Goal: Task Accomplishment & Management: Complete application form

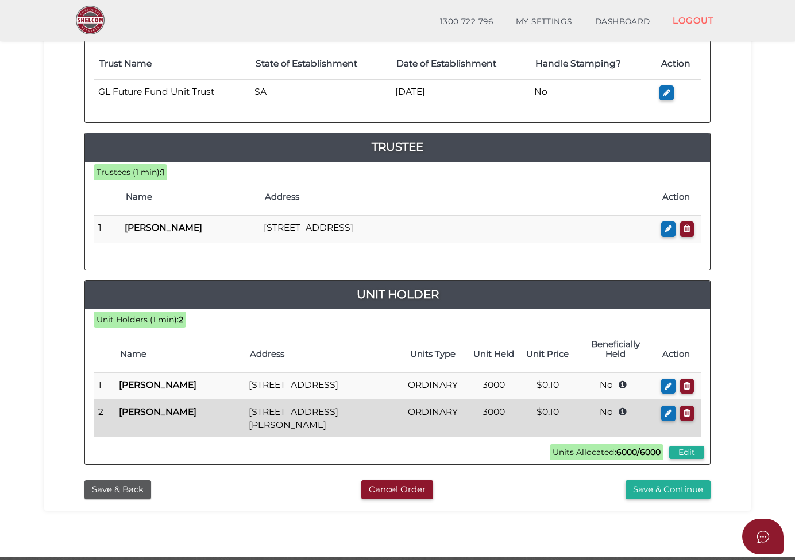
scroll to position [229, 0]
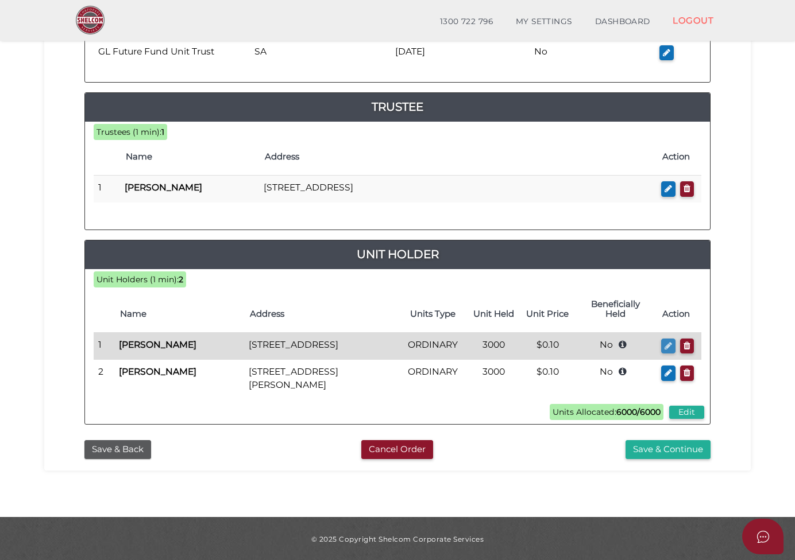
click at [670, 342] on icon "button" at bounding box center [667, 346] width 7 height 9
checkbox input "true"
type input "[PERSON_NAME]"
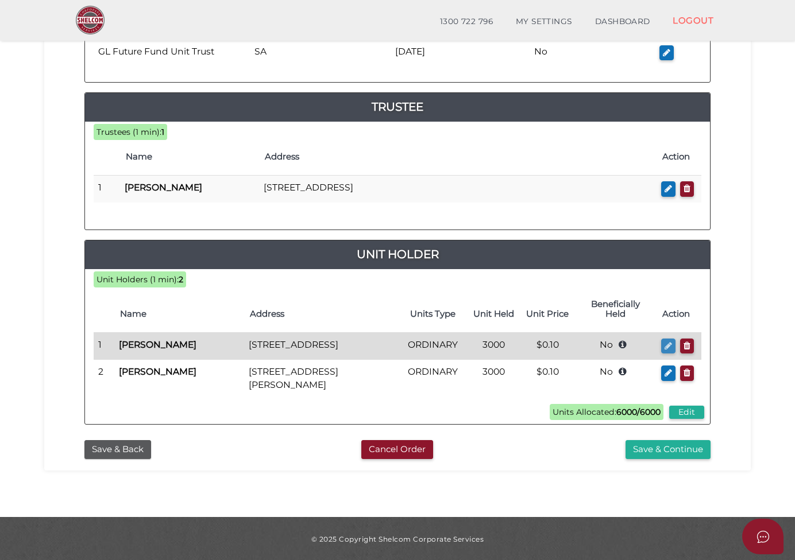
type input "3000"
select select "$0.10"
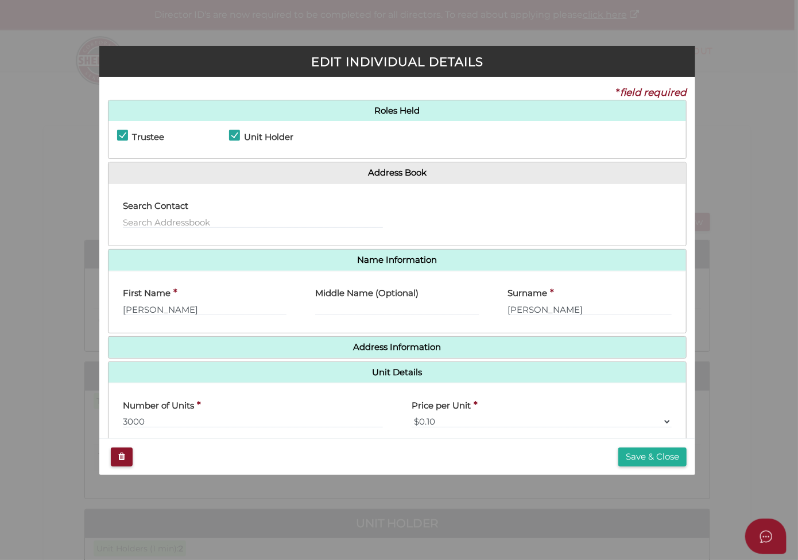
scroll to position [100, 0]
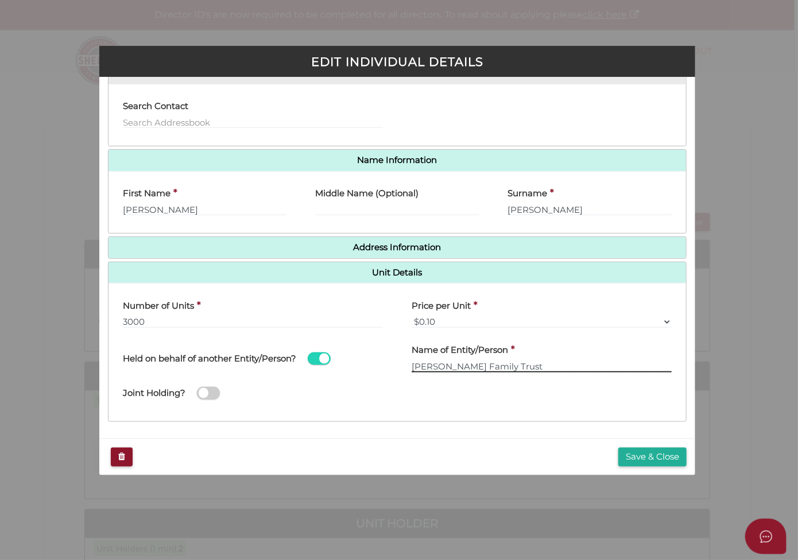
click at [423, 365] on input "Lm Liu Family Trust" at bounding box center [542, 366] width 260 height 13
type input "LM LIU Family Trust"
click at [657, 452] on button "Save & Close" at bounding box center [652, 457] width 68 height 19
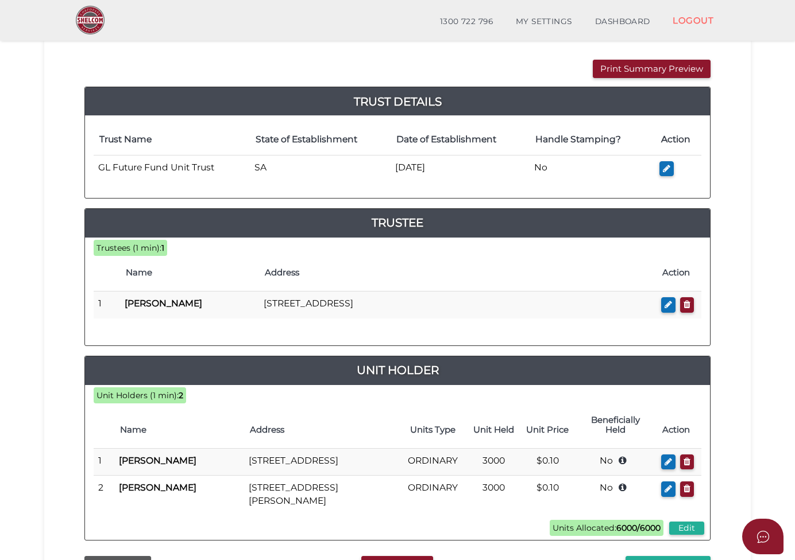
scroll to position [172, 0]
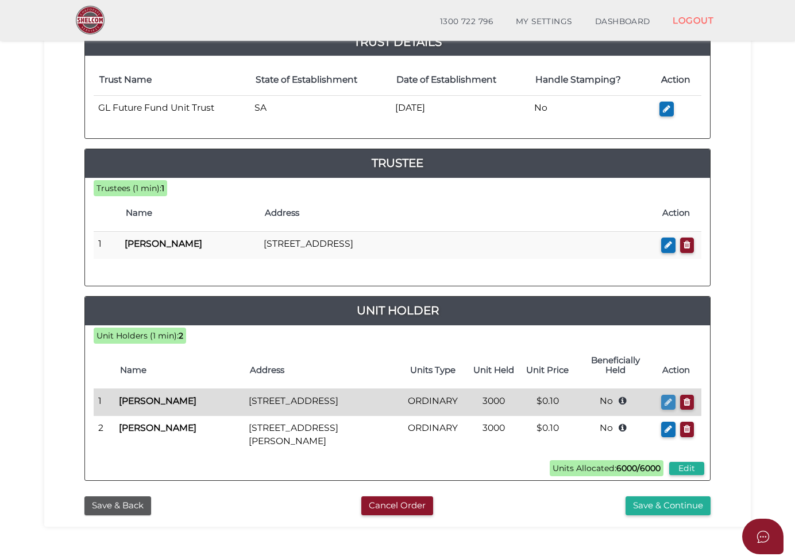
click at [665, 398] on icon "button" at bounding box center [667, 402] width 7 height 9
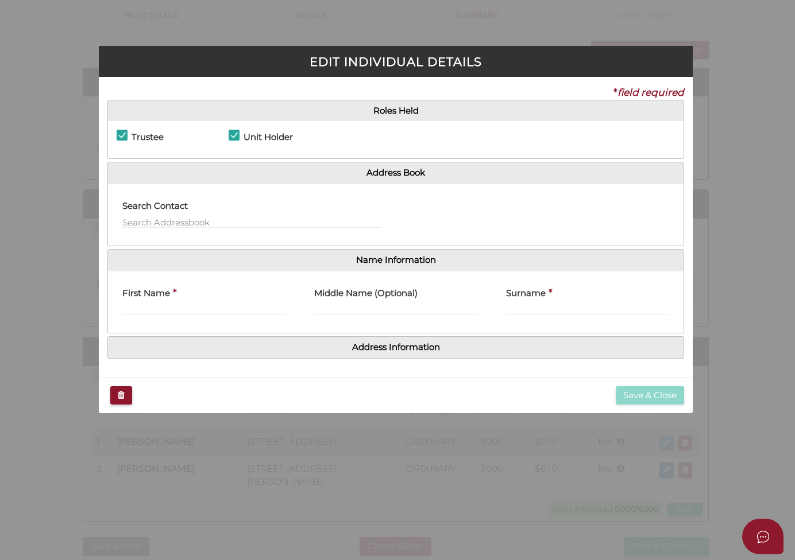
checkbox input "true"
type input "Ming"
type input "Liu"
type input "3000"
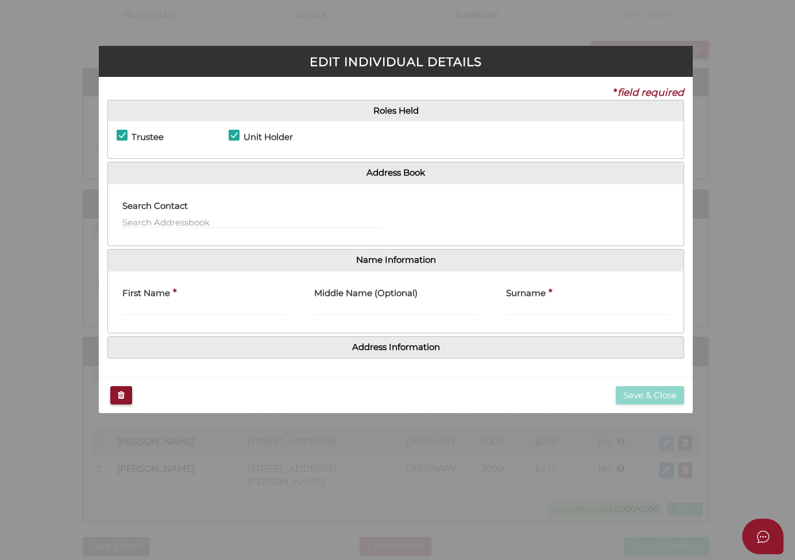
select select "$0.10"
type input "Lm Liu Family Trust"
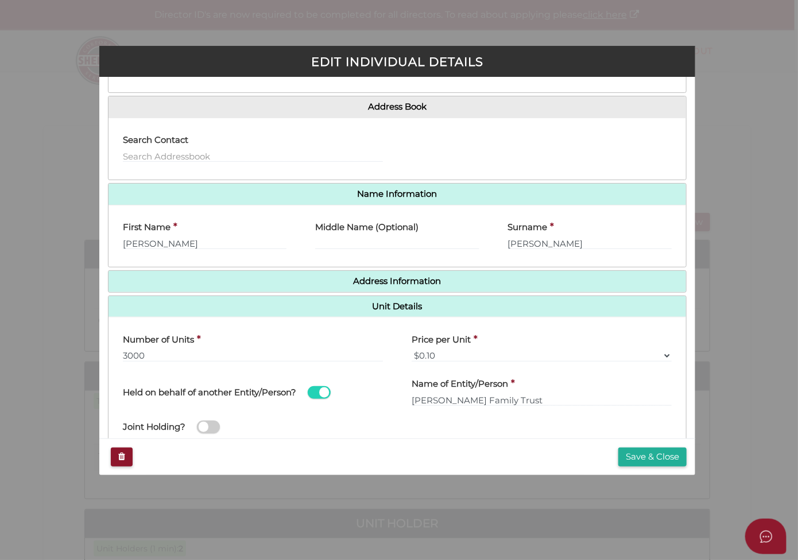
scroll to position [100, 0]
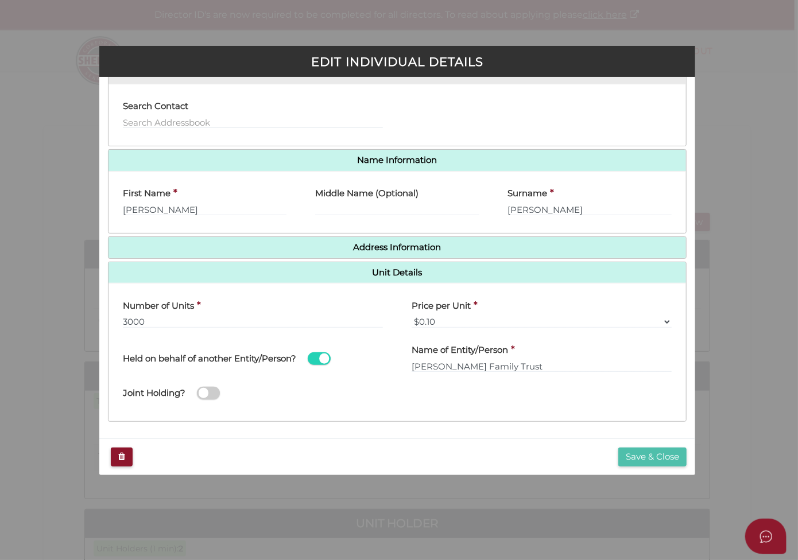
click at [641, 455] on button "Save & Close" at bounding box center [652, 457] width 68 height 19
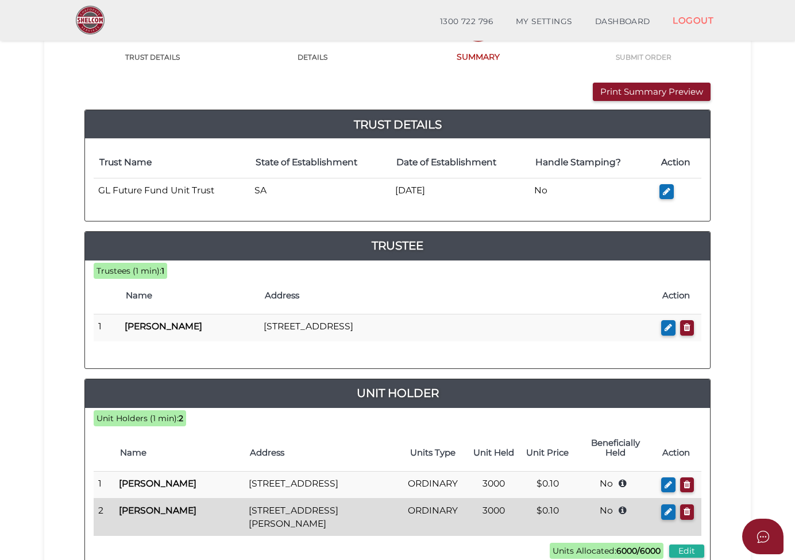
scroll to position [229, 0]
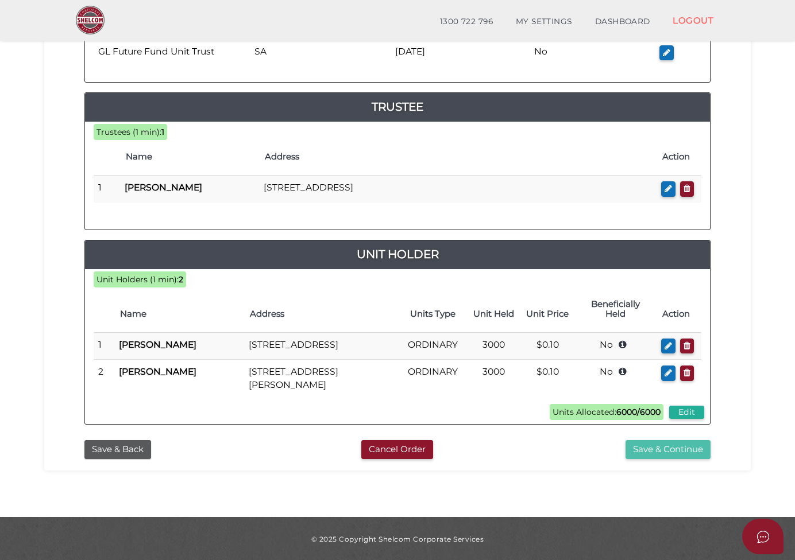
click at [674, 449] on button "Save & Continue" at bounding box center [667, 449] width 85 height 19
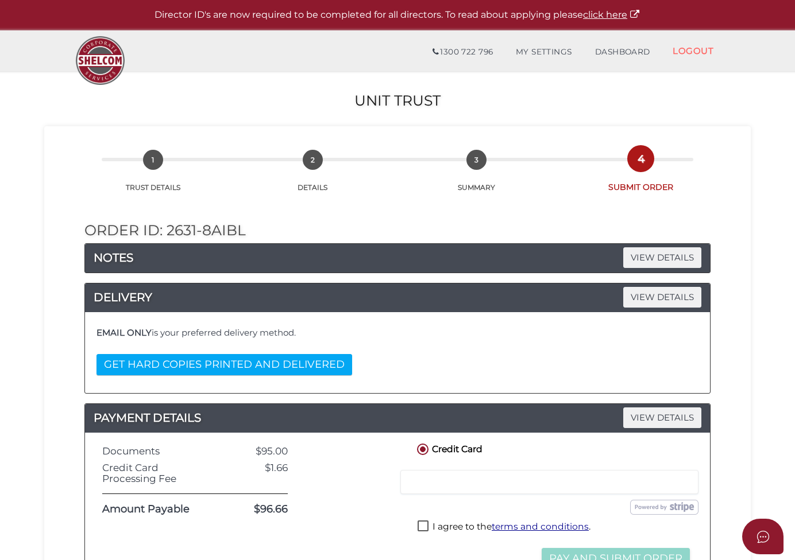
click at [207, 331] on h4 "EMAIL ONLY is your preferred delivery method." at bounding box center [397, 333] width 602 height 10
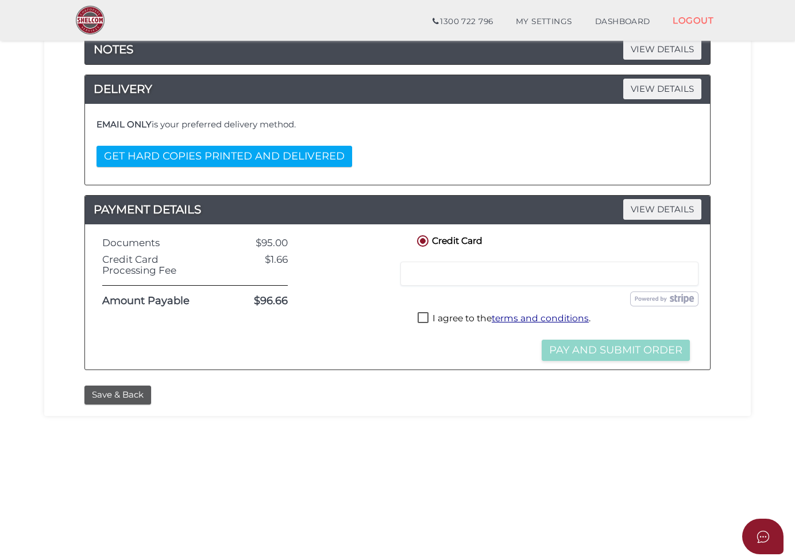
scroll to position [172, 0]
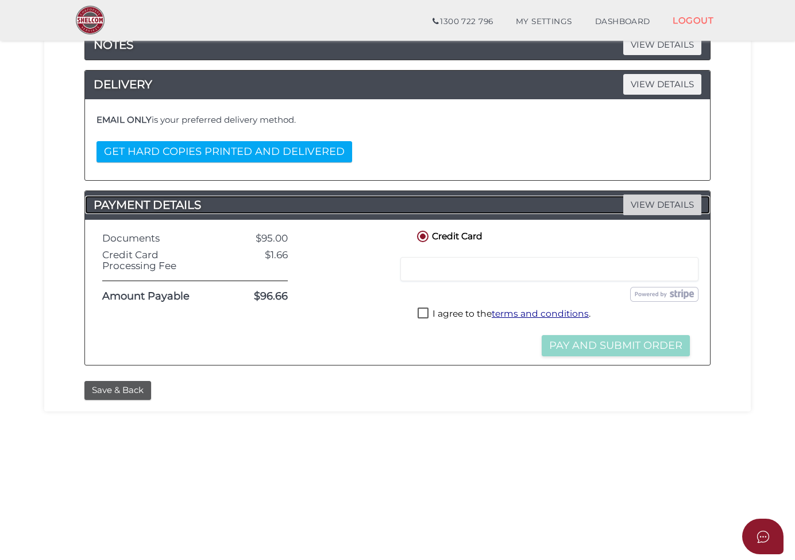
click at [644, 202] on span "VIEW DETAILS" at bounding box center [662, 205] width 78 height 20
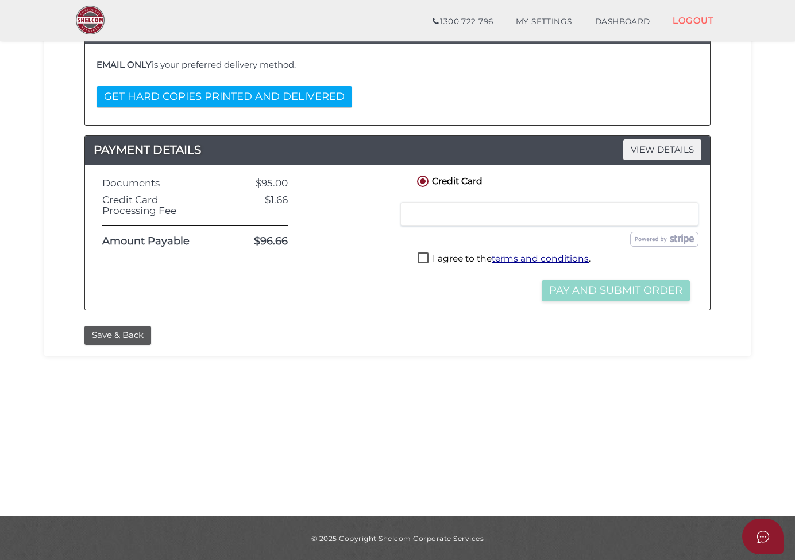
click at [423, 256] on label "I agree to the terms and conditions ." at bounding box center [503, 260] width 173 height 14
checkbox input "true"
click at [542, 209] on iframe at bounding box center [549, 214] width 283 height 10
click at [769, 540] on button "Open asap" at bounding box center [762, 537] width 41 height 36
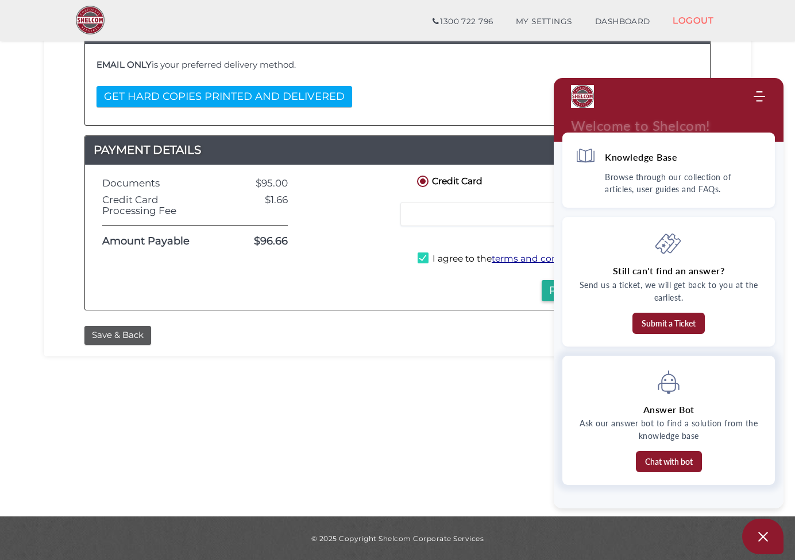
scroll to position [0, 0]
click at [675, 324] on button "Submit a Ticket" at bounding box center [668, 323] width 72 height 21
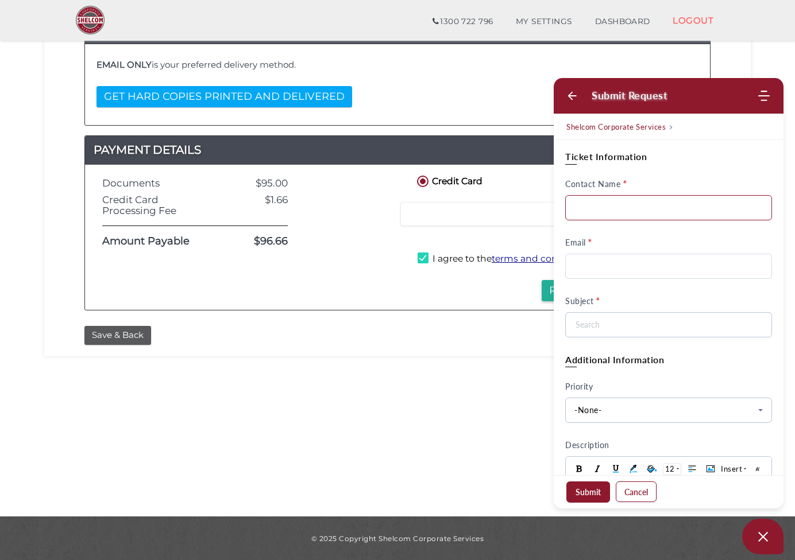
click at [624, 210] on input "Contact Name" at bounding box center [668, 207] width 207 height 25
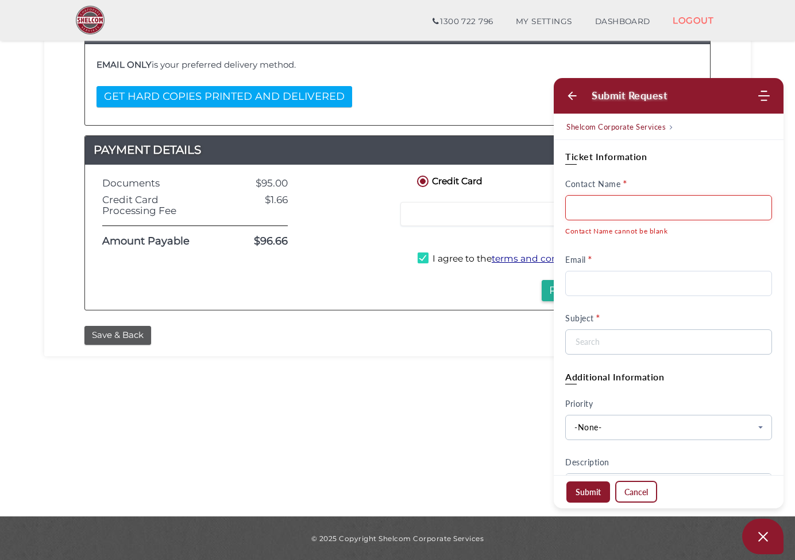
click at [634, 496] on button "Cancel" at bounding box center [636, 492] width 41 height 21
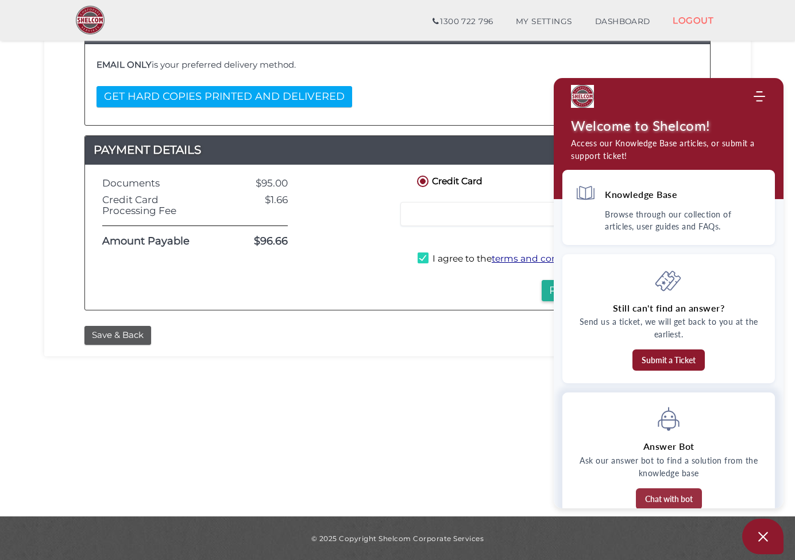
click at [671, 500] on button "Chat with bot" at bounding box center [669, 499] width 66 height 21
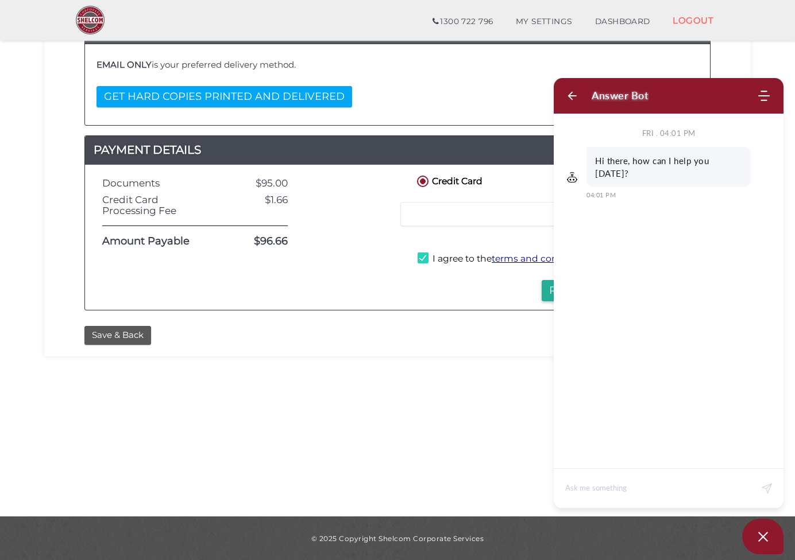
click at [643, 483] on textarea at bounding box center [657, 489] width 185 height 28
type textarea "PROMO CODE"
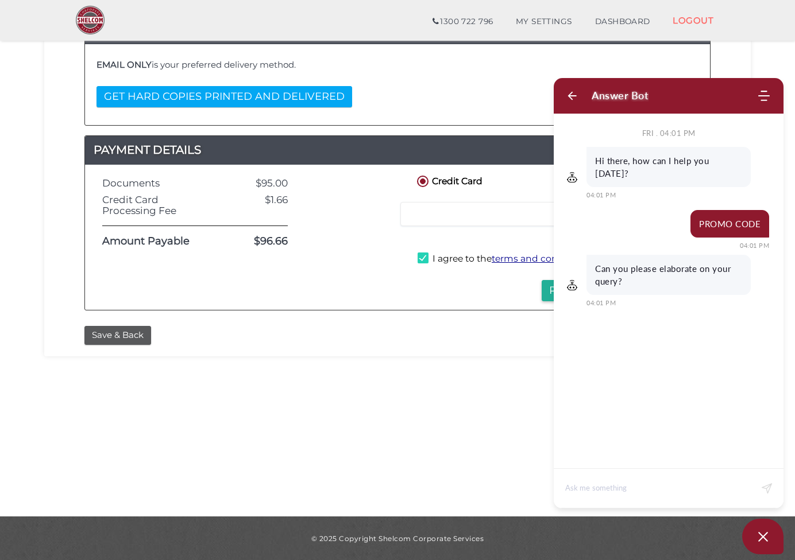
click at [650, 483] on textarea at bounding box center [657, 489] width 185 height 28
type textarea "Where to put promo code?"
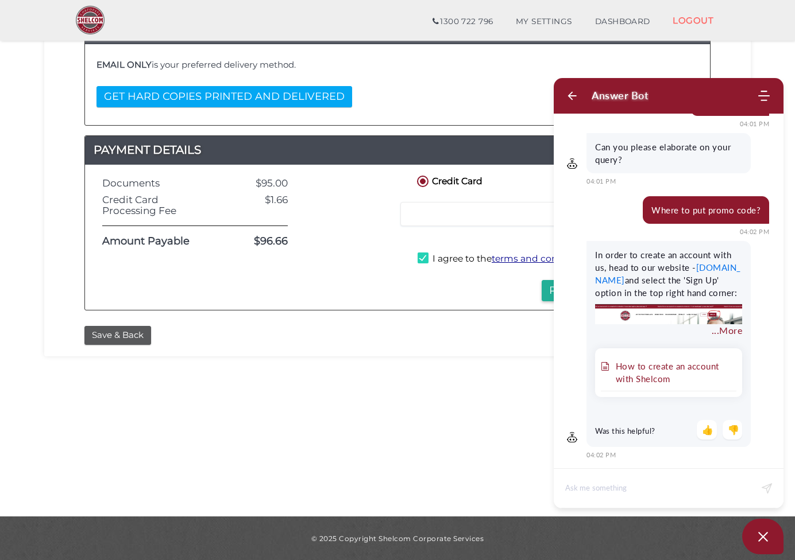
scroll to position [123, 0]
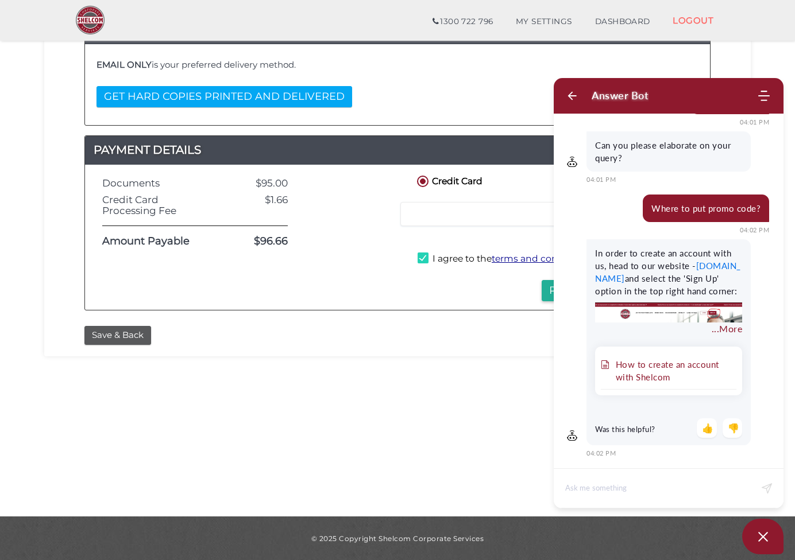
click at [478, 326] on div "Save & Back" at bounding box center [397, 335] width 643 height 19
click at [709, 493] on textarea at bounding box center [657, 489] width 185 height 28
type textarea "I have a sign-up promo code. how do I use it?"
click at [764, 489] on icon at bounding box center [766, 488] width 11 height 10
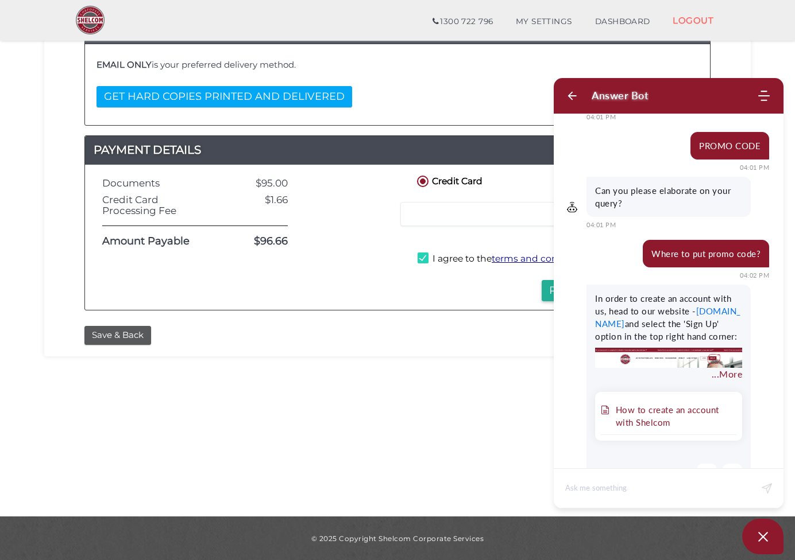
scroll to position [0, 0]
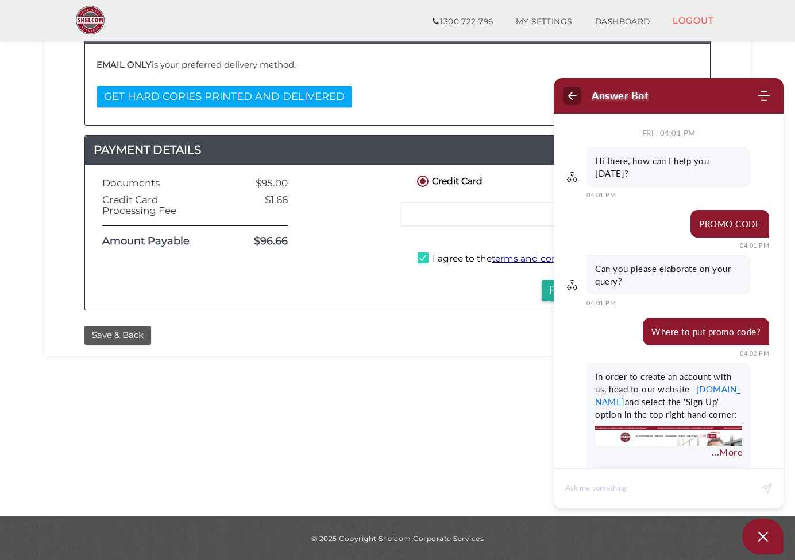
click at [566, 98] on icon "Back" at bounding box center [571, 95] width 11 height 11
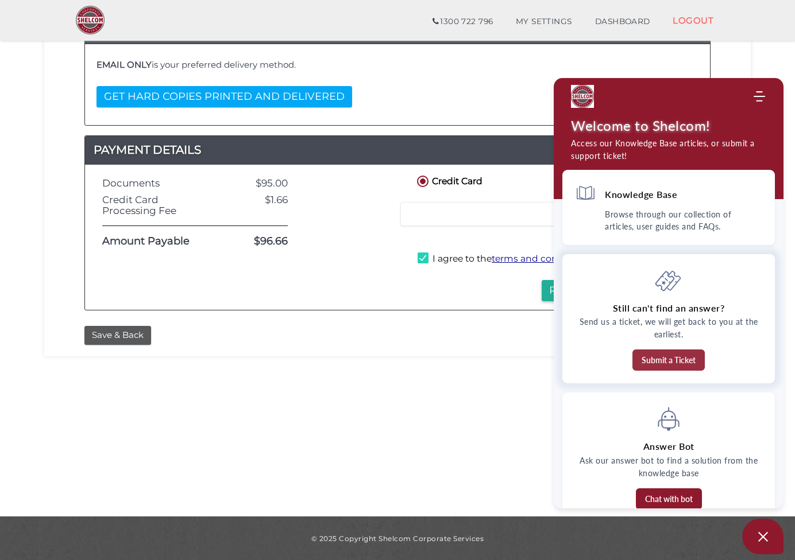
click at [665, 362] on button "Submit a Ticket" at bounding box center [668, 360] width 72 height 21
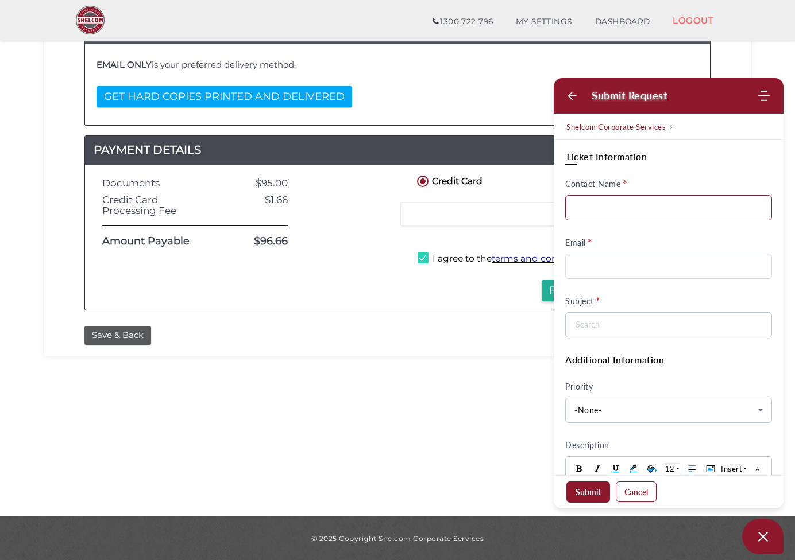
click at [611, 210] on input "Contact Name" at bounding box center [668, 207] width 207 height 25
type input "Ha"
type input "Ho"
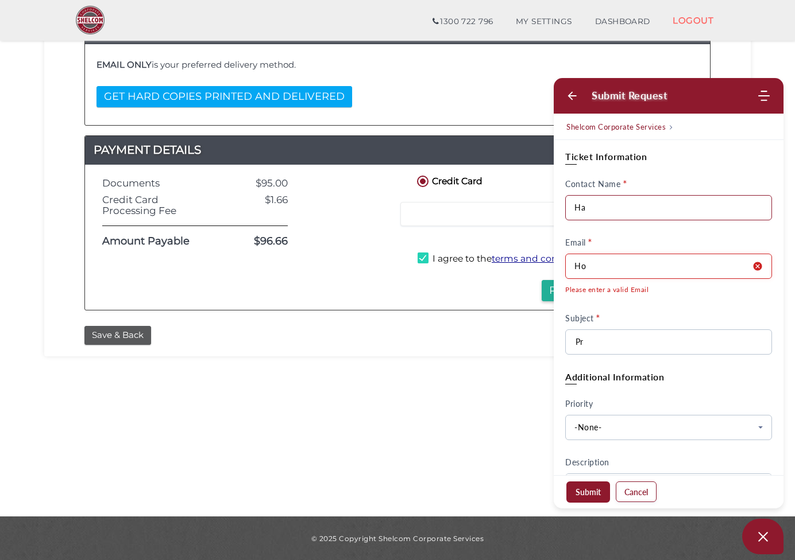
type input "P"
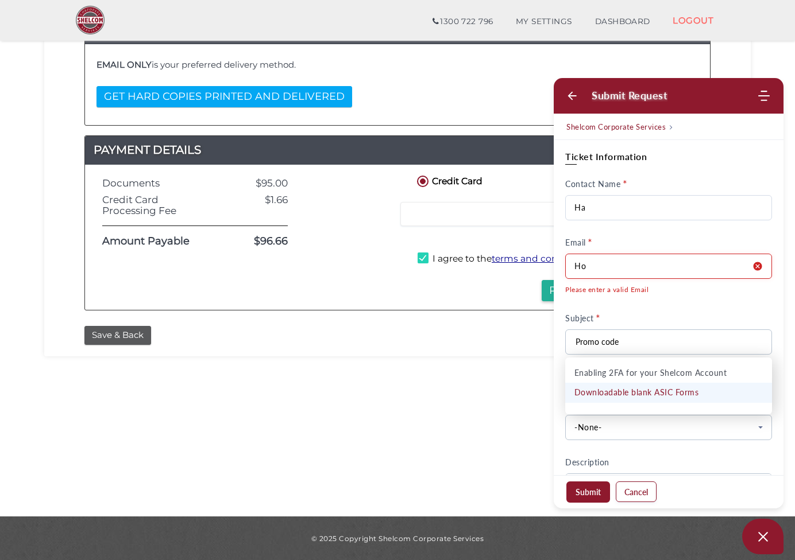
type input "Promo code"
click at [595, 458] on span "Description" at bounding box center [587, 463] width 44 height 10
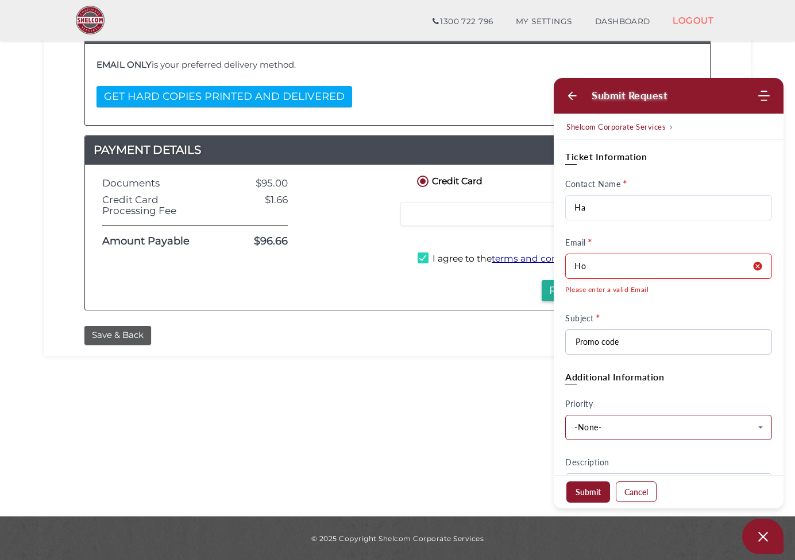
scroll to position [115, 0]
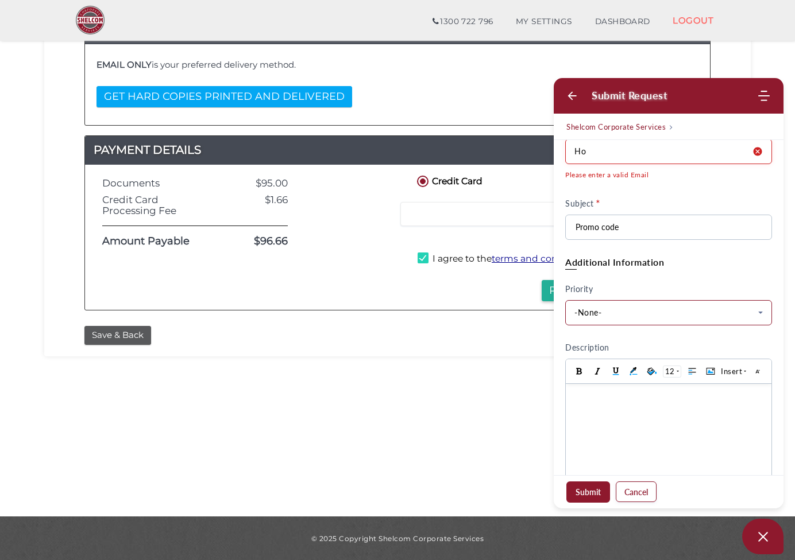
click at [645, 314] on span "-None-" at bounding box center [664, 313] width 180 height 13
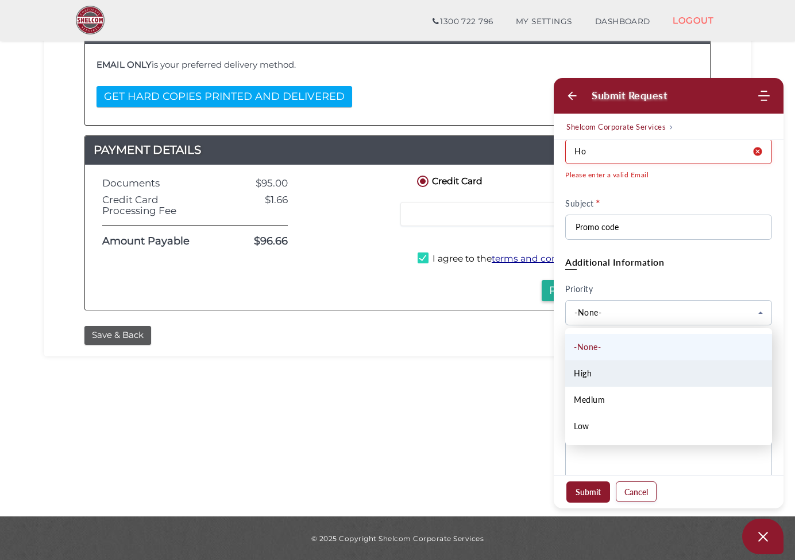
click at [643, 374] on li "High" at bounding box center [668, 374] width 207 height 26
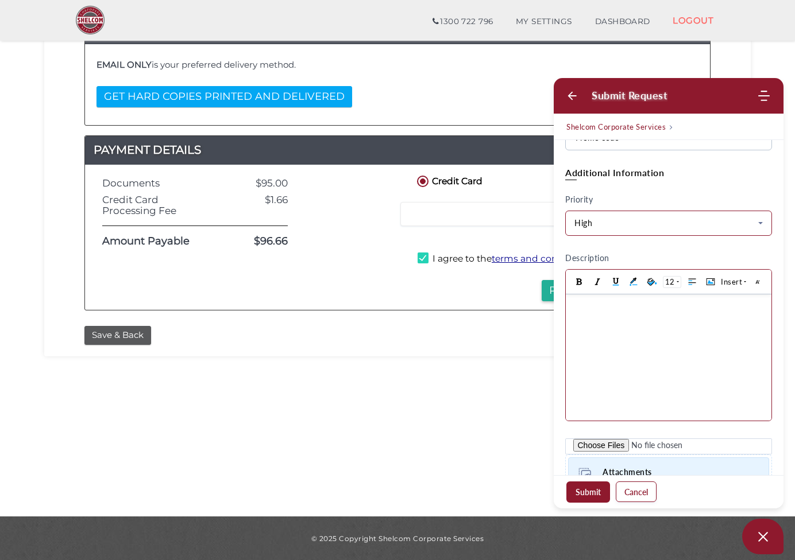
scroll to position [287, 0]
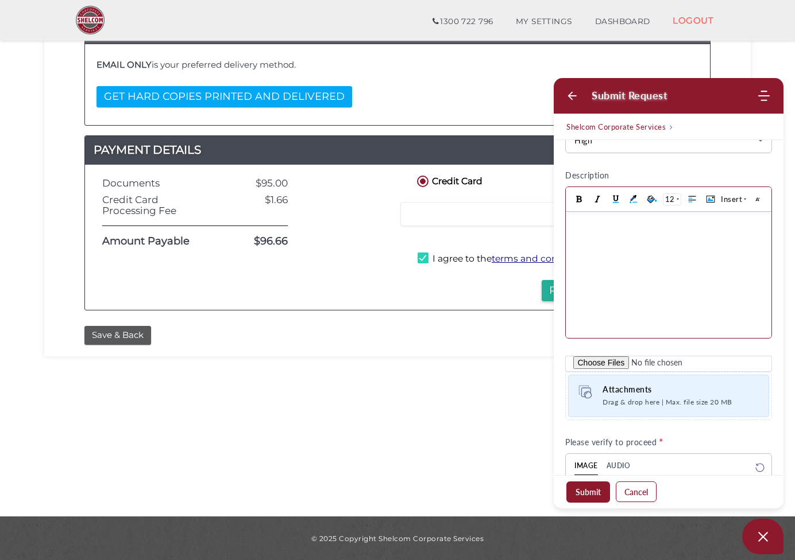
click at [616, 230] on body at bounding box center [669, 275] width 206 height 126
click at [571, 223] on div "I have a sign-up promo code. how do I use it?" at bounding box center [668, 224] width 194 height 12
click at [725, 222] on div "Hi there. We have a sign-up promo code. how do I use it?" at bounding box center [668, 230] width 194 height 24
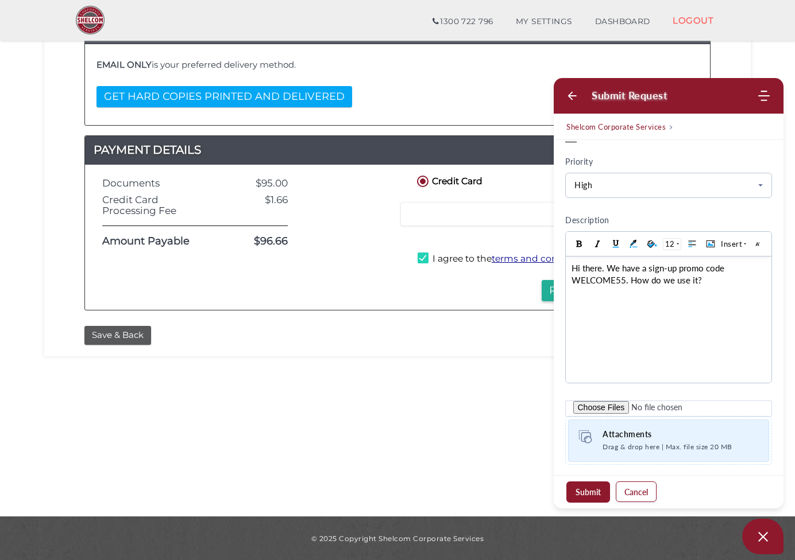
scroll to position [172, 0]
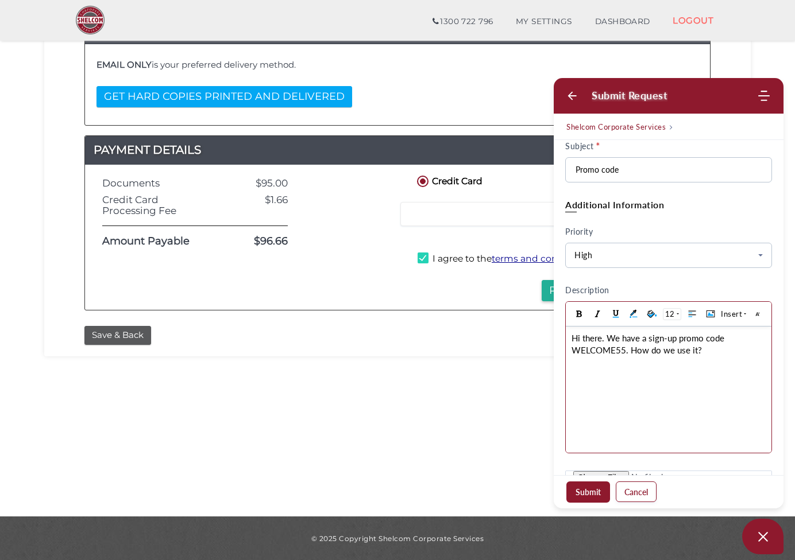
click at [722, 355] on div "Hi there. We have a sign-up promo code WELCOME55. How do we use it?" at bounding box center [668, 344] width 194 height 24
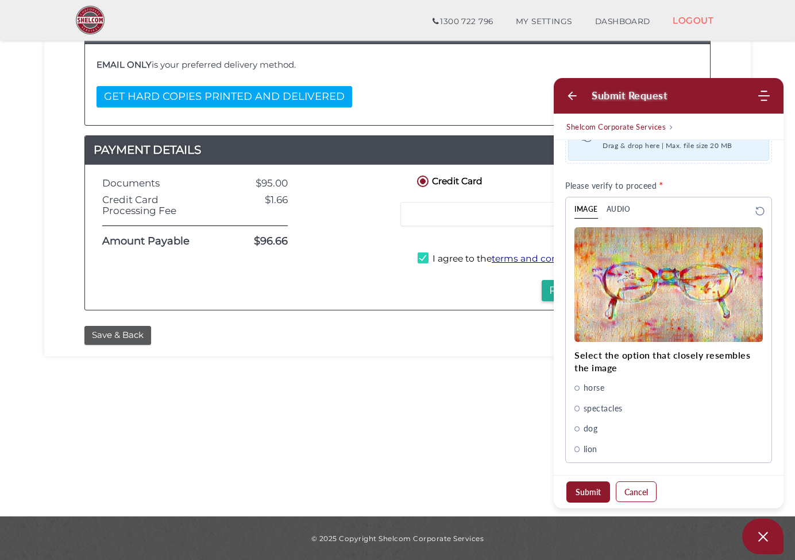
scroll to position [546, 0]
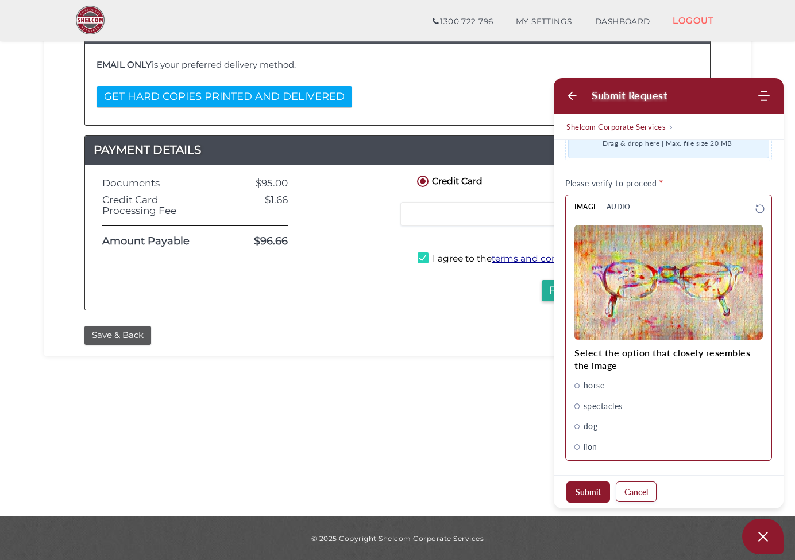
click at [595, 404] on span "spectacles" at bounding box center [602, 406] width 39 height 13
click at [589, 493] on button "Submit" at bounding box center [588, 492] width 44 height 21
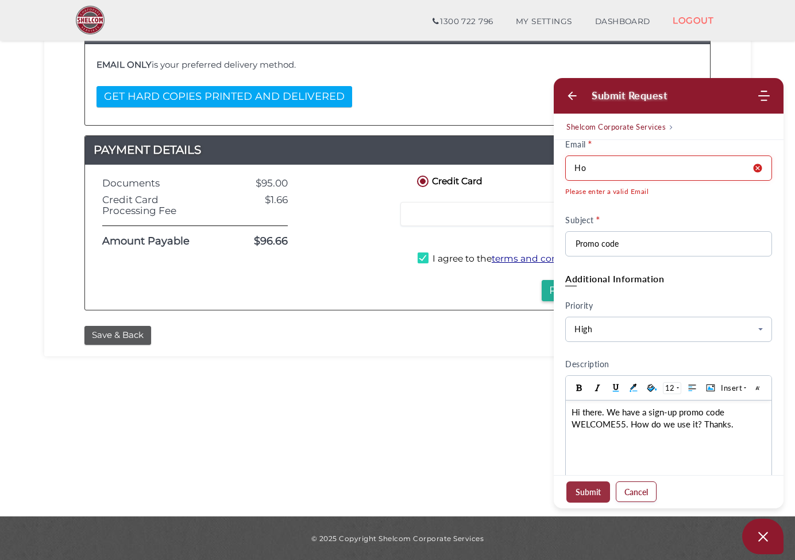
scroll to position [97, 0]
click at [658, 167] on input "Ho" at bounding box center [668, 169] width 207 height 25
click at [676, 194] on span "Please enter a valid Email" at bounding box center [668, 193] width 207 height 13
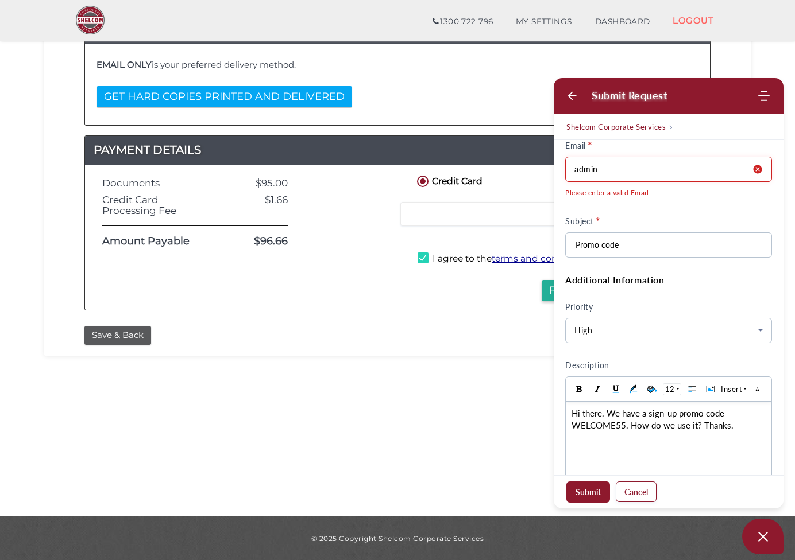
click at [666, 175] on input "admin" at bounding box center [668, 169] width 207 height 25
click at [672, 193] on span "Please enter a valid Email" at bounding box center [668, 193] width 207 height 13
click at [659, 172] on input "admin" at bounding box center [668, 169] width 207 height 25
click at [652, 172] on input "admin" at bounding box center [668, 169] width 207 height 25
click at [644, 167] on input "admin" at bounding box center [668, 169] width 207 height 25
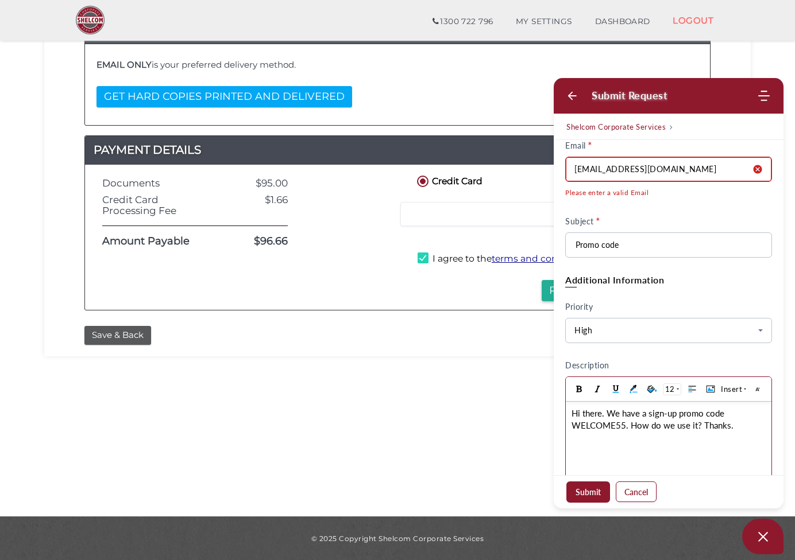
scroll to position [269, 0]
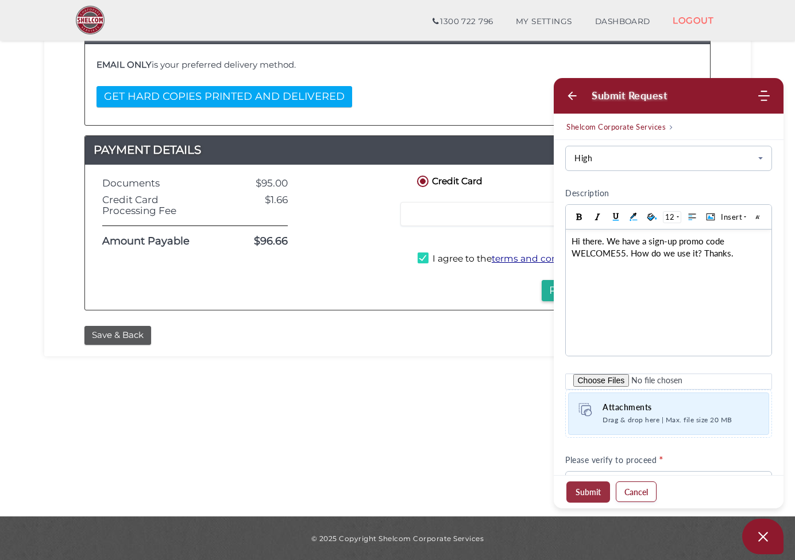
type input "admin@alphaadvisory.com.au"
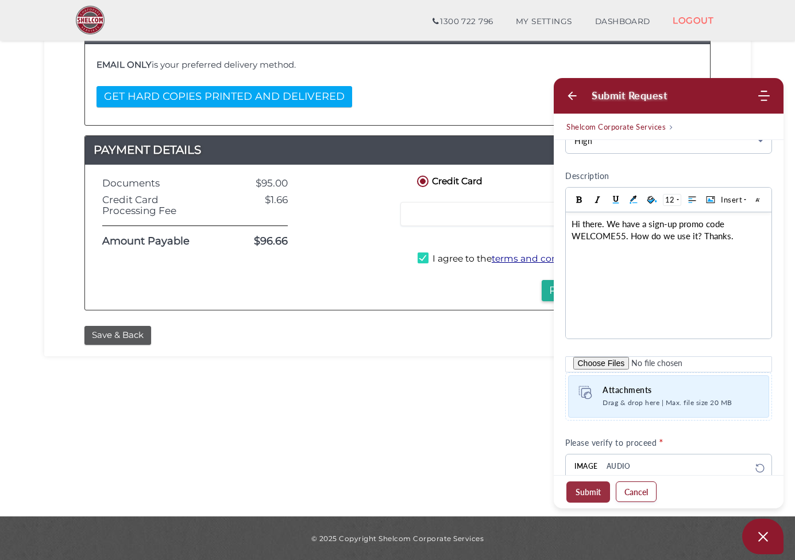
click at [588, 490] on button "Submit" at bounding box center [588, 492] width 44 height 21
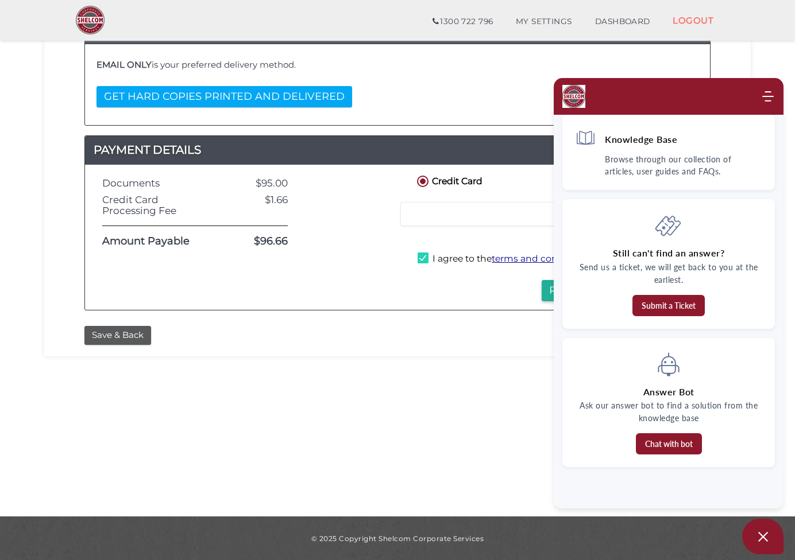
scroll to position [0, 0]
click at [769, 544] on button "Open asap" at bounding box center [762, 537] width 41 height 36
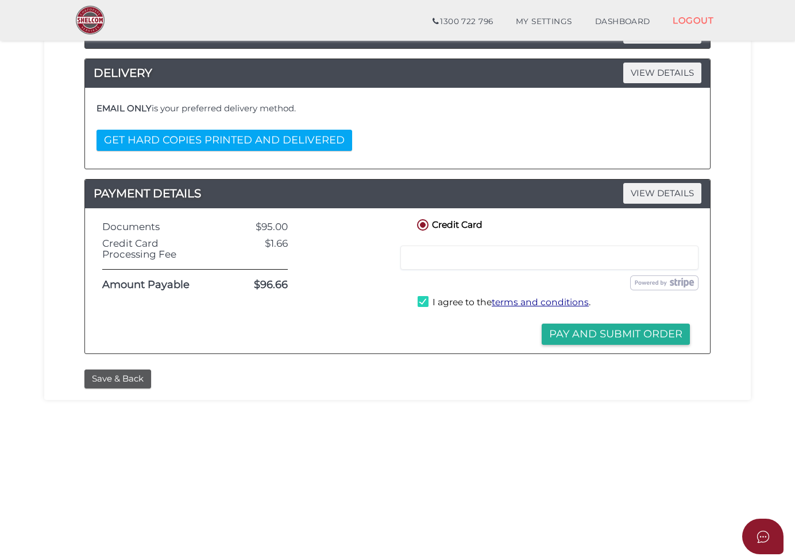
scroll to position [227, 0]
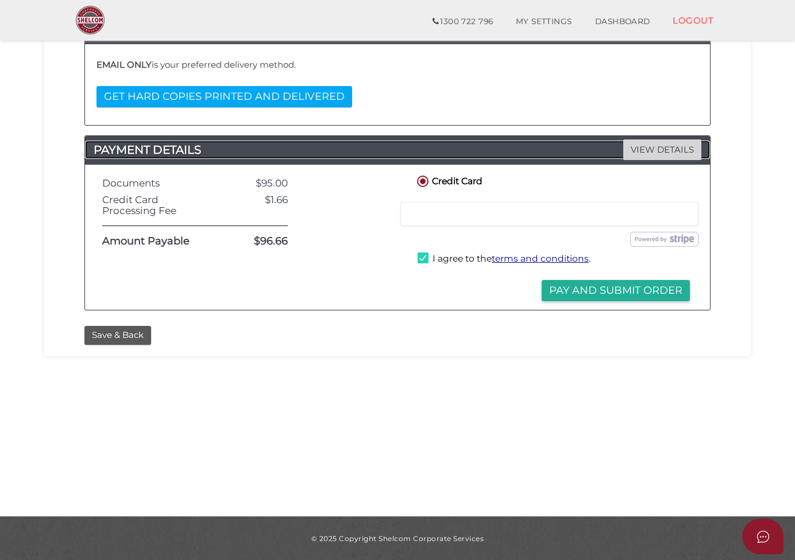
click at [659, 144] on span "VIEW DETAILS" at bounding box center [662, 150] width 78 height 20
click at [653, 288] on button "Pay and Submit Order" at bounding box center [615, 290] width 148 height 21
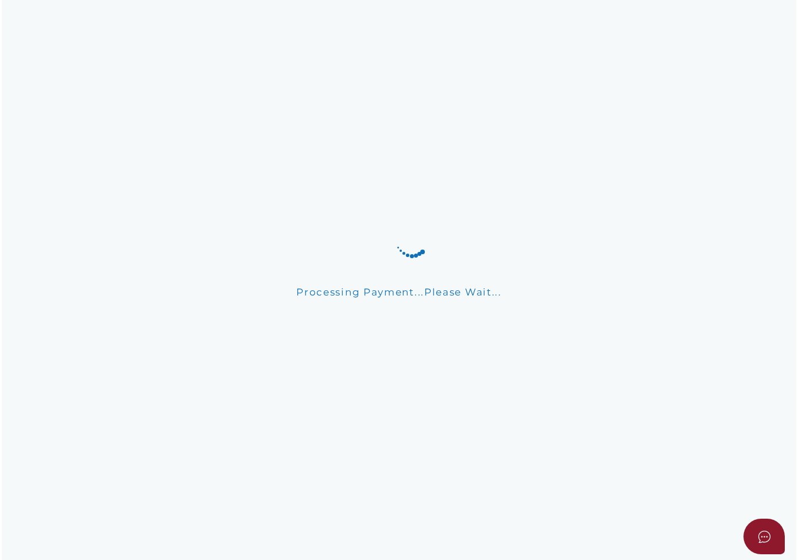
scroll to position [0, 0]
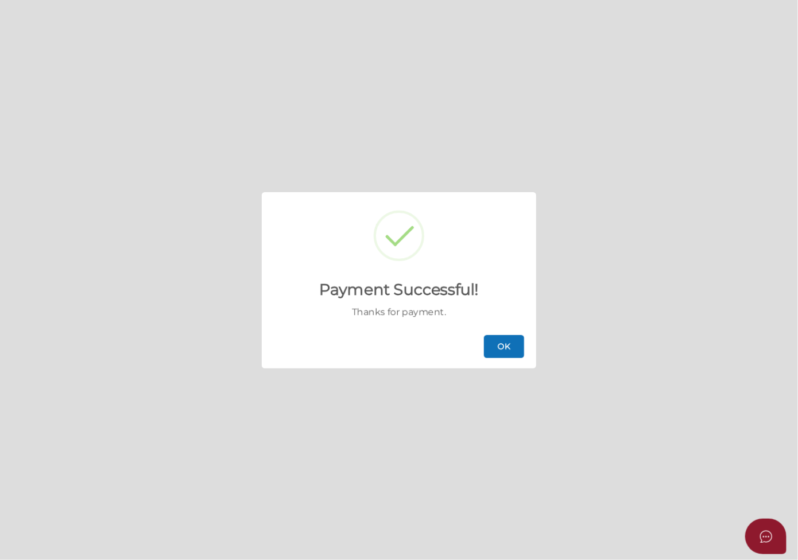
click at [513, 348] on button "OK" at bounding box center [504, 346] width 40 height 23
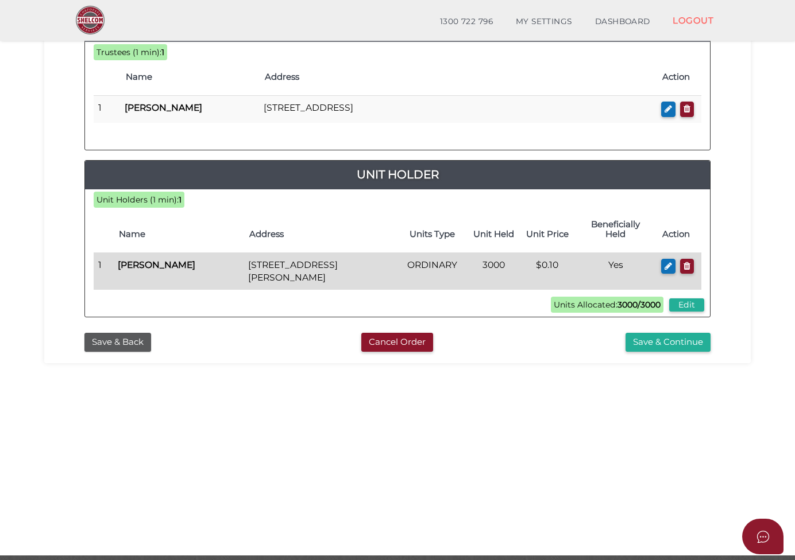
scroll to position [170, 0]
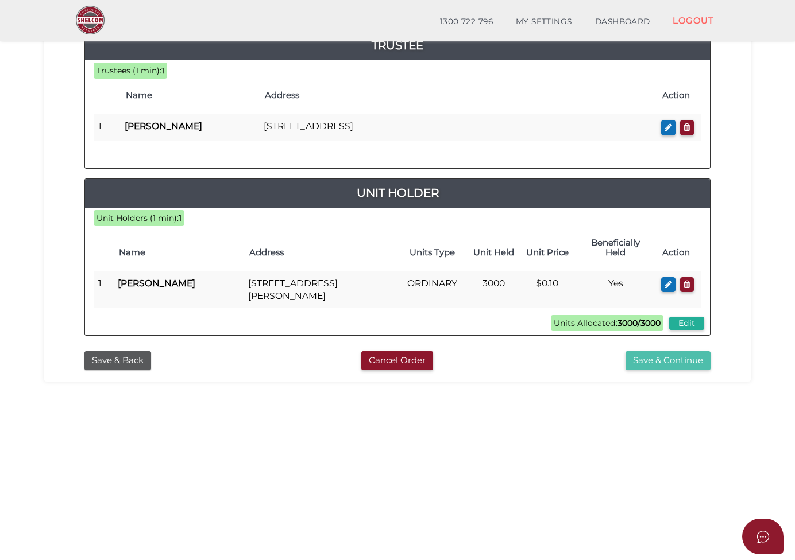
click at [668, 351] on button "Save & Continue" at bounding box center [667, 360] width 85 height 19
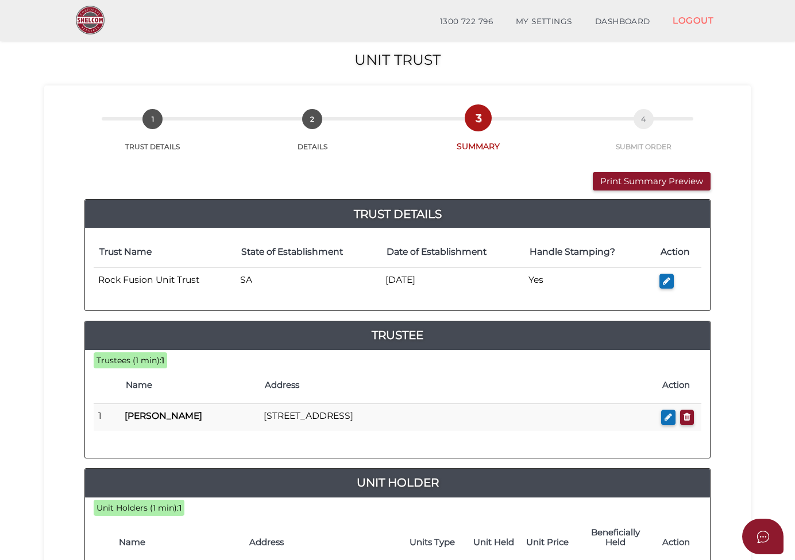
scroll to position [172, 0]
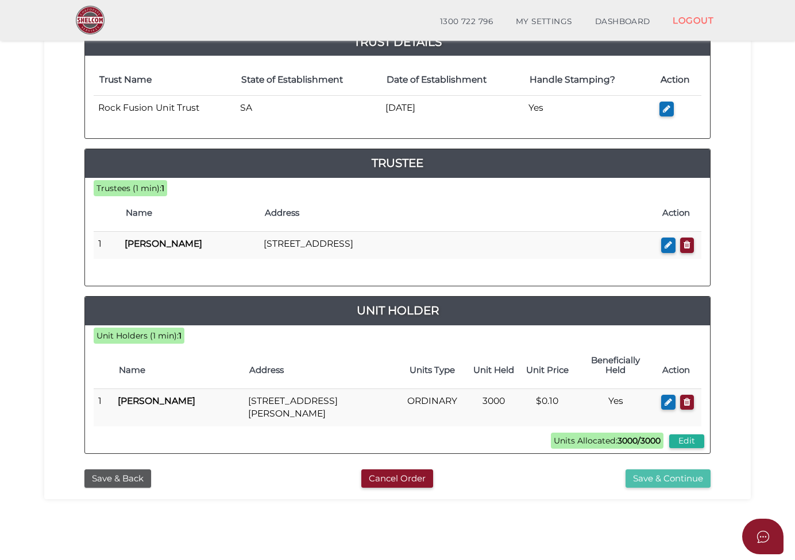
click at [688, 470] on button "Save & Continue" at bounding box center [667, 479] width 85 height 19
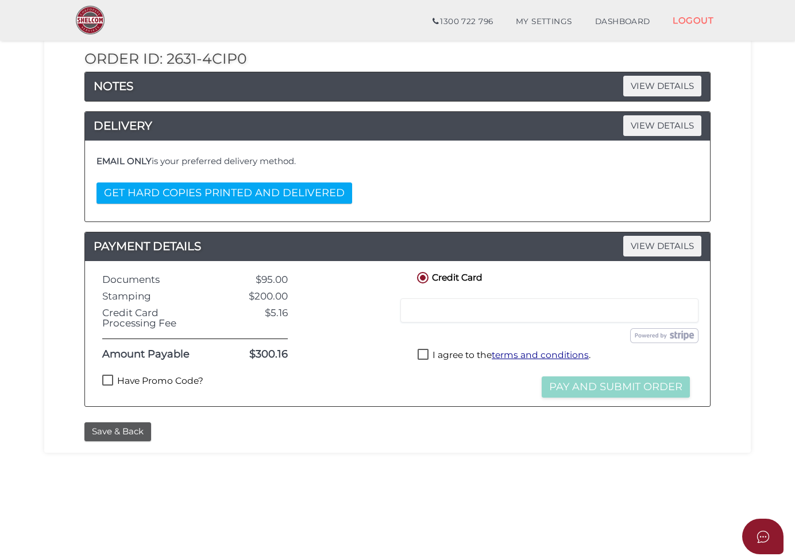
scroll to position [172, 0]
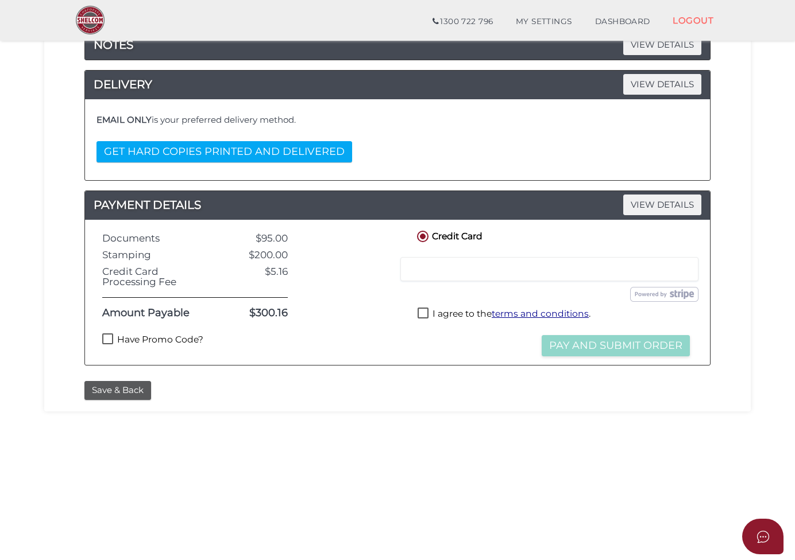
click at [109, 336] on label "Have Promo Code?" at bounding box center [152, 341] width 101 height 14
checkbox input "true"
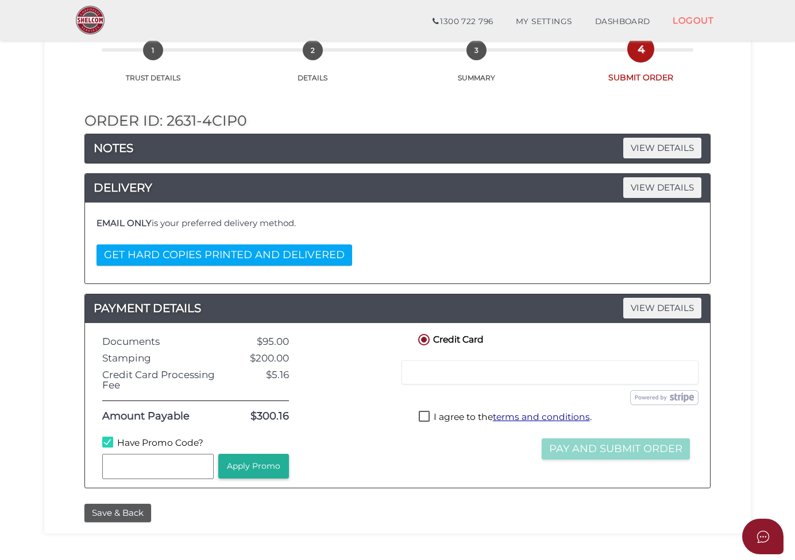
scroll to position [57, 0]
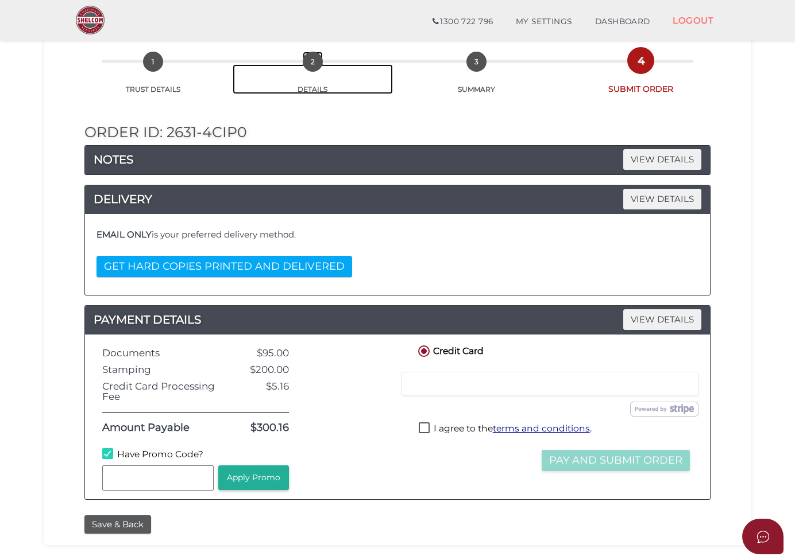
click at [308, 61] on span "2" at bounding box center [313, 62] width 20 height 20
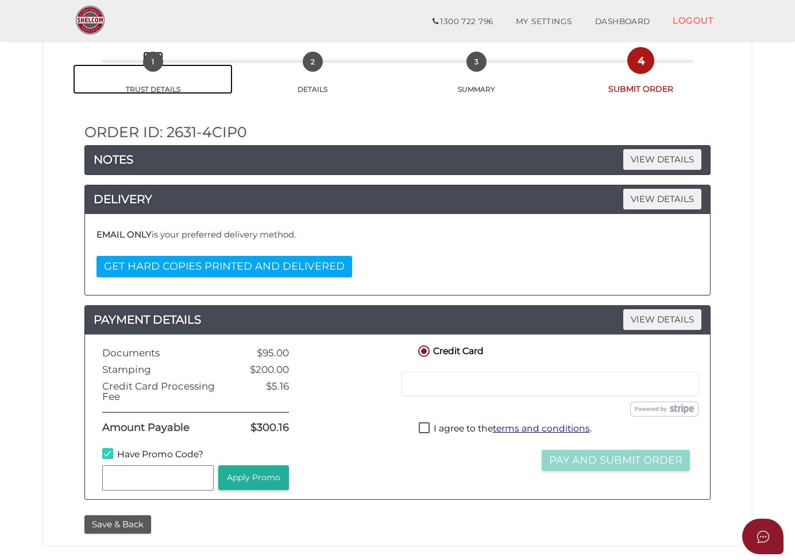
click at [150, 63] on span "1" at bounding box center [153, 62] width 20 height 20
click at [112, 520] on button "Save & Back" at bounding box center [117, 525] width 67 height 19
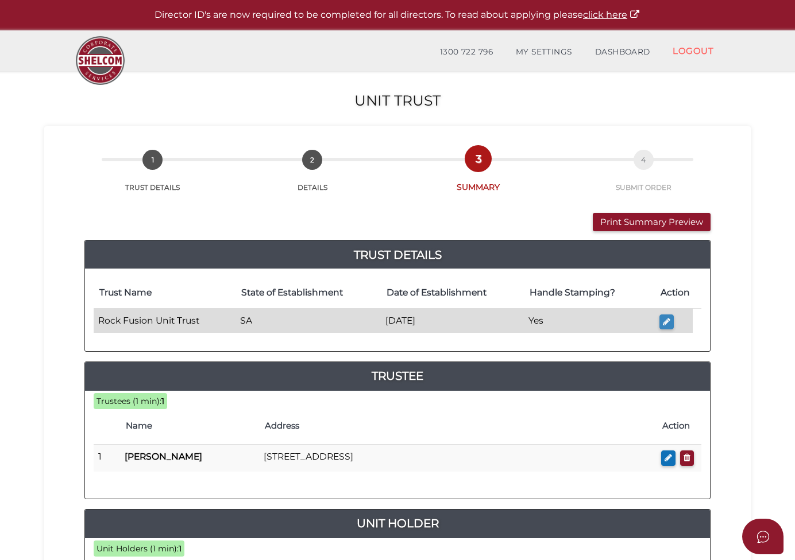
click at [671, 322] on button "button" at bounding box center [666, 323] width 14 height 16
type input "Rock Fusion Unit Trust"
type input "[DATE]"
select select "SA"
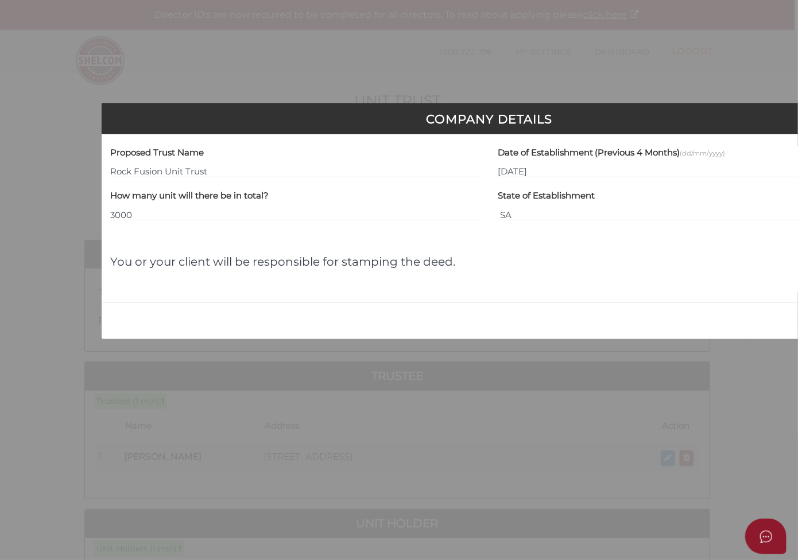
click at [312, 256] on h4 "You or your client will be responsible for stamping the deed." at bounding box center [489, 262] width 758 height 13
click at [581, 376] on div "Company Details Proposed Trust Name Rock Fusion Unit Trust Date of Establishmen…" at bounding box center [399, 280] width 798 height 560
click at [550, 351] on div "Company Details Proposed Trust Name Rock Fusion Unit Trust Date of Establishmen…" at bounding box center [399, 280] width 798 height 560
drag, startPoint x: 744, startPoint y: 122, endPoint x: 725, endPoint y: 122, distance: 19.5
click at [725, 122] on h3 "Company Details" at bounding box center [488, 119] width 757 height 13
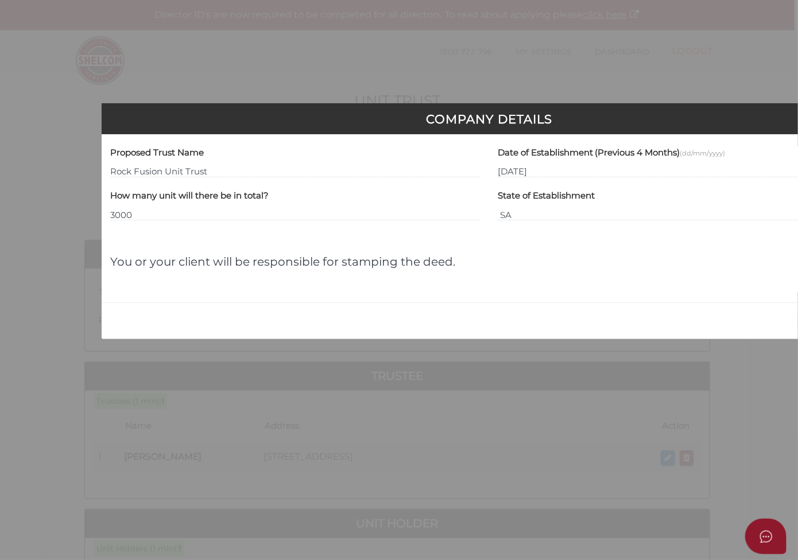
click at [737, 451] on div "Company Details Proposed Trust Name Rock Fusion Unit Trust Date of Establishmen…" at bounding box center [399, 280] width 798 height 560
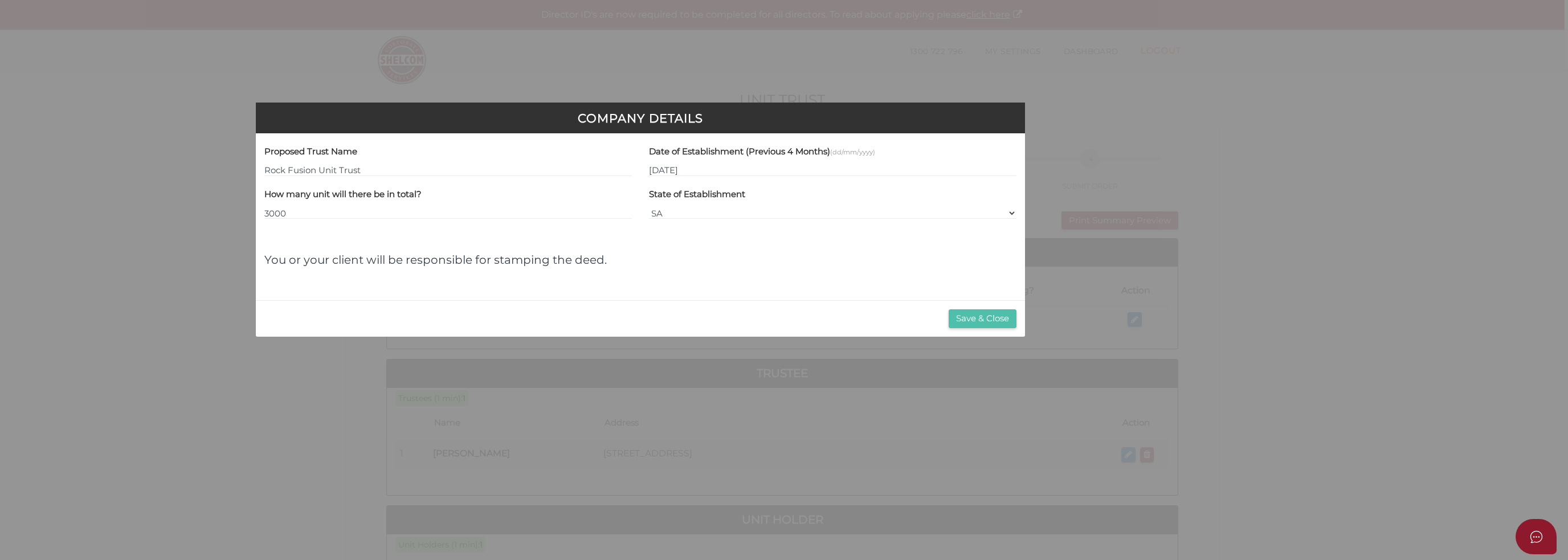
click at [792, 318] on button "Save & Close" at bounding box center [982, 319] width 67 height 19
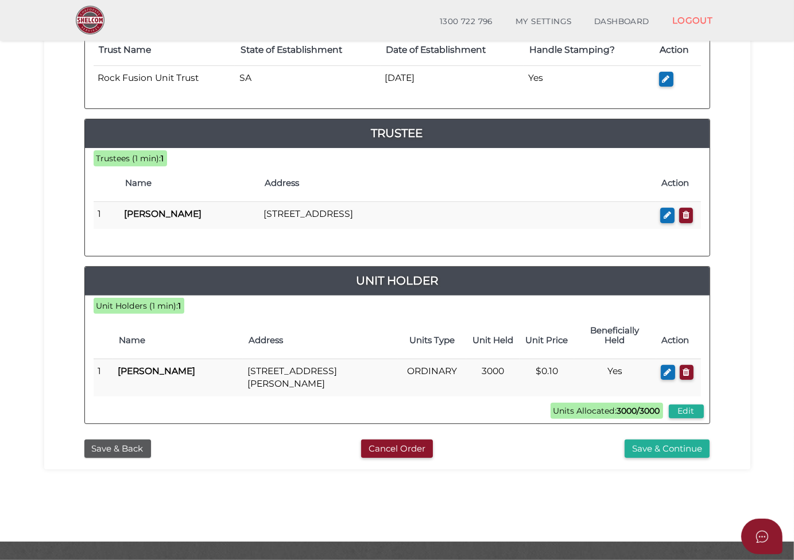
scroll to position [227, 0]
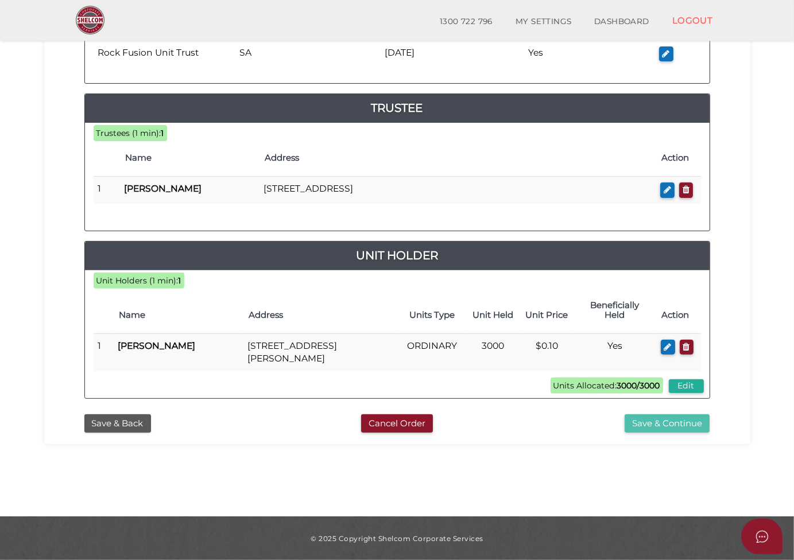
click at [675, 415] on button "Save & Continue" at bounding box center [667, 424] width 85 height 19
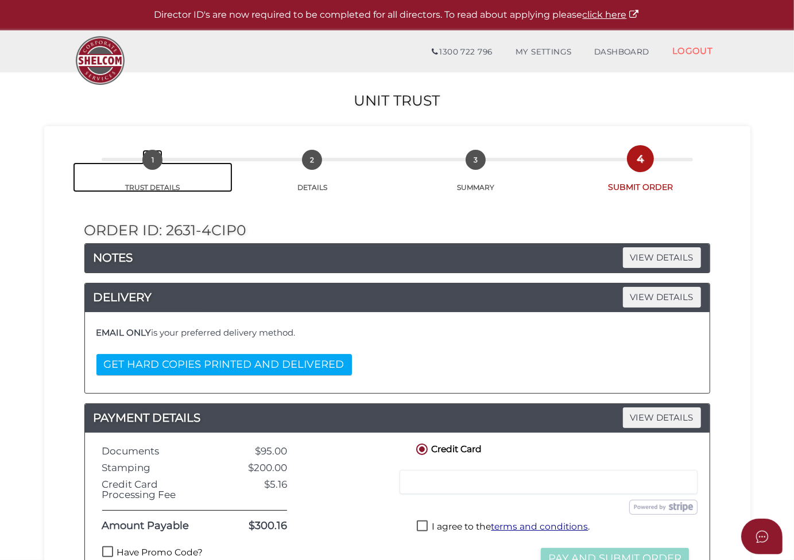
click at [149, 187] on link "1 TRUST DETAILS" at bounding box center [153, 177] width 160 height 30
click at [153, 160] on span "1" at bounding box center [152, 160] width 20 height 20
click at [157, 167] on span "1" at bounding box center [152, 160] width 20 height 20
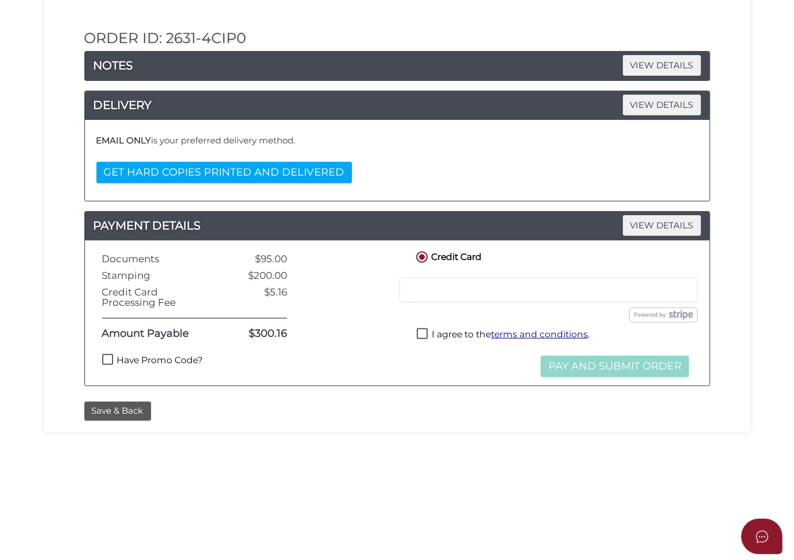
scroll to position [227, 0]
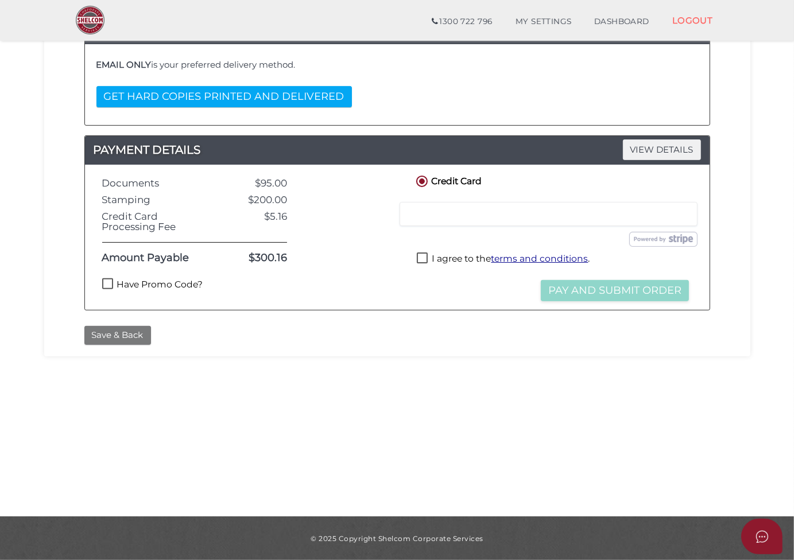
click at [133, 336] on button "Save & Back" at bounding box center [117, 335] width 67 height 19
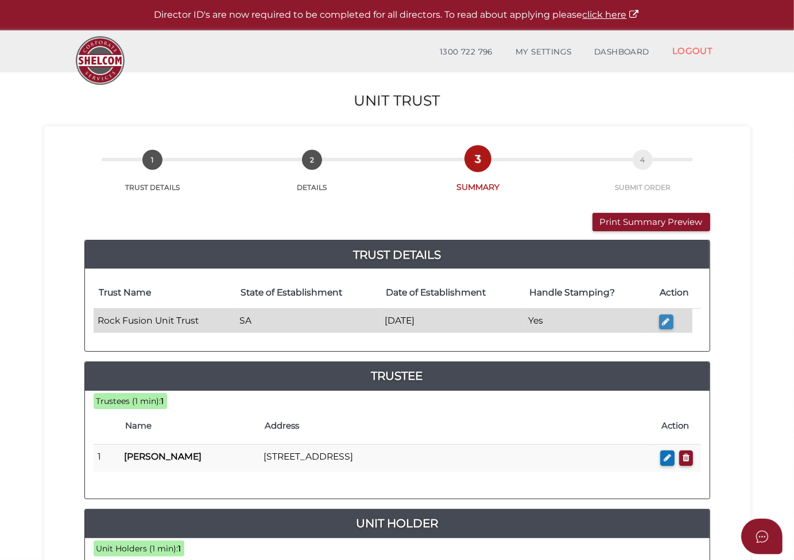
click at [671, 321] on button "button" at bounding box center [666, 323] width 14 height 16
type input "Rock Fusion Unit Trust"
type input "[DATE]"
select select "SA"
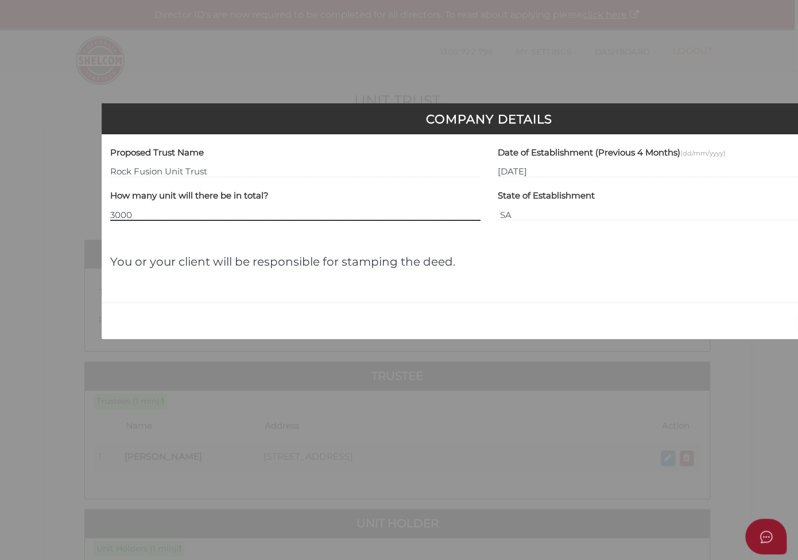
click at [313, 208] on input "3000" at bounding box center [295, 214] width 370 height 13
click at [533, 211] on select "VIC ACT [GEOGRAPHIC_DATA] [GEOGRAPHIC_DATA] QLD [GEOGRAPHIC_DATA] [GEOGRAPHIC_D…" at bounding box center [683, 214] width 370 height 13
click at [427, 233] on div "Proposed Trust Name Rock Fusion Unit Trust Date of Establishment (Previous 4 Mo…" at bounding box center [489, 218] width 758 height 151
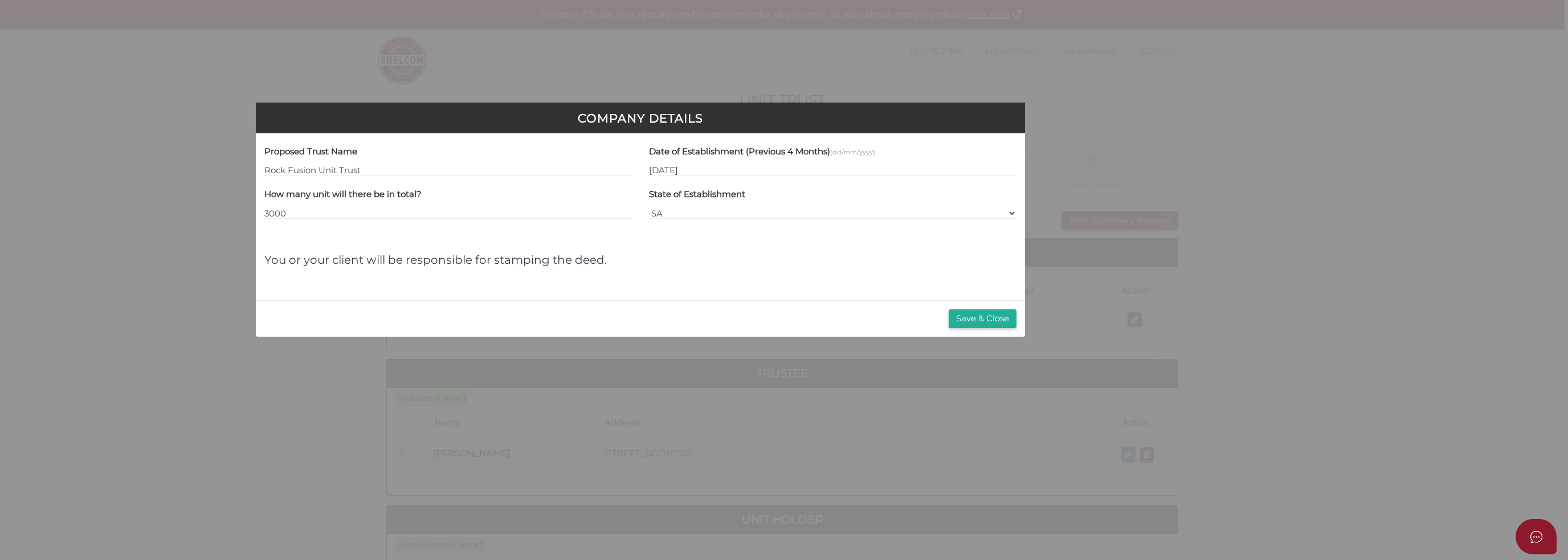
click at [792, 275] on div "Proposed Trust Name Rock Fusion Unit Trust Date of Establishment (Previous 4 Mo…" at bounding box center [640, 216] width 752 height 150
click at [792, 318] on button "Save & Close" at bounding box center [982, 319] width 67 height 19
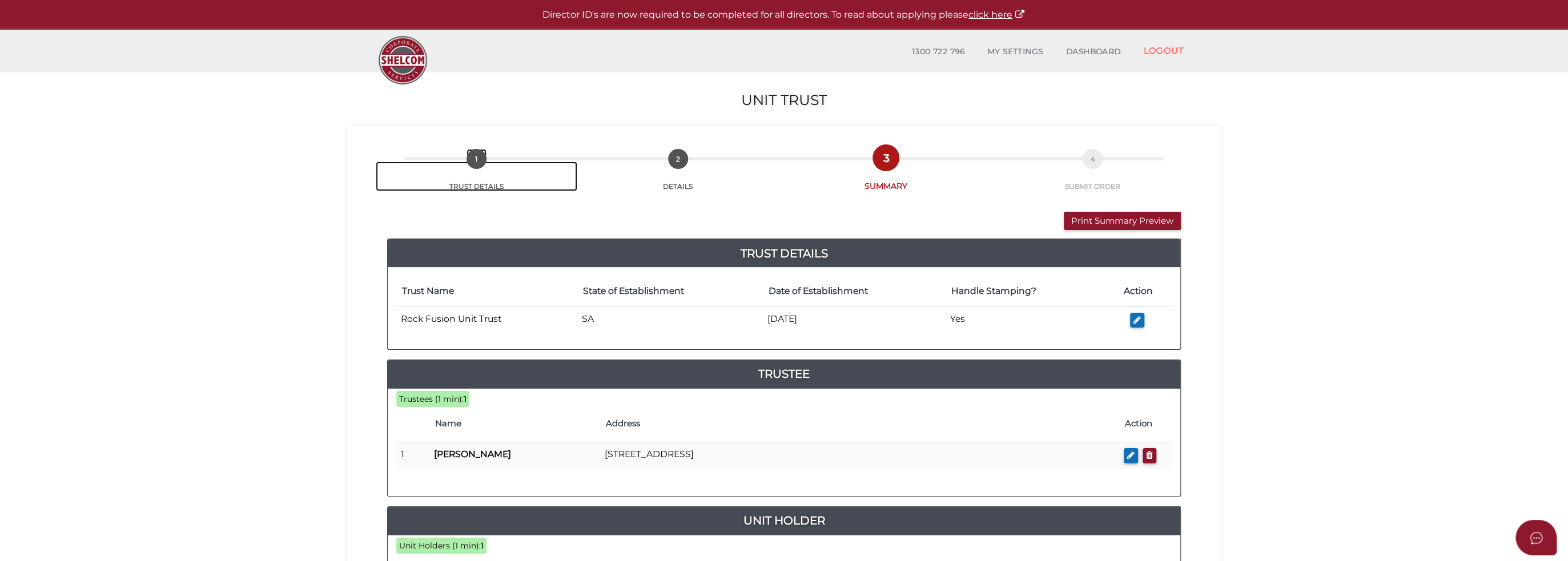
click at [466, 186] on link "1 TRUST DETAILS" at bounding box center [476, 176] width 202 height 30
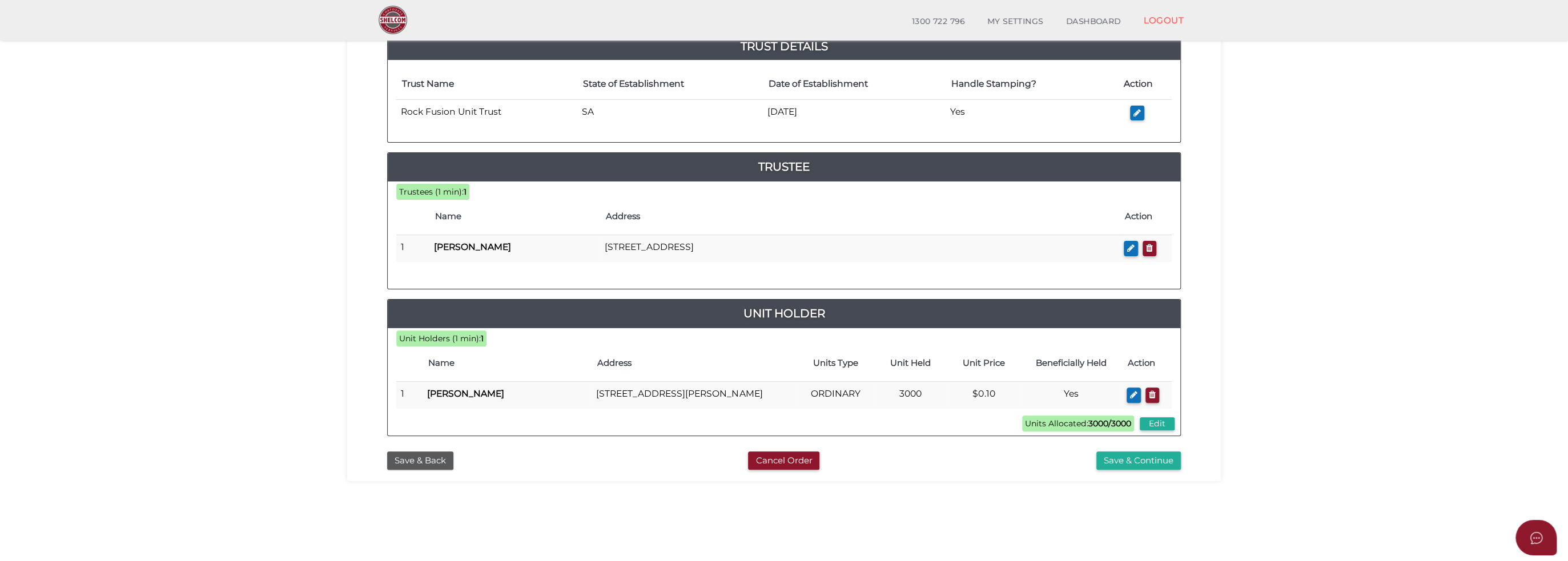
scroll to position [222, 0]
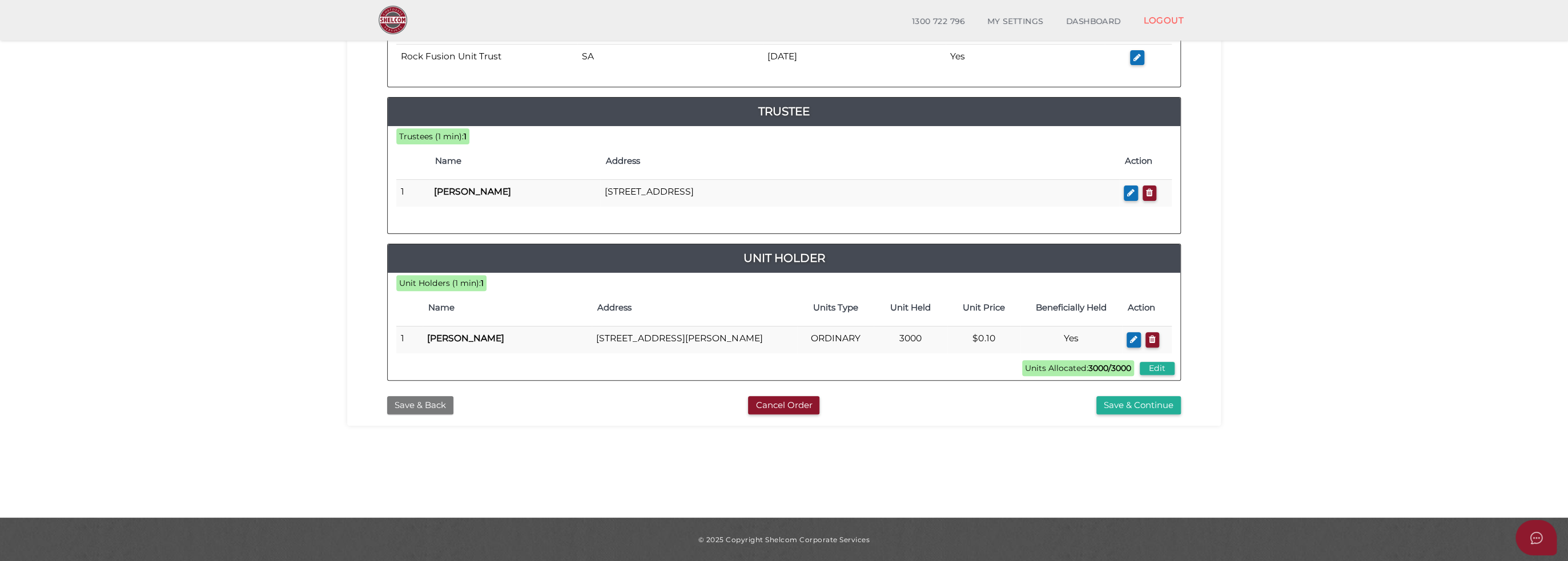
click at [441, 401] on button "Save & Back" at bounding box center [420, 405] width 67 height 19
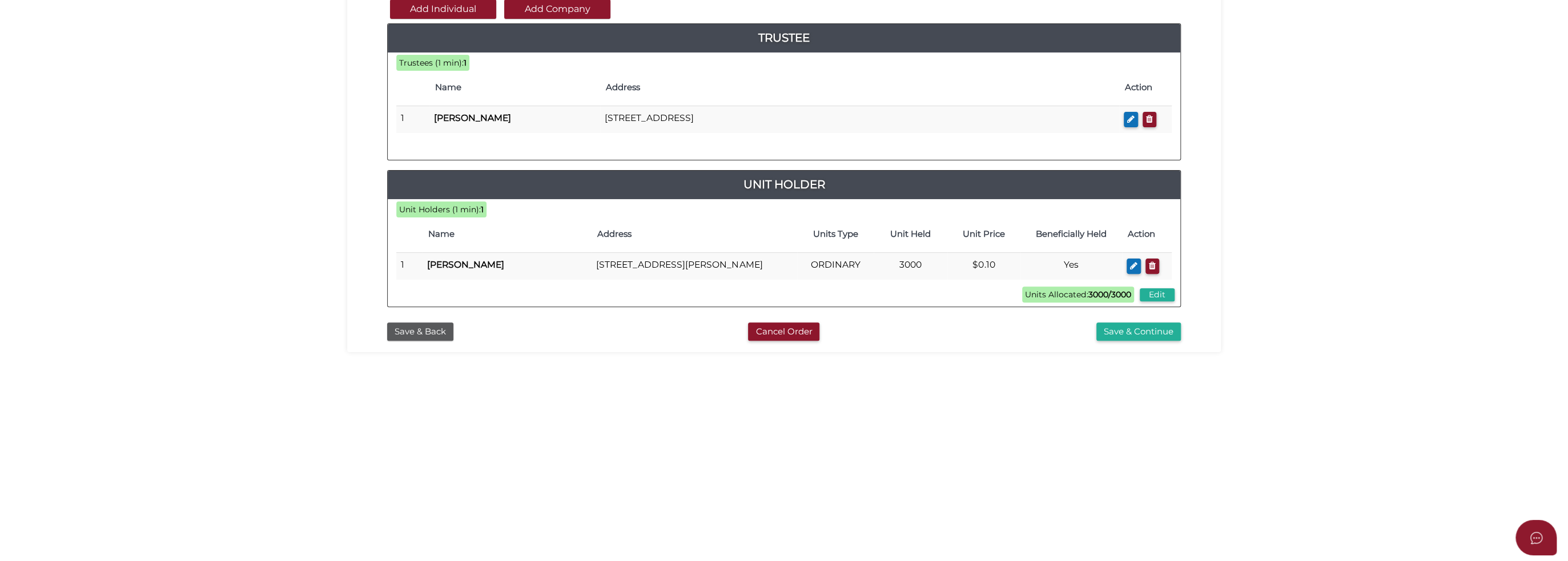
scroll to position [222, 0]
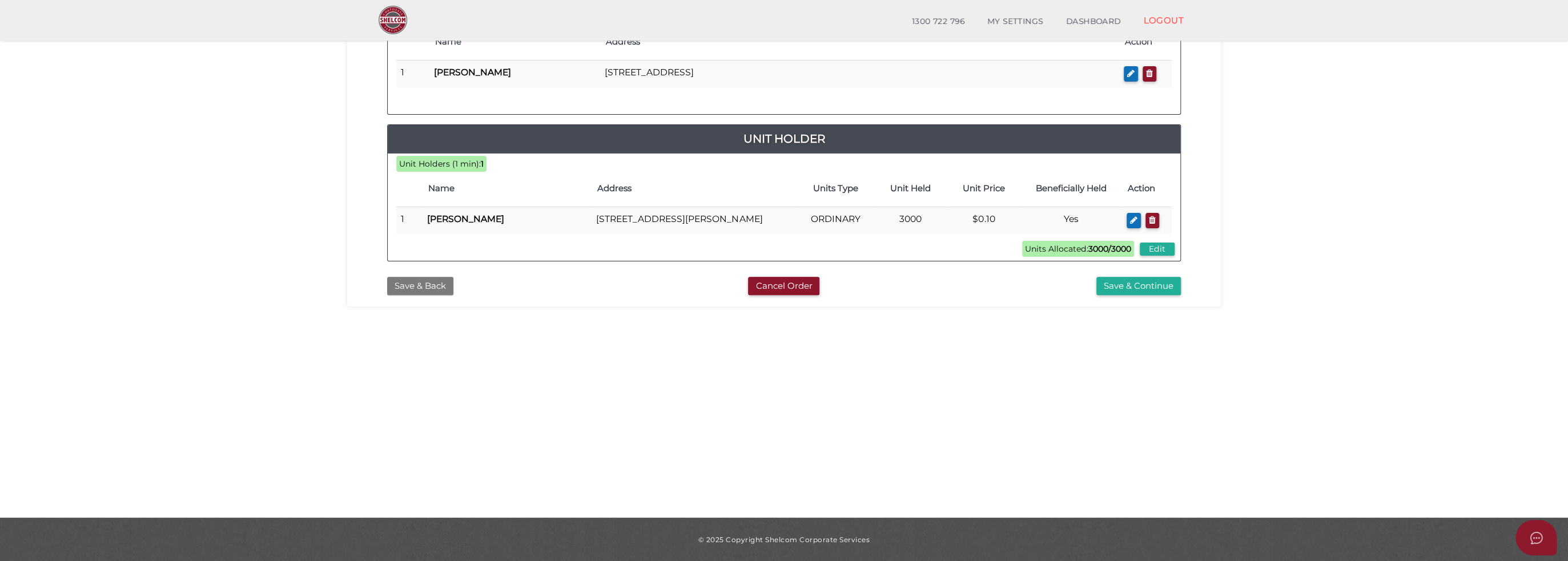
click at [428, 280] on button "Save & Back" at bounding box center [420, 285] width 67 height 19
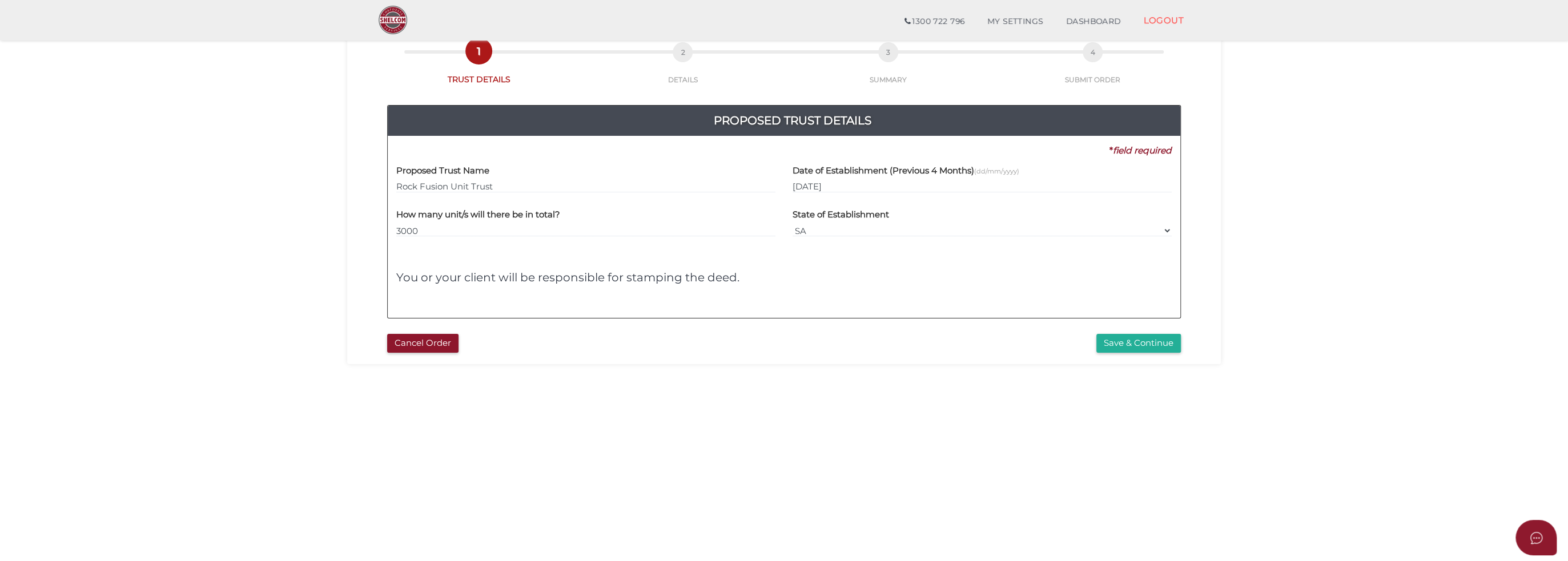
scroll to position [114, 0]
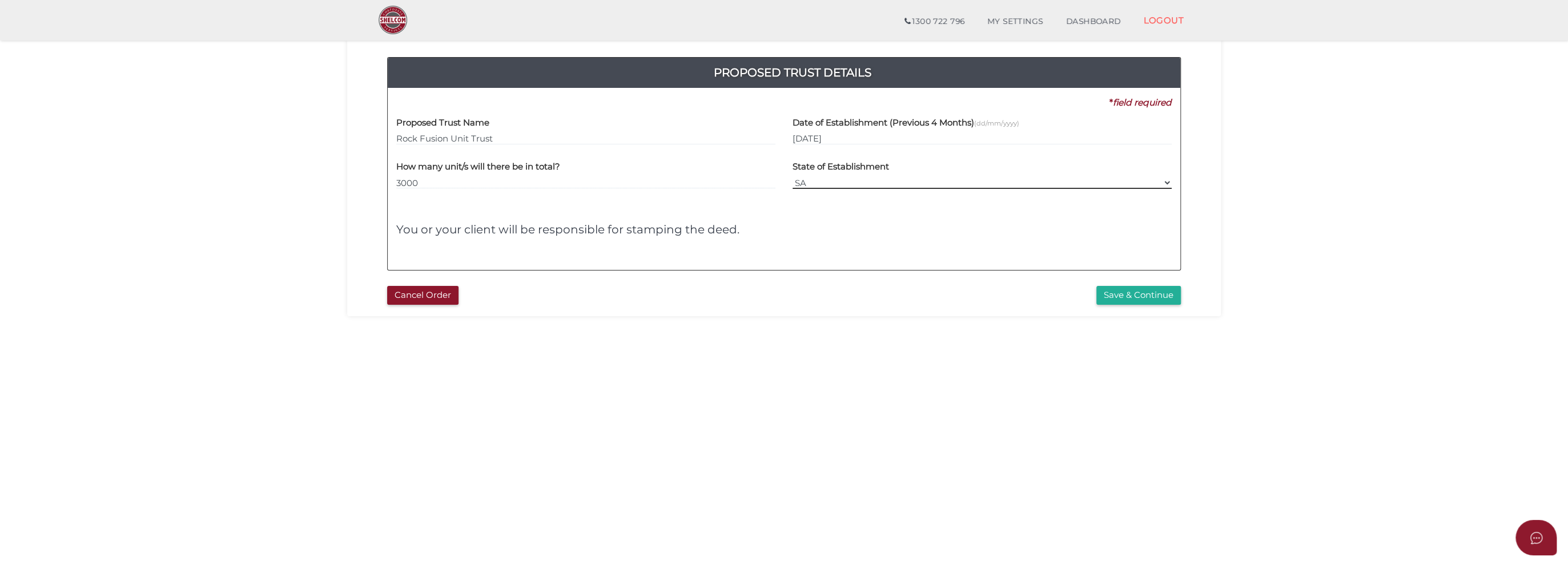
click at [921, 182] on select "VIC ACT [GEOGRAPHIC_DATA] [GEOGRAPHIC_DATA] QLD [GEOGRAPHIC_DATA] [GEOGRAPHIC_D…" at bounding box center [981, 182] width 379 height 13
click at [921, 182] on select "VIC ACT NSW NT QLD TAS WA SA" at bounding box center [981, 182] width 379 height 13
click at [789, 235] on h4 "You or your client will be responsible for stamping the deed." at bounding box center [784, 230] width 776 height 13
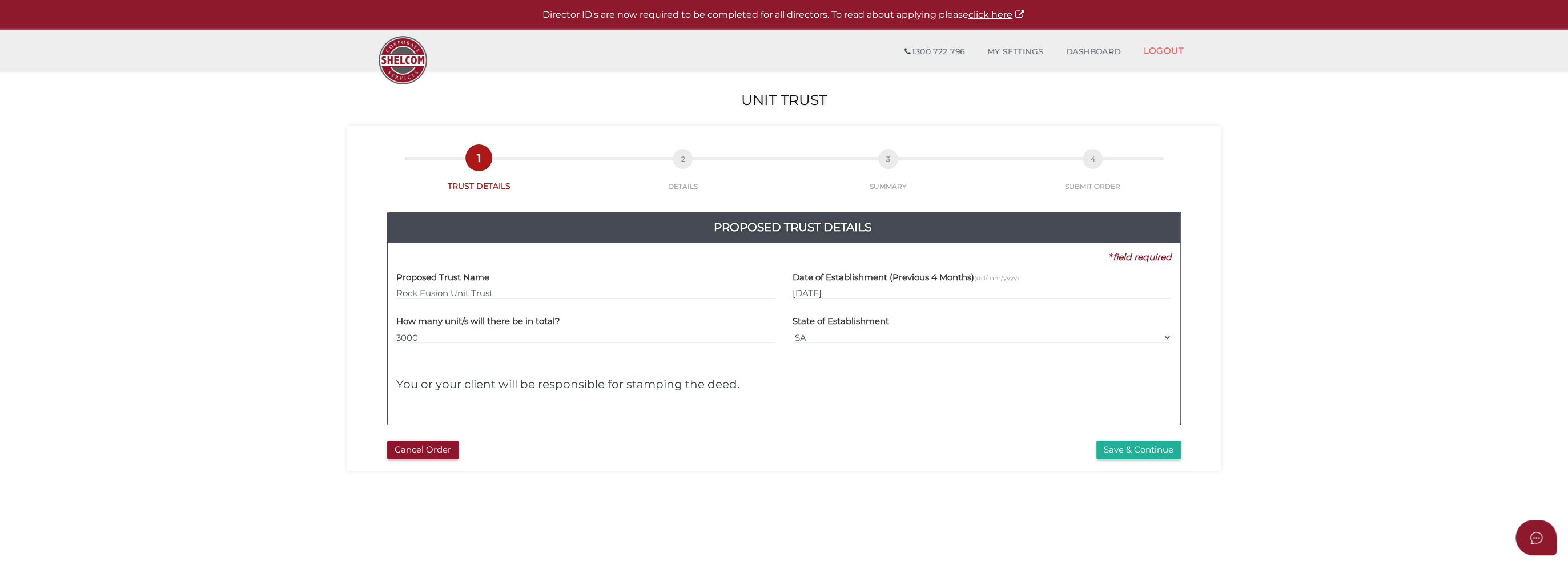
scroll to position [0, 0]
click at [895, 340] on select "VIC ACT NSW NT QLD TAS WA SA" at bounding box center [981, 337] width 379 height 13
click at [792, 331] on select "VIC ACT NSW NT QLD TAS WA SA" at bounding box center [981, 337] width 379 height 13
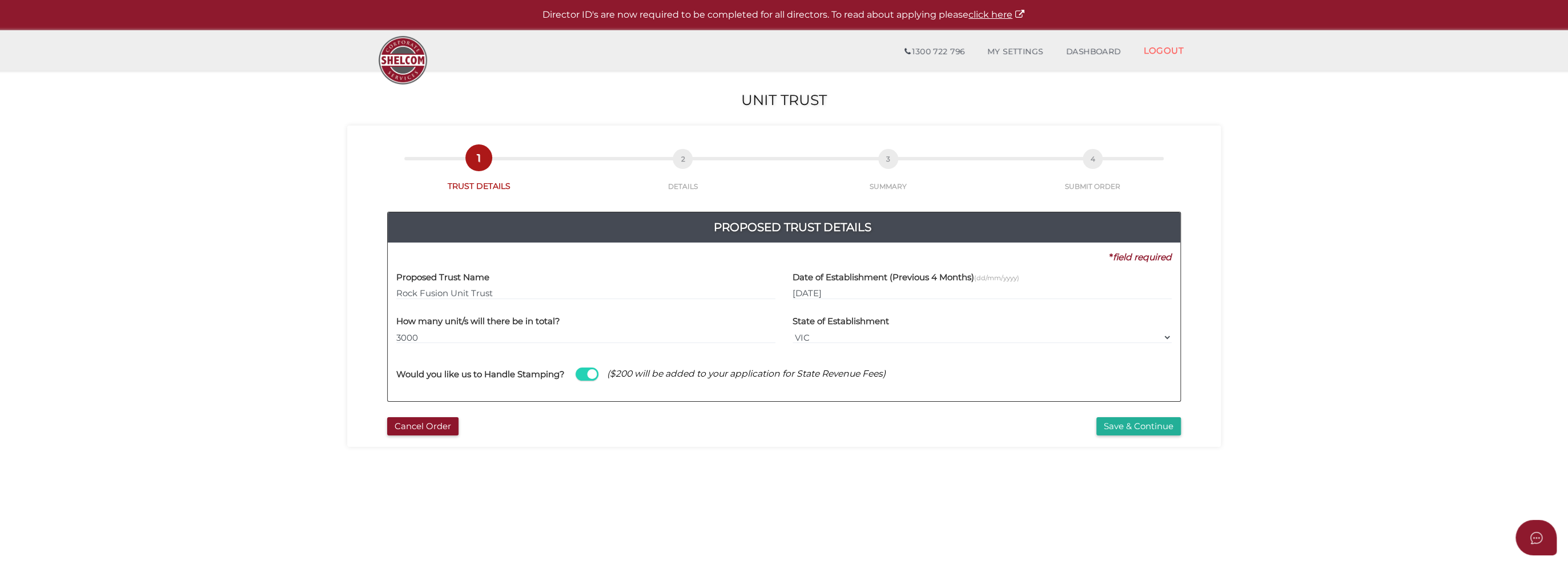
click at [581, 369] on span at bounding box center [587, 374] width 23 height 13
click at [0, 0] on input "checkbox" at bounding box center [0, 0] width 0 height 0
click at [851, 337] on select "VIC ACT NSW NT QLD TAS WA SA" at bounding box center [981, 337] width 379 height 13
select select "SA"
click at [792, 331] on select "VIC ACT NSW NT QLD TAS WA SA" at bounding box center [981, 337] width 379 height 13
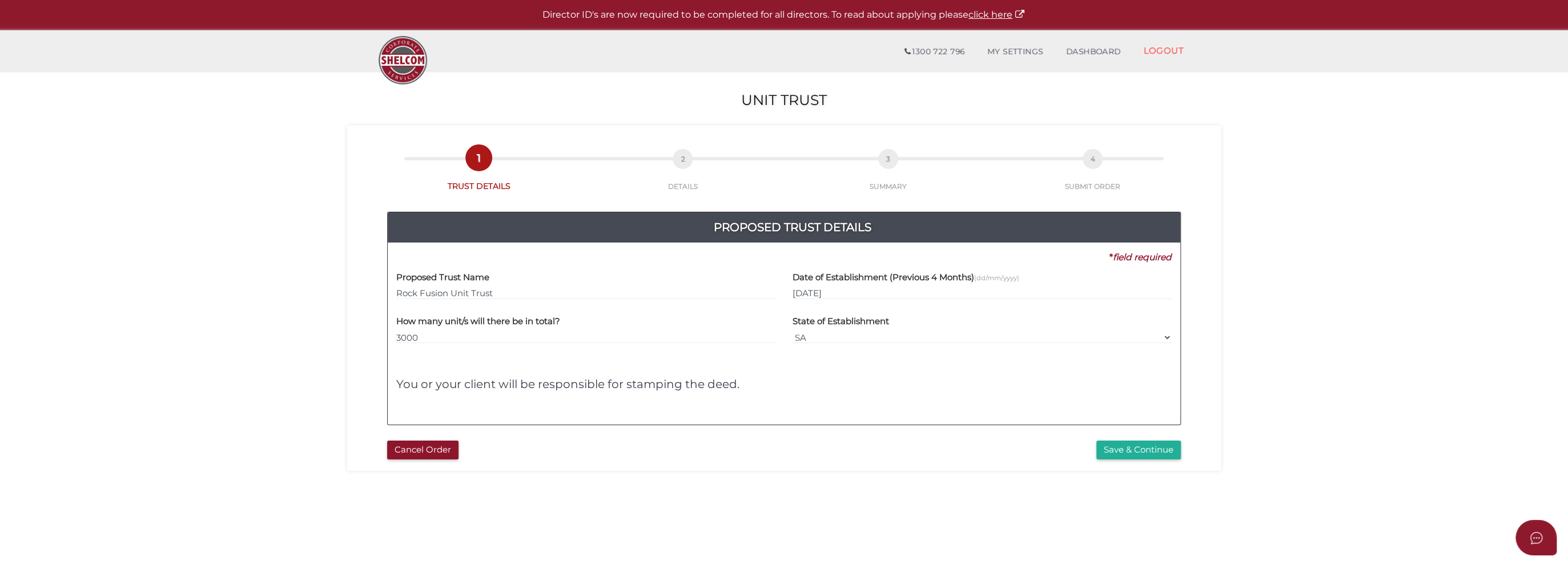
click at [845, 380] on h4 "You or your client will be responsible for stamping the deed." at bounding box center [784, 384] width 776 height 13
click at [1143, 449] on button "Save & Continue" at bounding box center [1137, 450] width 85 height 19
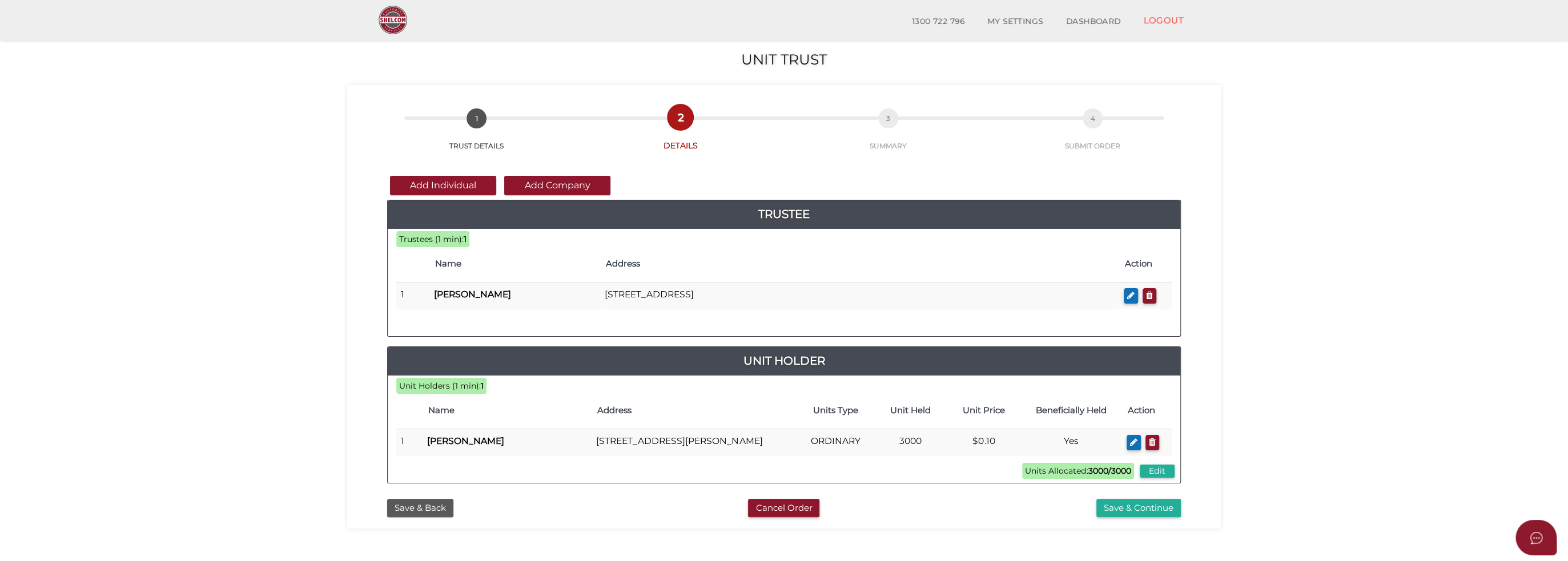
scroll to position [222, 0]
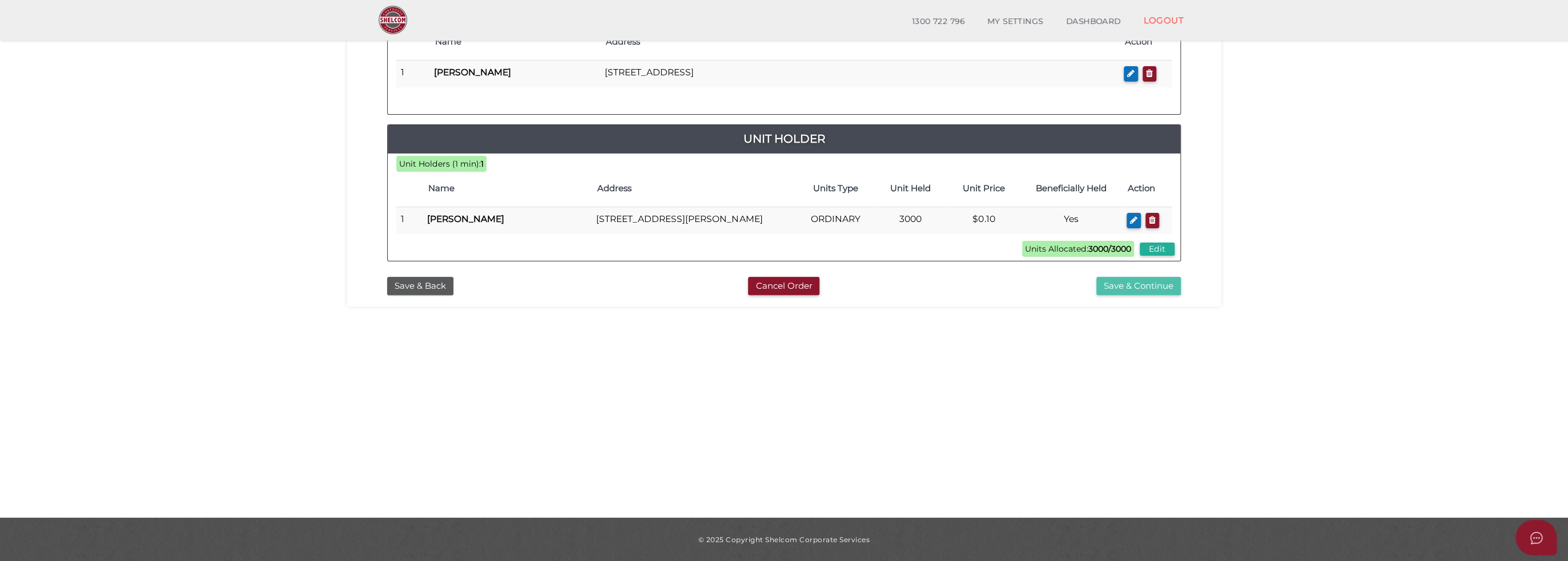
click at [1149, 283] on button "Save & Continue" at bounding box center [1137, 285] width 85 height 19
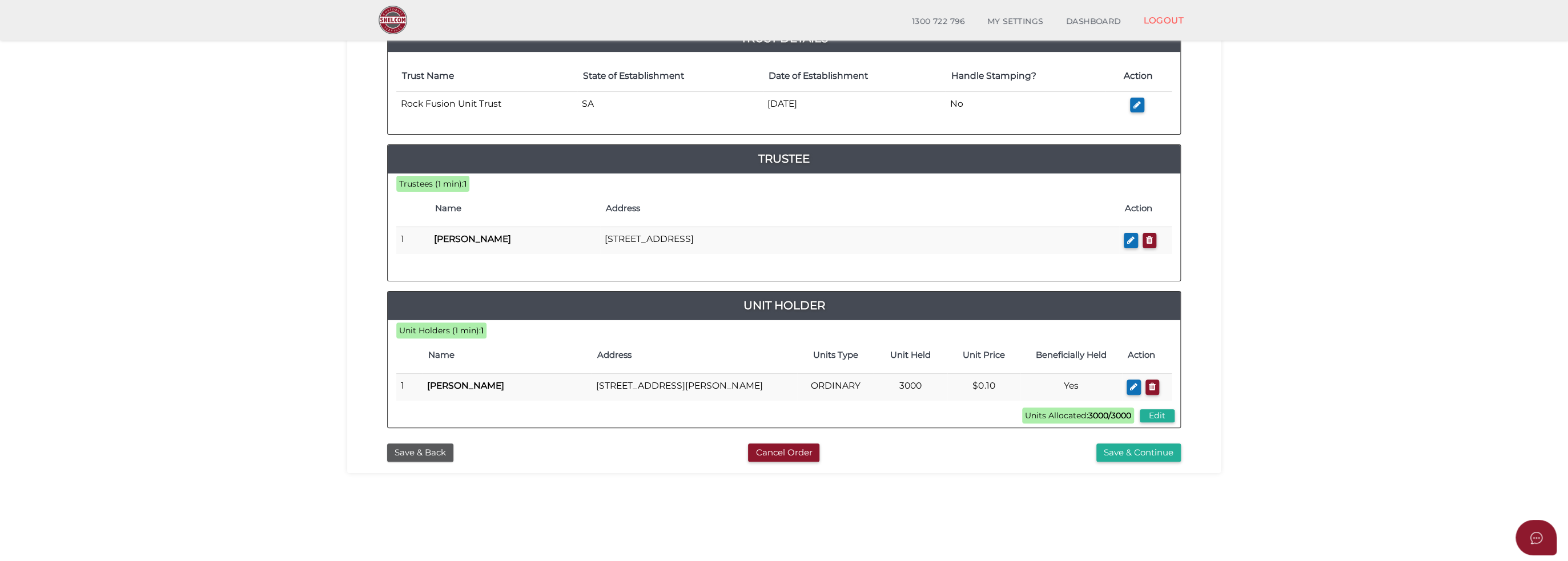
scroll to position [222, 0]
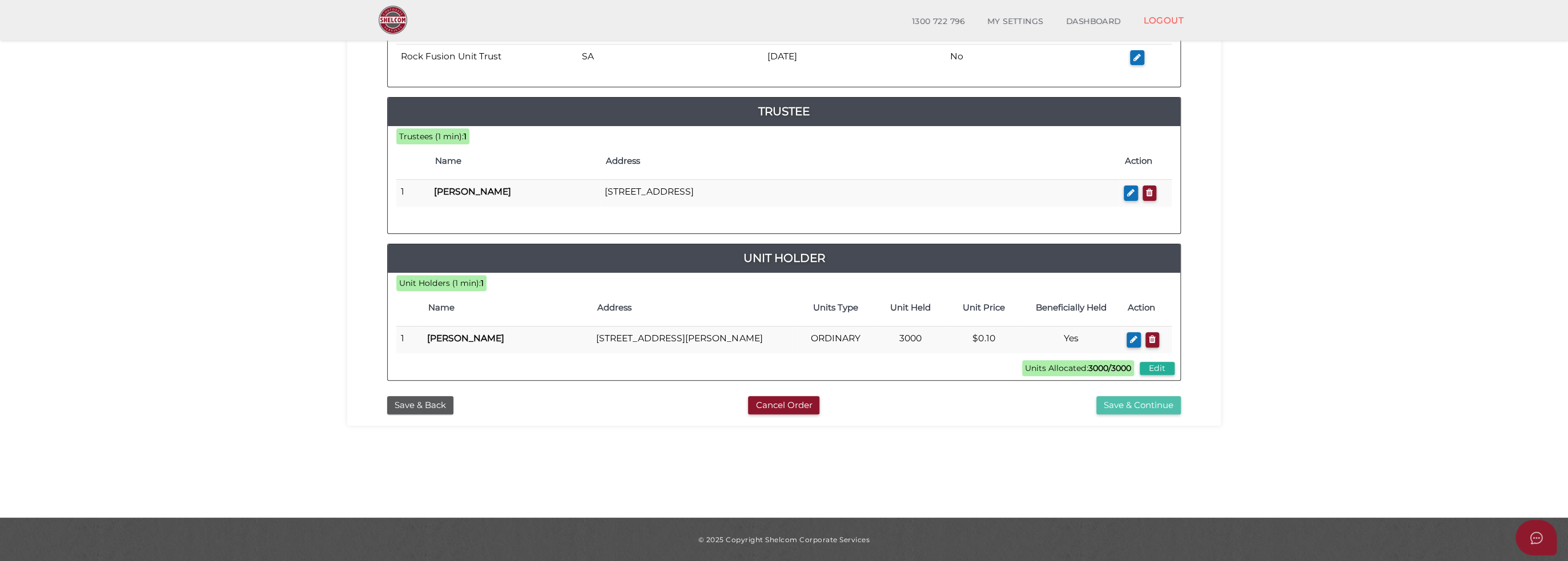
click at [1156, 399] on button "Save & Continue" at bounding box center [1137, 405] width 85 height 19
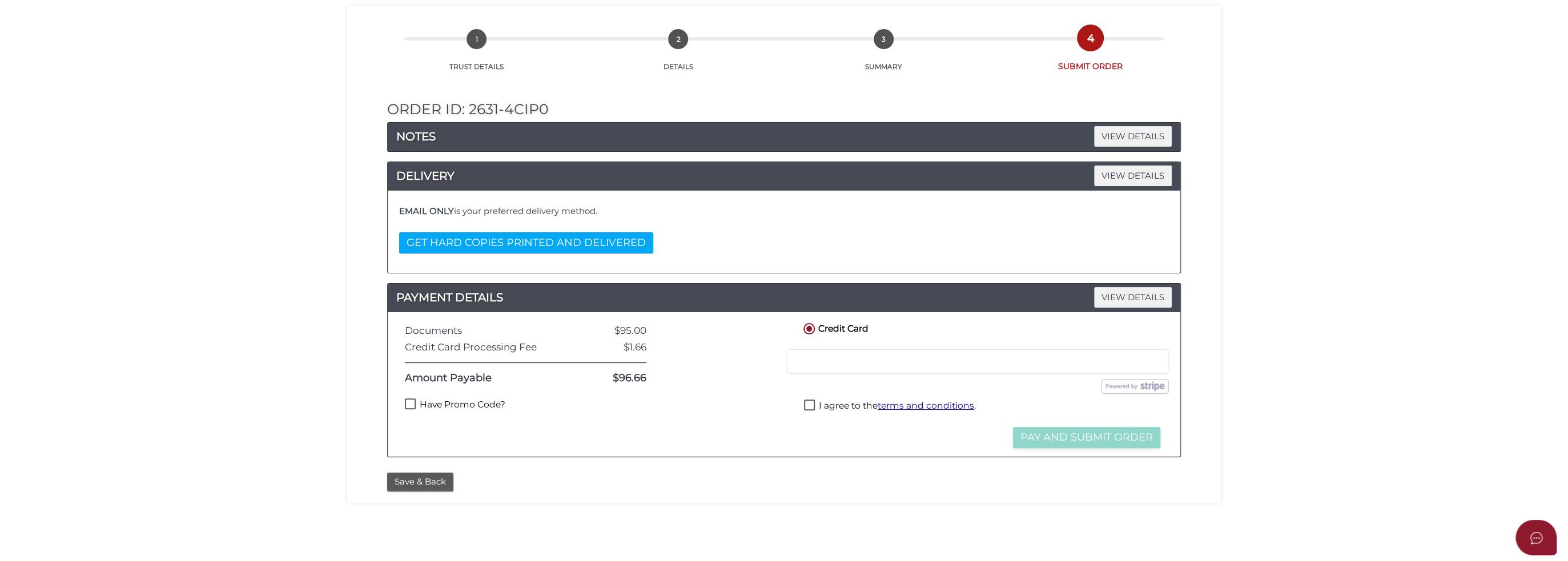
scroll to position [222, 0]
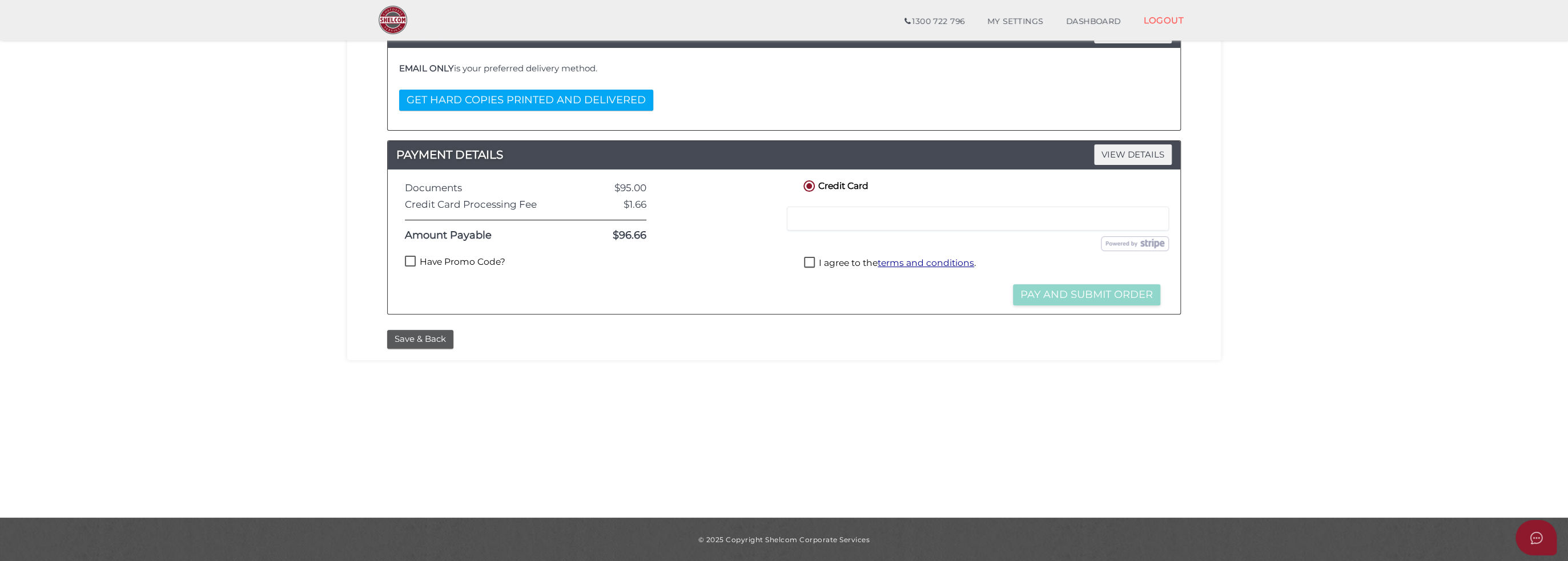
click at [486, 262] on label "Have Promo Code?" at bounding box center [454, 263] width 100 height 14
checkbox input "true"
click at [500, 283] on input "text" at bounding box center [488, 284] width 167 height 25
type input "WELCOME55"
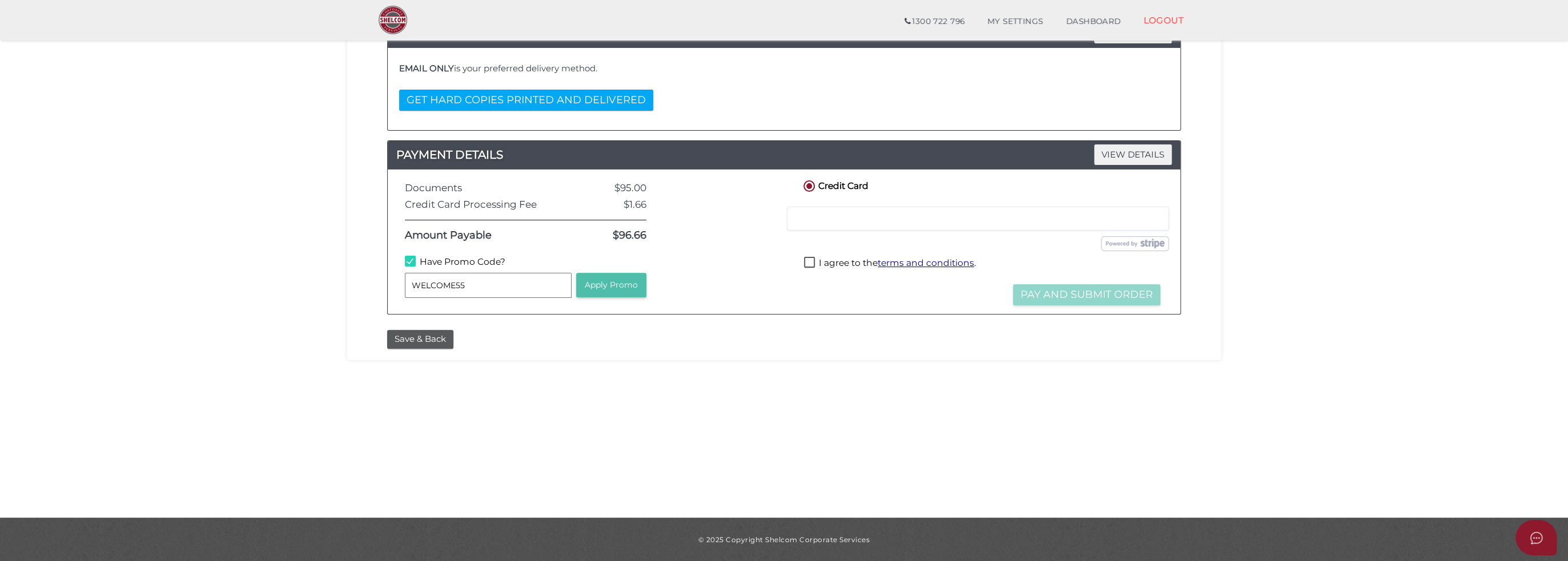
click at [639, 285] on button "Apply Promo" at bounding box center [610, 284] width 71 height 25
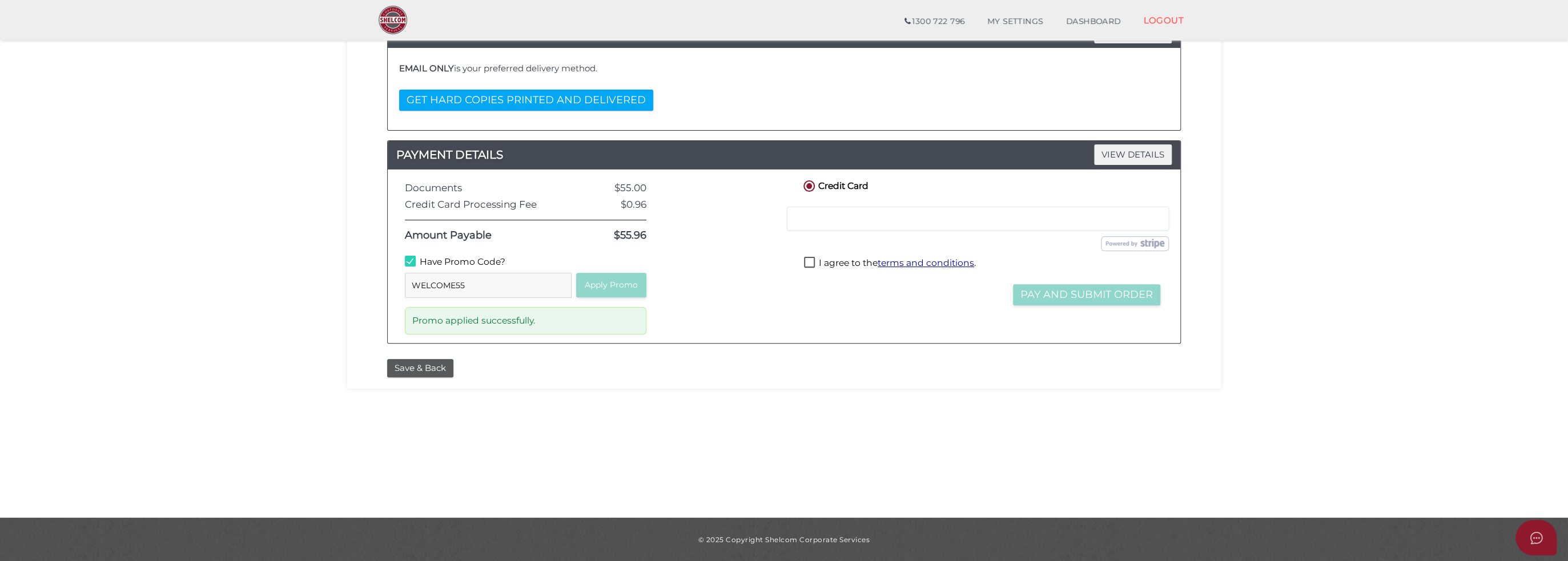
drag, startPoint x: 927, startPoint y: 294, endPoint x: 878, endPoint y: 282, distance: 50.4
click at [926, 293] on div "Credit Card Credit or Debit Card Loading saved cards... Select a saved card Sub…" at bounding box center [981, 256] width 379 height 156
click at [810, 258] on label "I agree to the terms and conditions ." at bounding box center [889, 264] width 172 height 14
checkbox input "true"
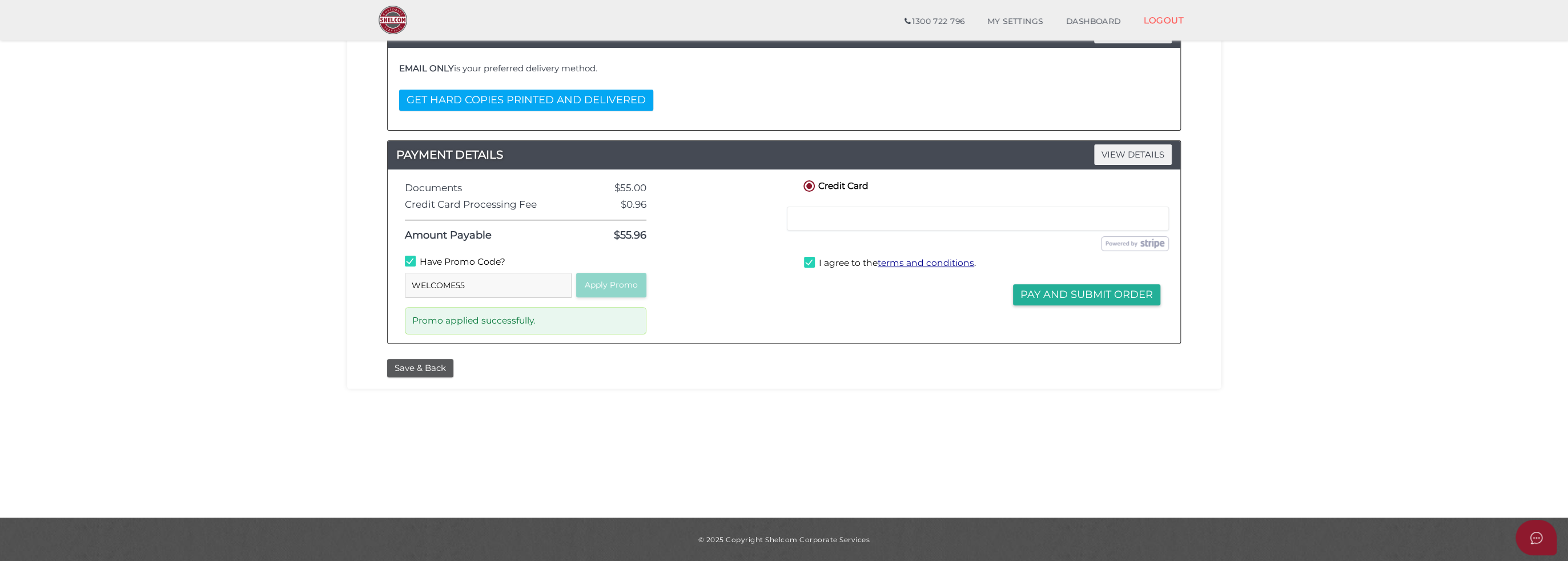
click at [918, 314] on div "Credit Card Credit or Debit Card Loading saved cards... Select a saved card Sub…" at bounding box center [981, 256] width 379 height 156
click at [1049, 295] on button "Pay and Submit Order" at bounding box center [1087, 294] width 147 height 21
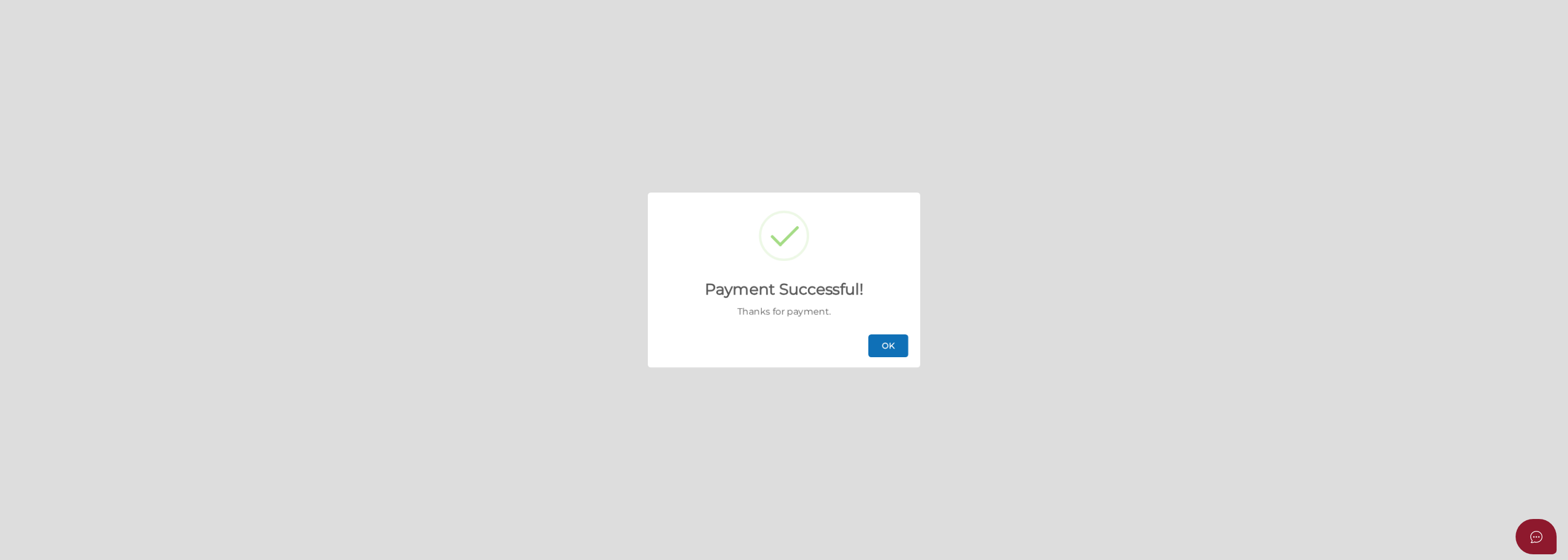
click at [891, 345] on button "OK" at bounding box center [888, 346] width 40 height 23
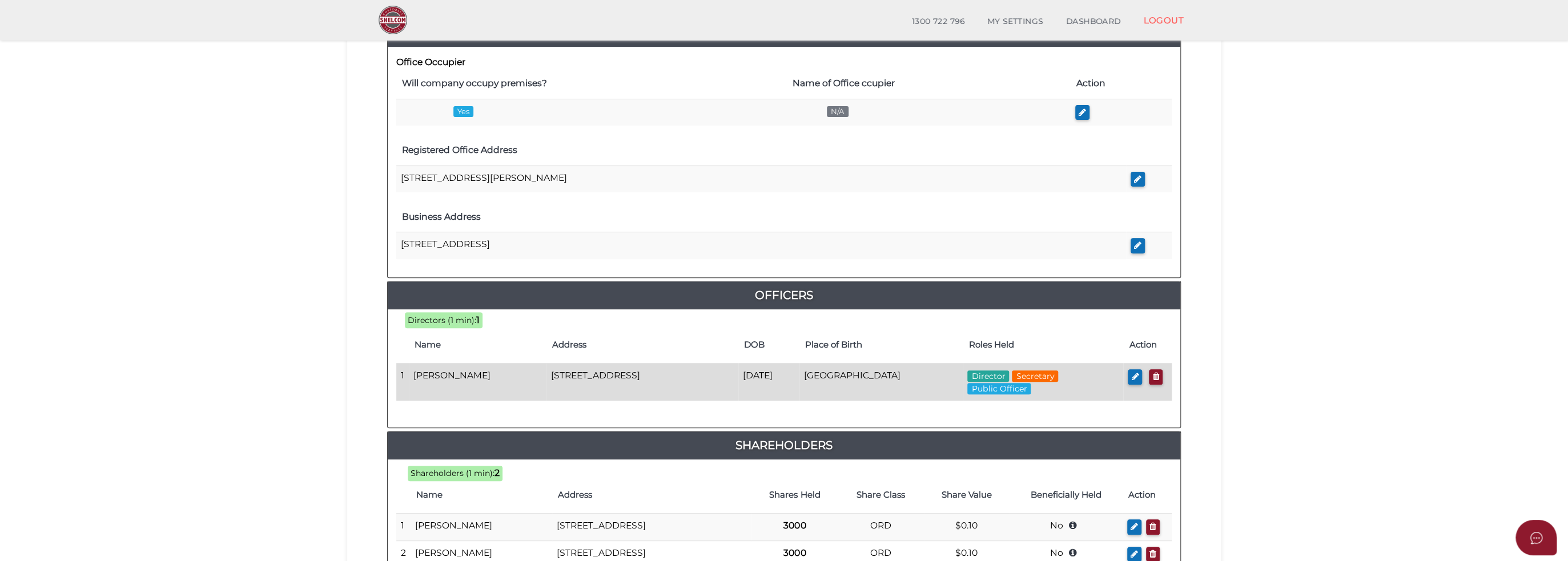
scroll to position [343, 0]
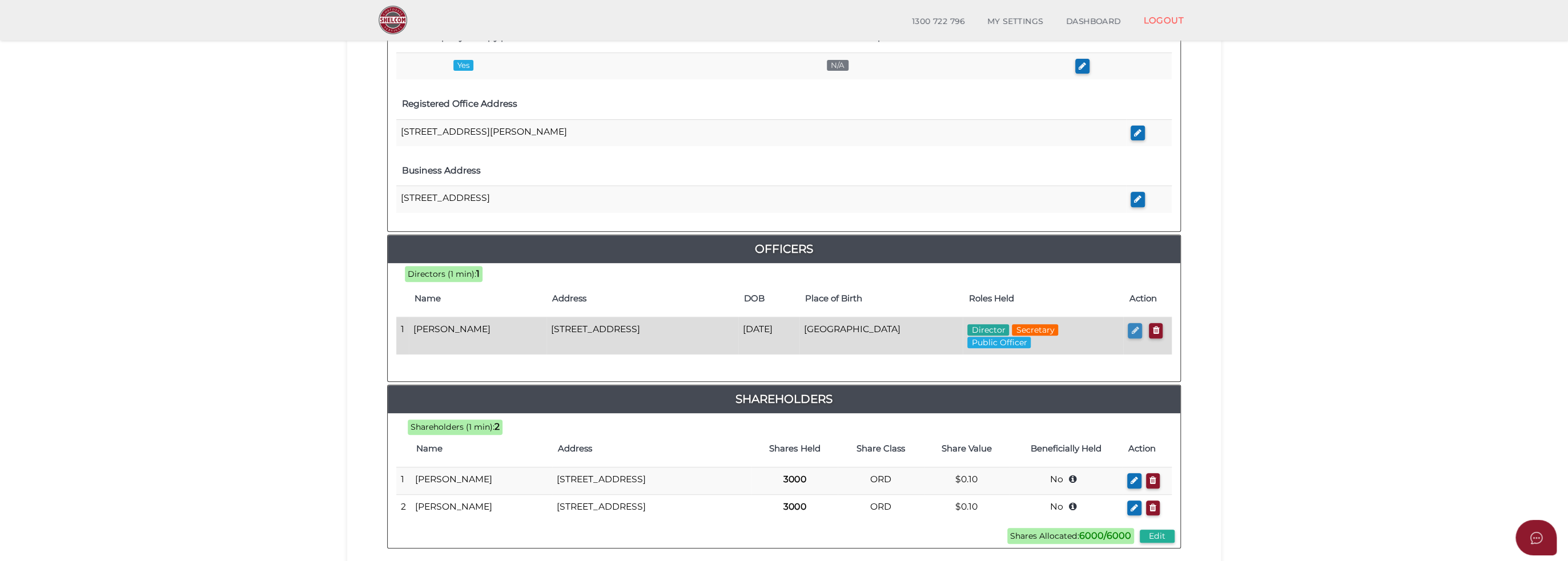
click at [1131, 326] on icon "button" at bounding box center [1133, 330] width 7 height 9
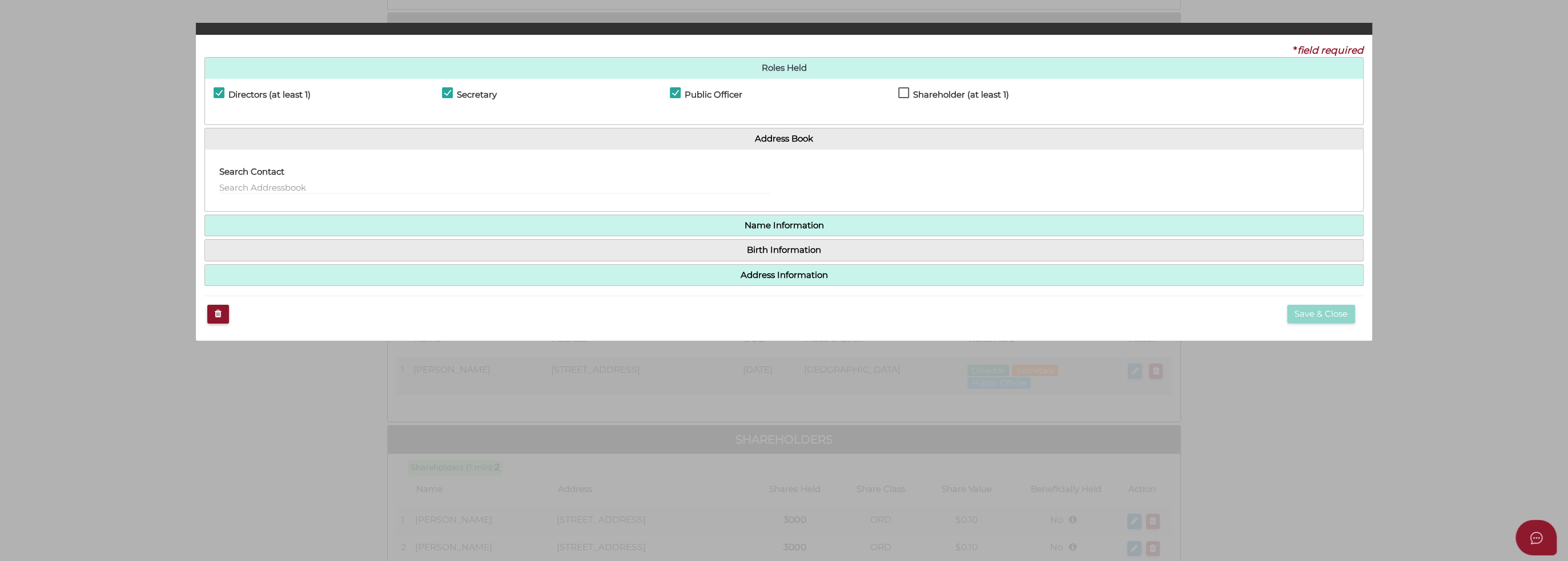
checkbox input "true"
type input "36372968440632"
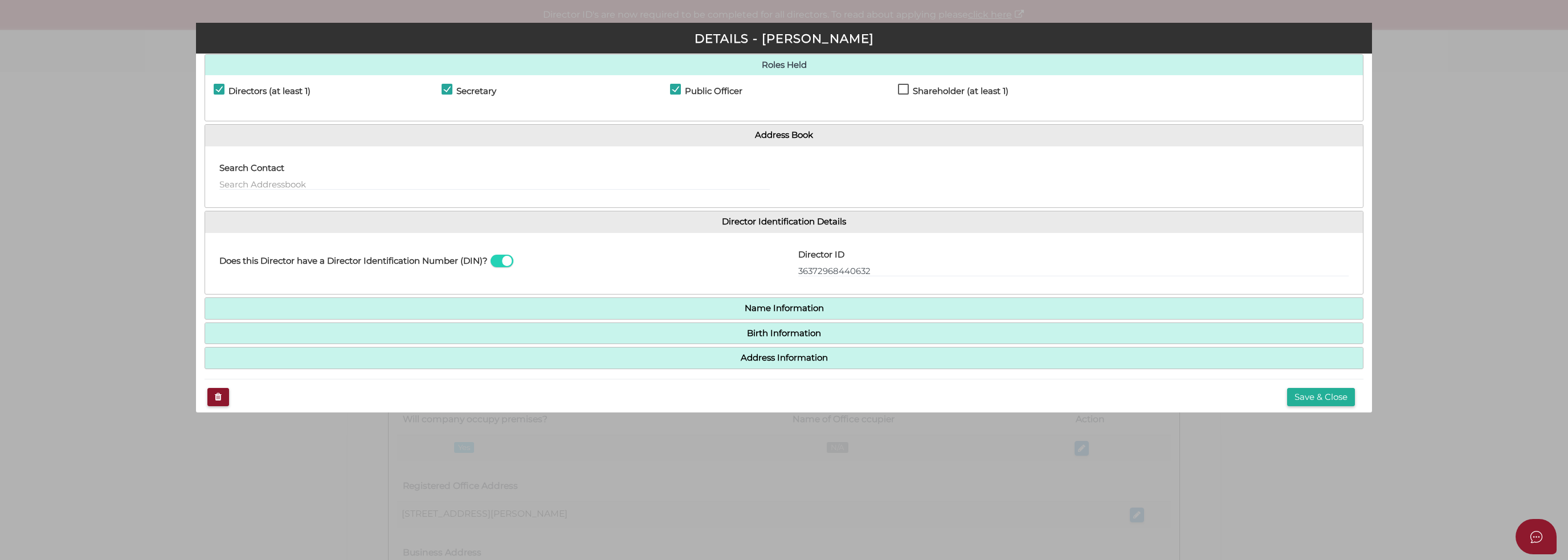
scroll to position [32, 0]
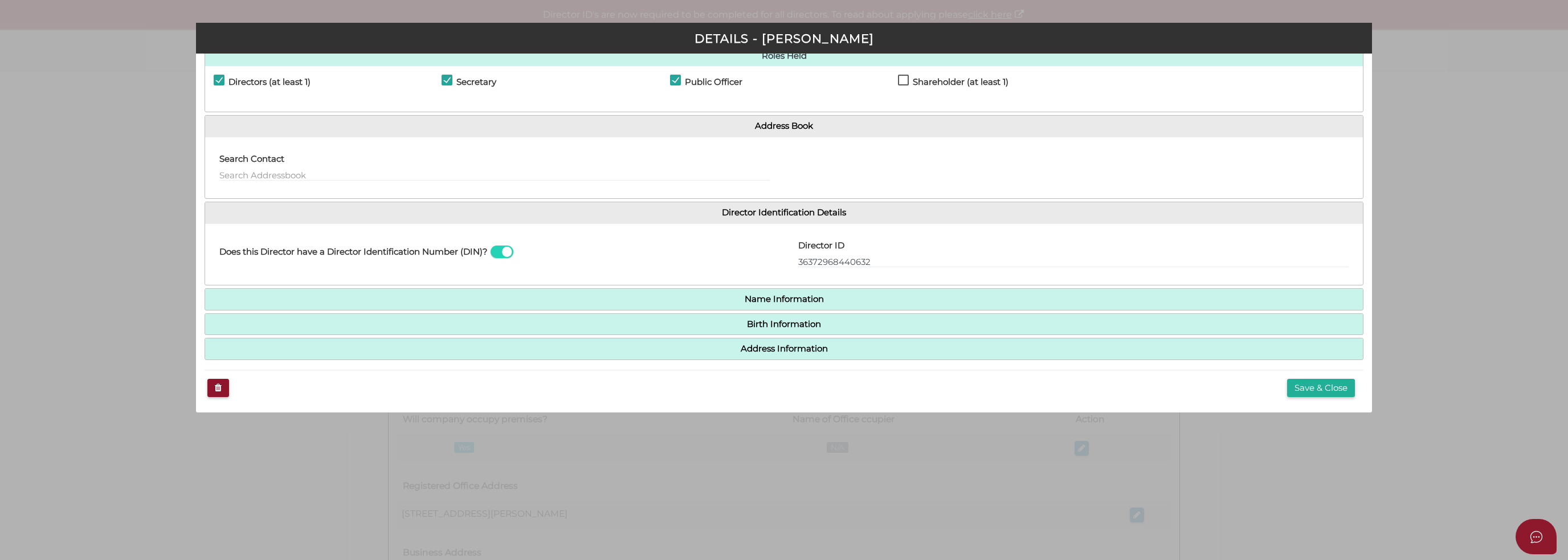
click at [633, 291] on h4 "Name Information" at bounding box center [784, 299] width 1158 height 21
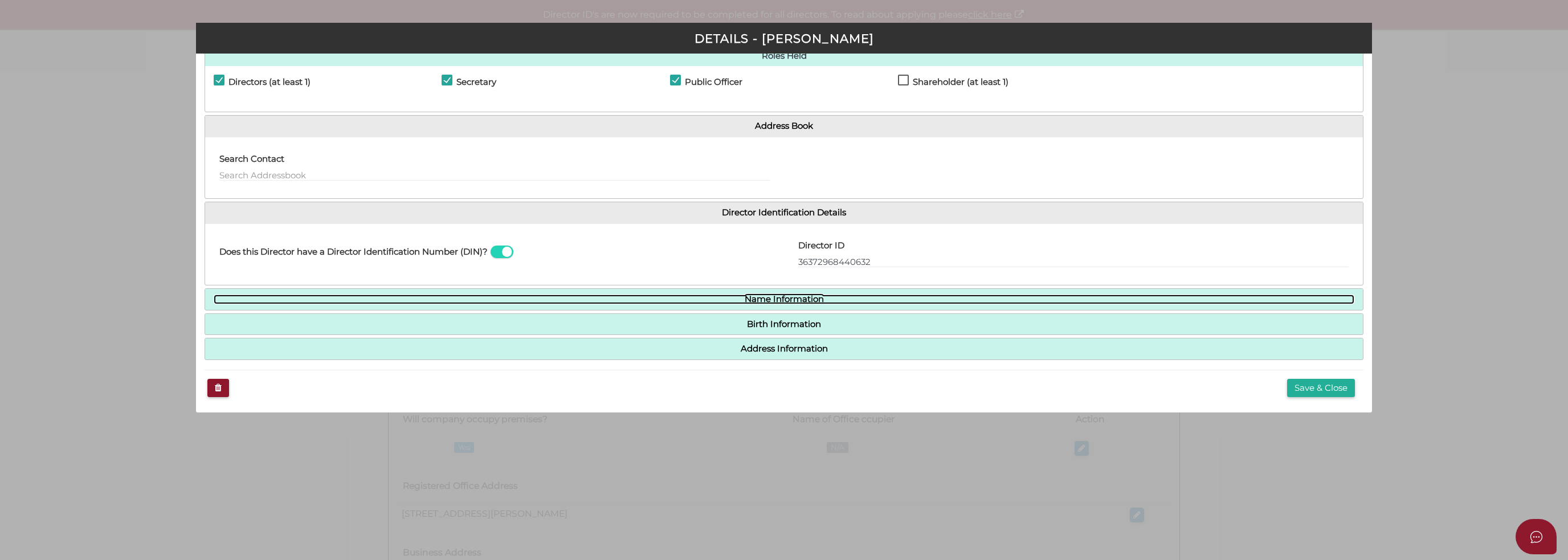
click at [633, 299] on link "Name Information" at bounding box center [784, 300] width 1141 height 10
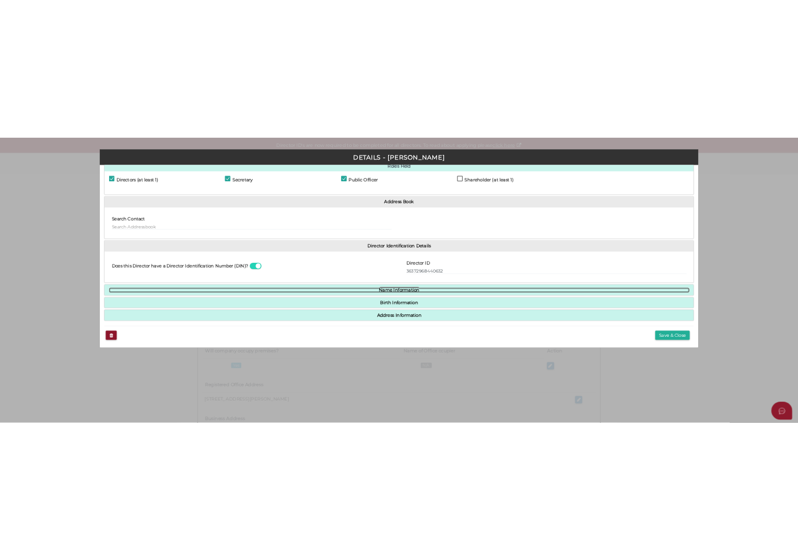
scroll to position [0, 0]
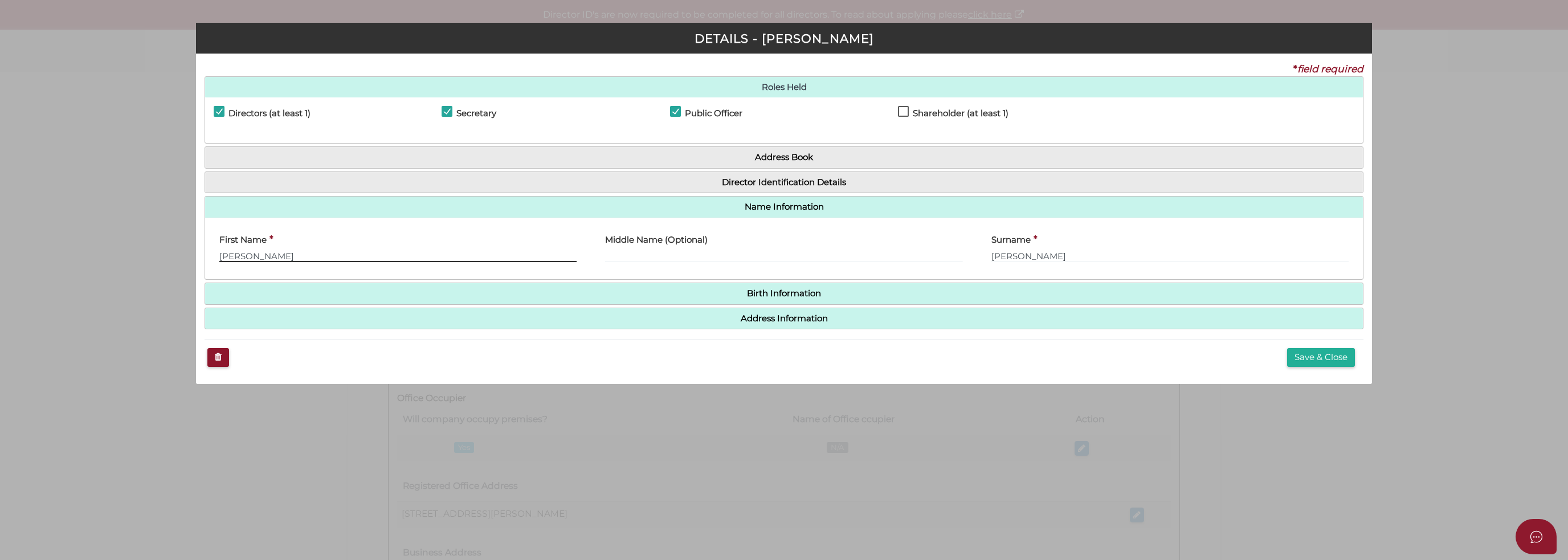
click at [335, 253] on input "[PERSON_NAME]" at bounding box center [398, 255] width 357 height 13
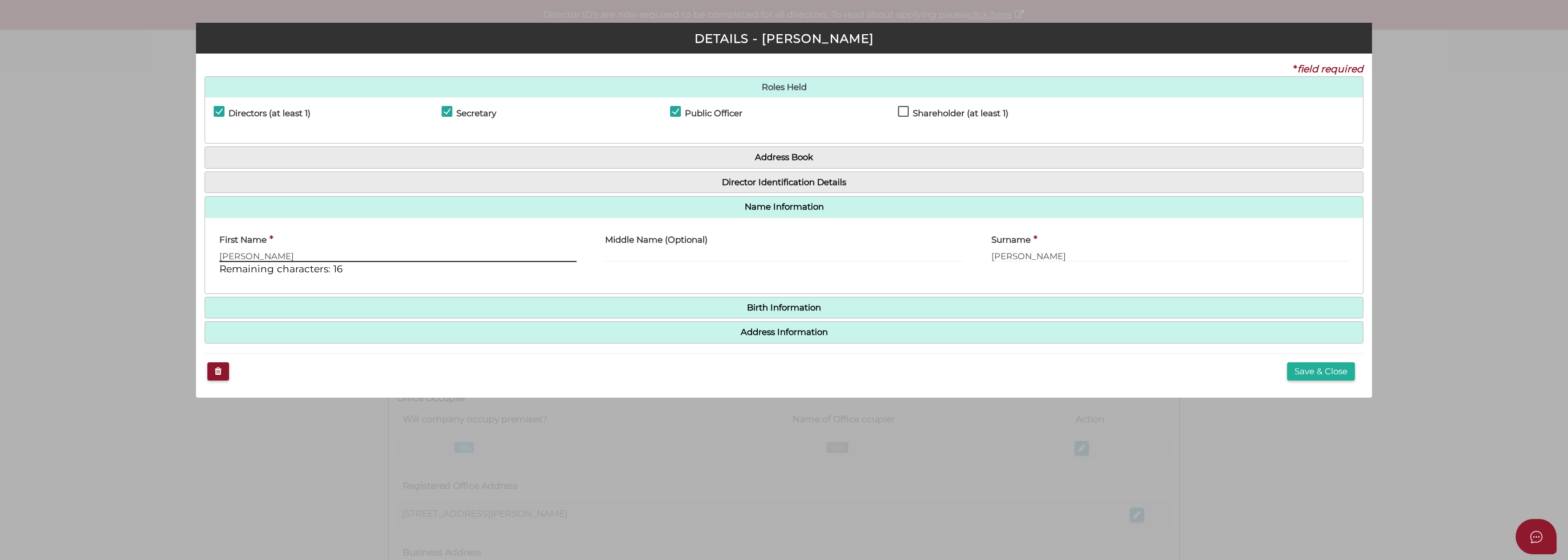
type input "[PERSON_NAME]"
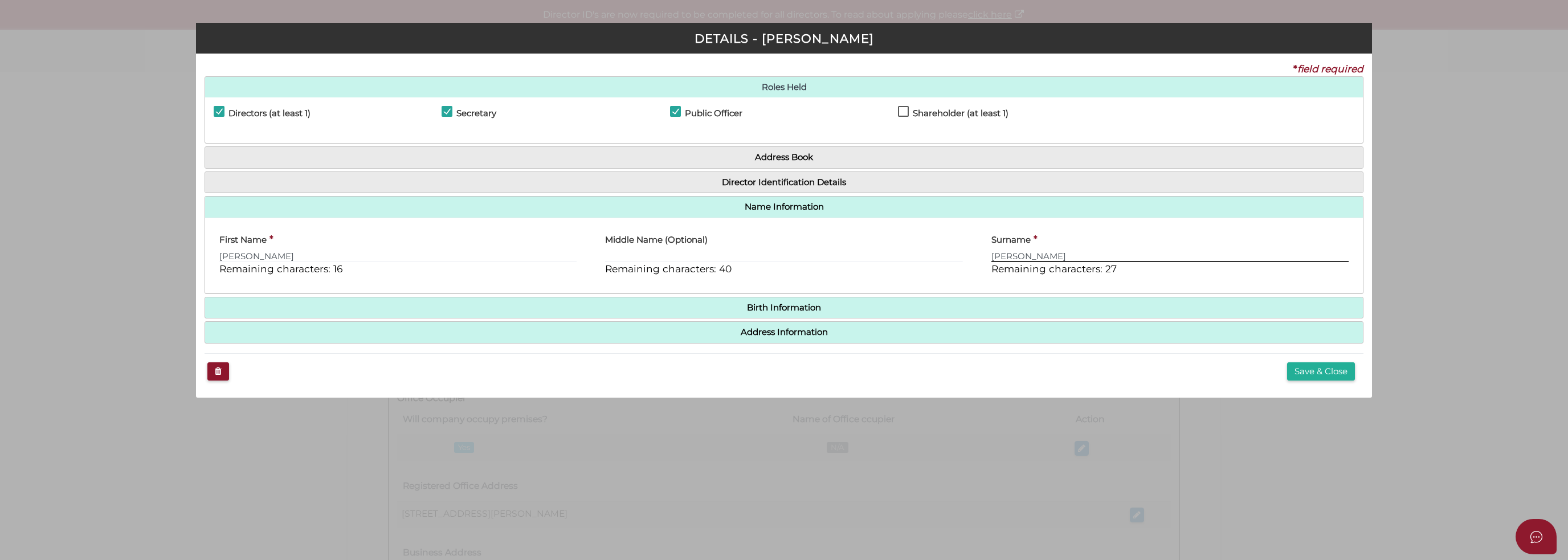
type input "[PERSON_NAME]"
click at [603, 362] on div "Save & Close" at bounding box center [784, 371] width 1159 height 37
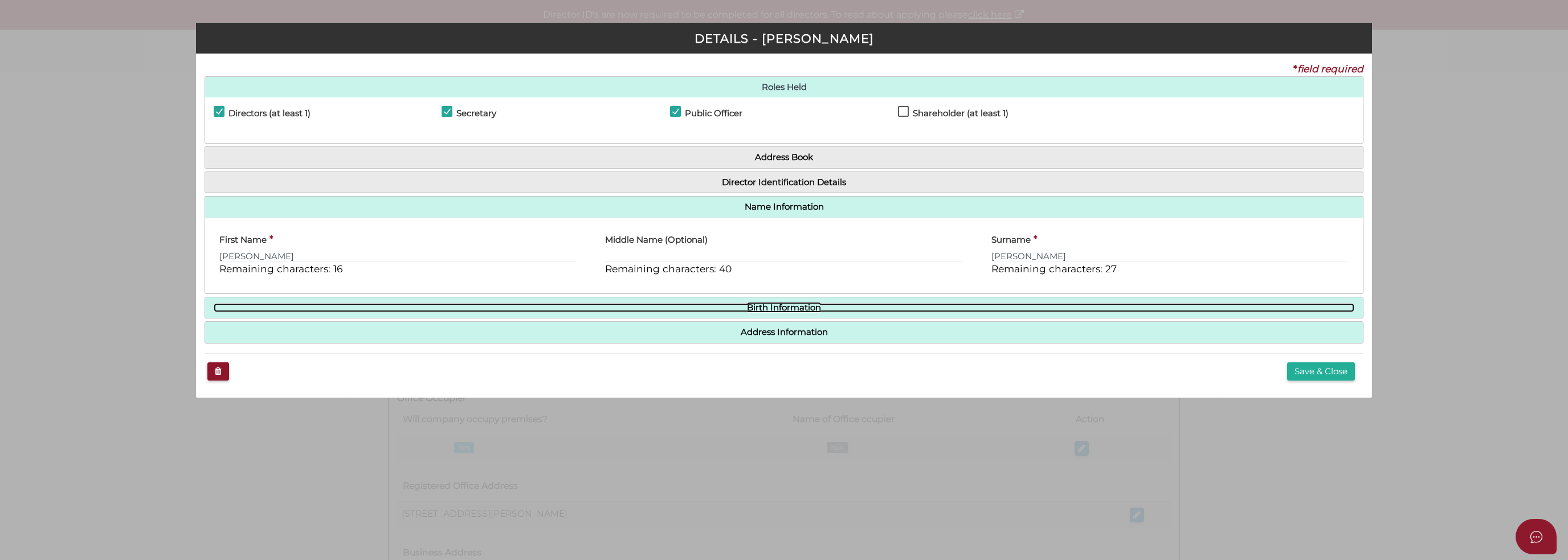
click at [790, 307] on link "Birth Information" at bounding box center [784, 308] width 1141 height 10
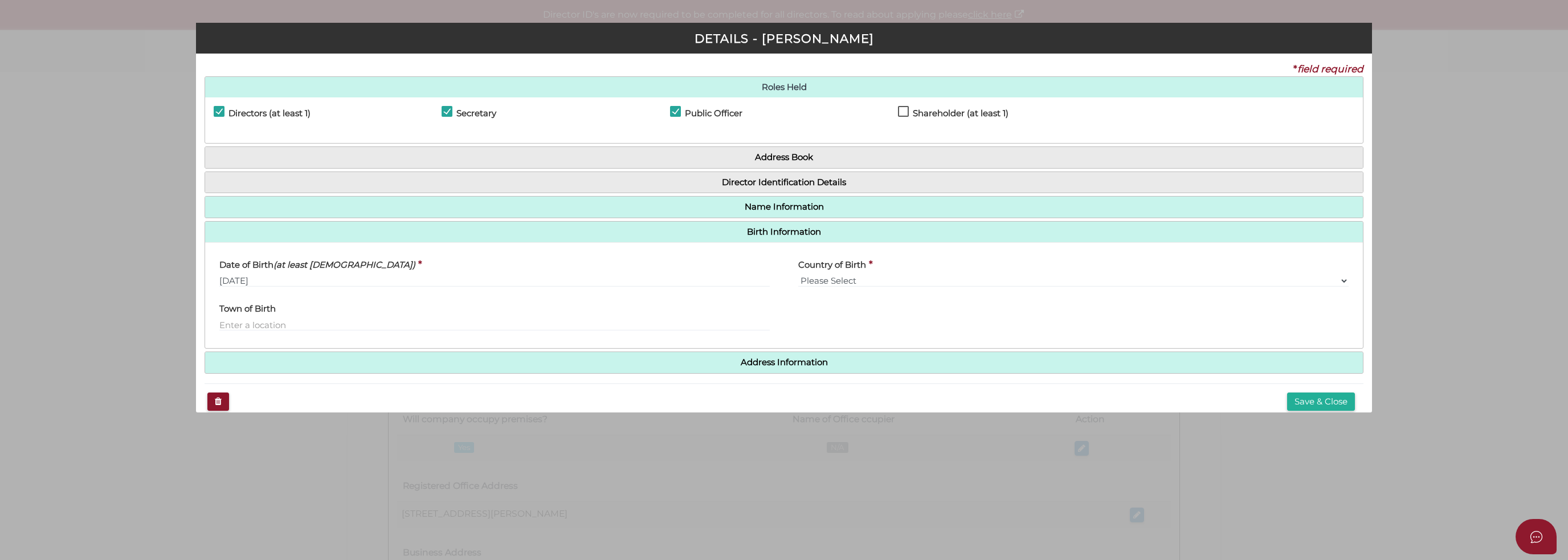
drag, startPoint x: 309, startPoint y: 475, endPoint x: 315, endPoint y: 472, distance: 6.7
click at [309, 474] on div "Pty Ltd DETAILS - Liu Ming * field required Roles Held Directors (at least 1) S…" at bounding box center [784, 280] width 1568 height 560
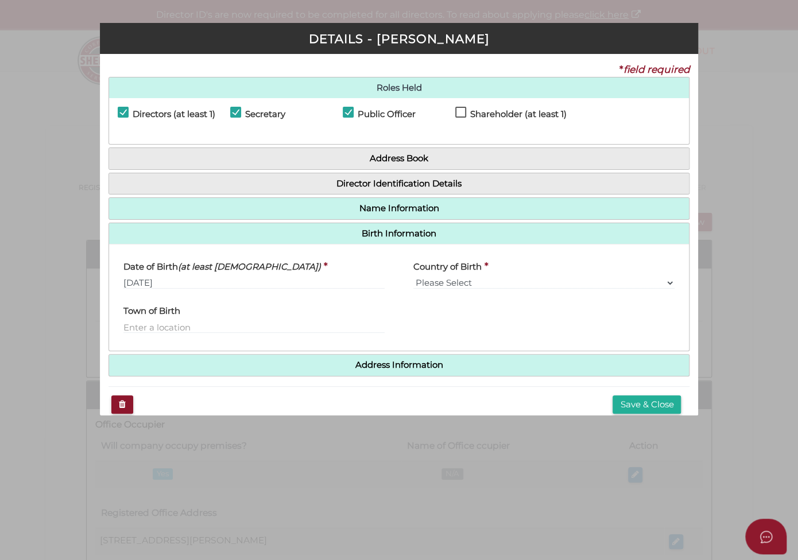
scroll to position [14, 0]
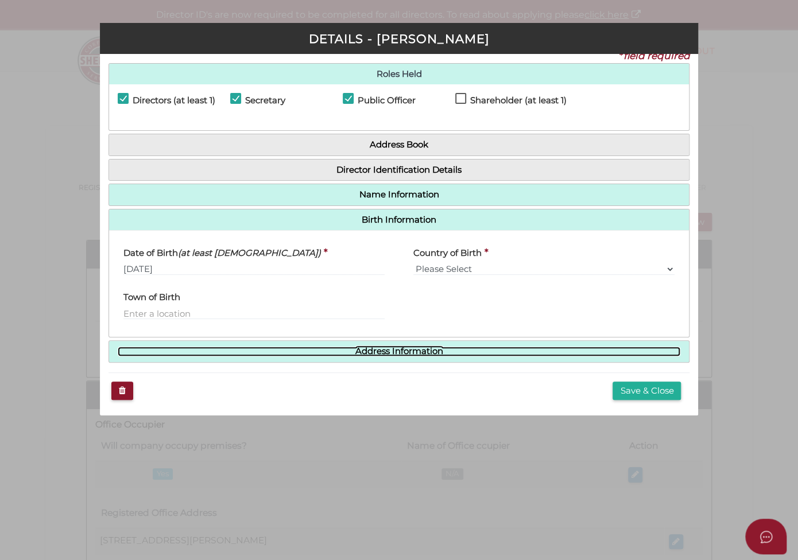
click at [437, 353] on link "Address Information" at bounding box center [399, 352] width 563 height 10
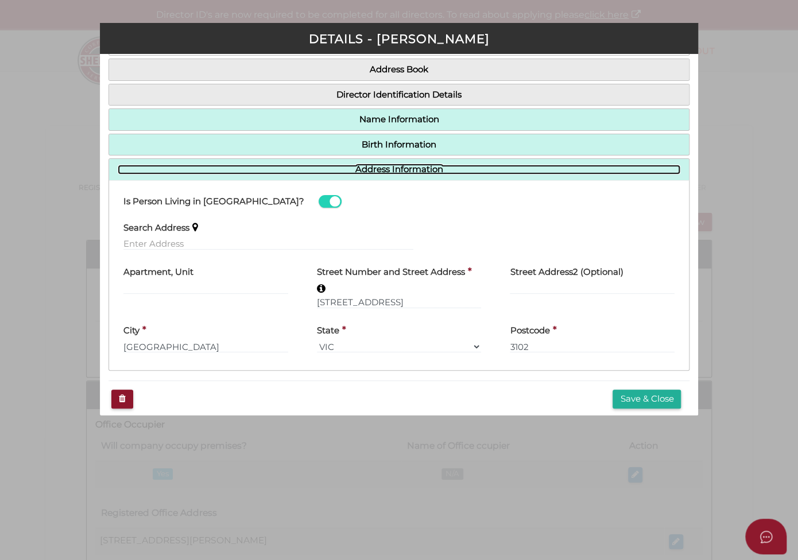
scroll to position [97, 0]
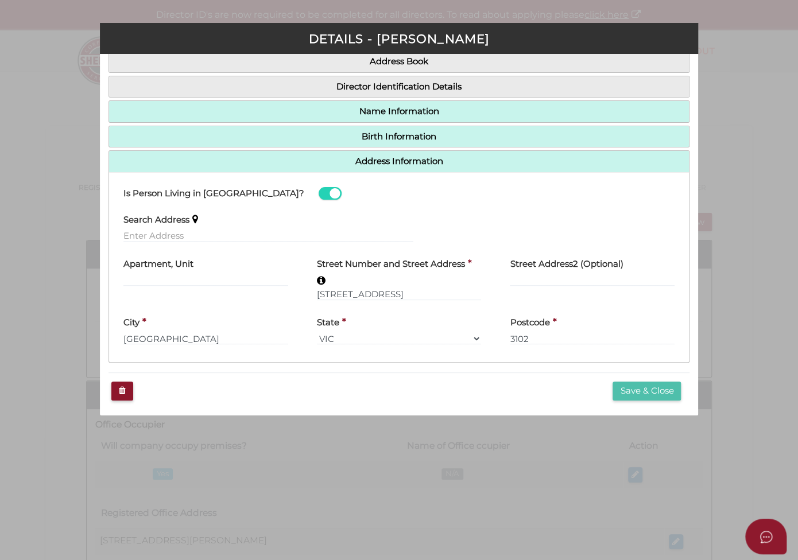
click at [632, 388] on button "Save & Close" at bounding box center [647, 391] width 68 height 19
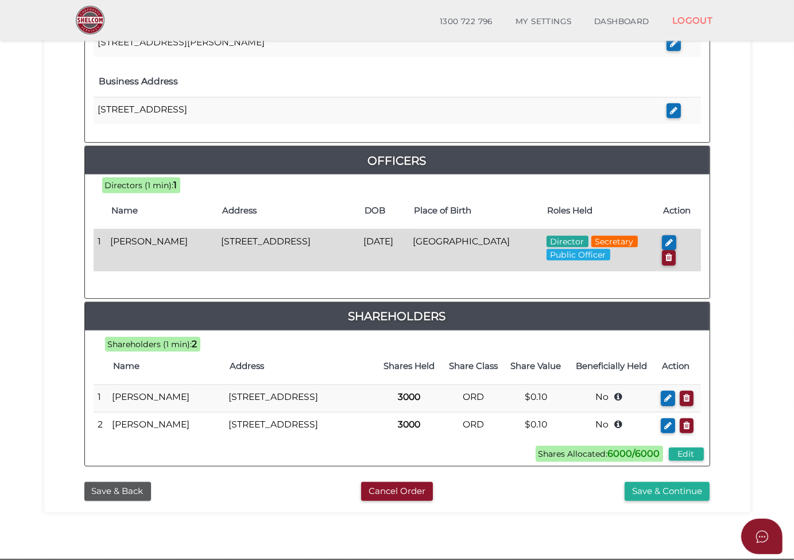
scroll to position [459, 0]
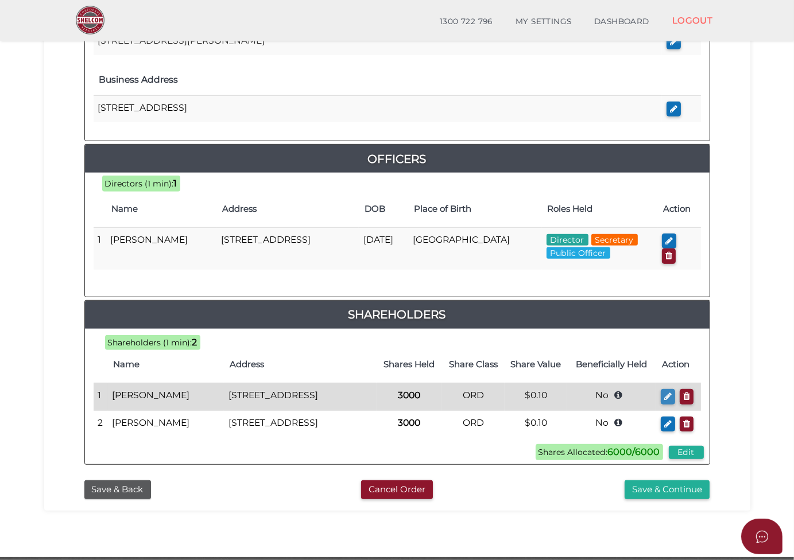
click at [661, 390] on button "button" at bounding box center [668, 397] width 14 height 16
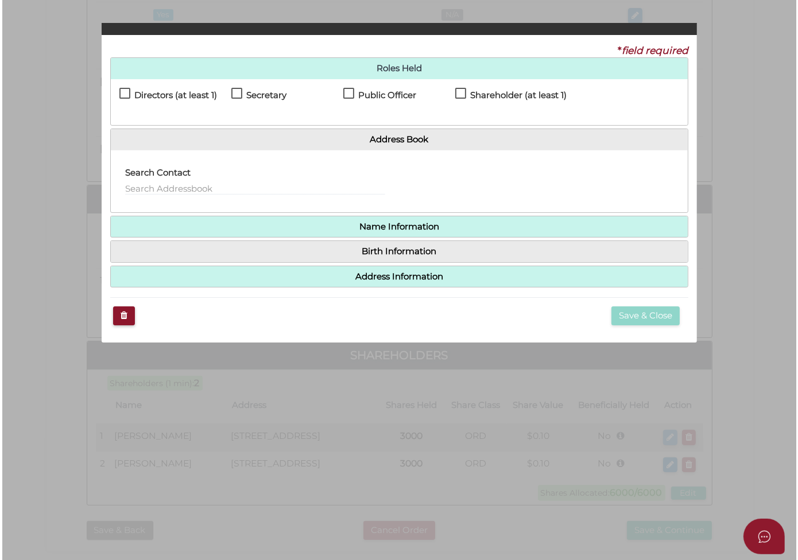
scroll to position [0, 0]
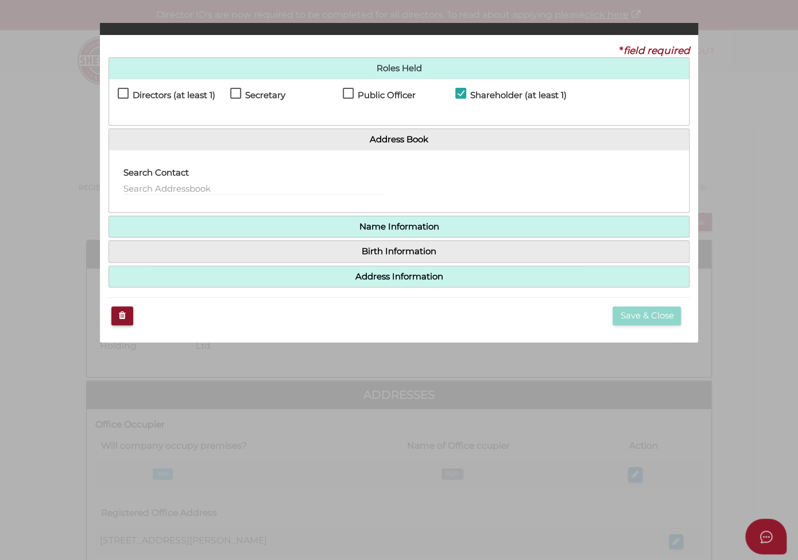
checkbox input "true"
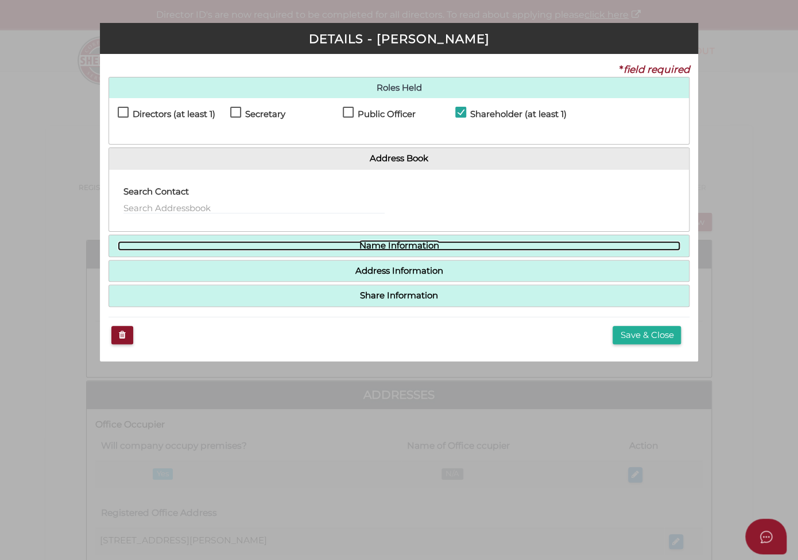
click at [443, 247] on link "Name Information" at bounding box center [399, 246] width 563 height 10
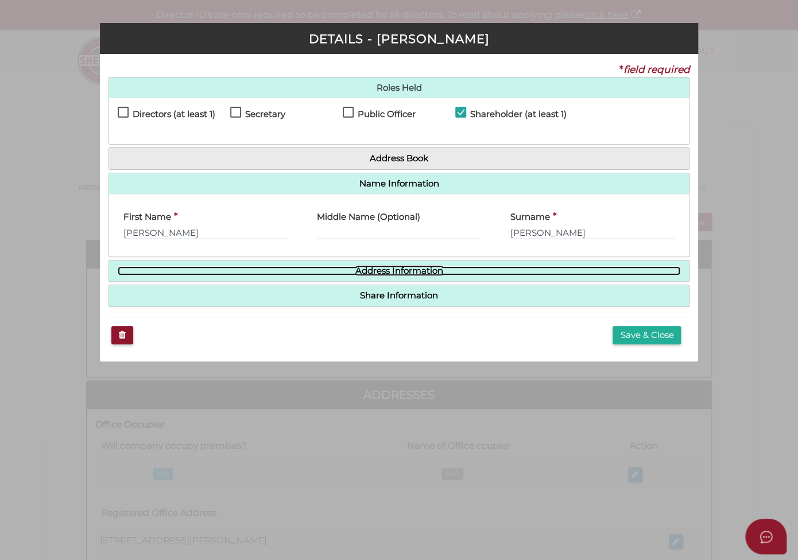
click at [458, 272] on link "Address Information" at bounding box center [399, 271] width 563 height 10
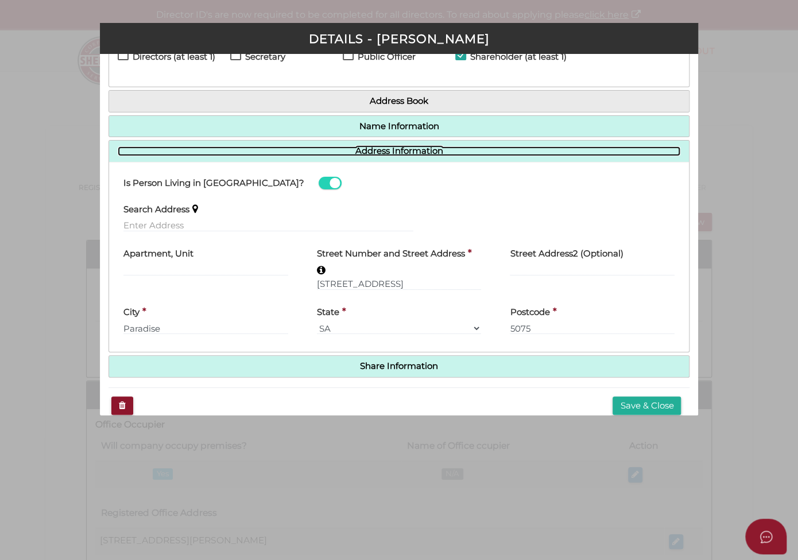
scroll to position [72, 0]
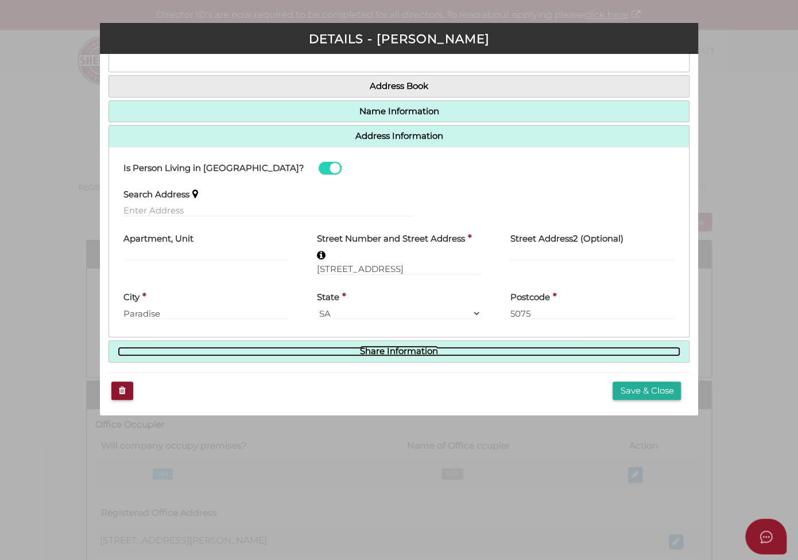
click at [444, 352] on link "Share Information" at bounding box center [399, 352] width 563 height 10
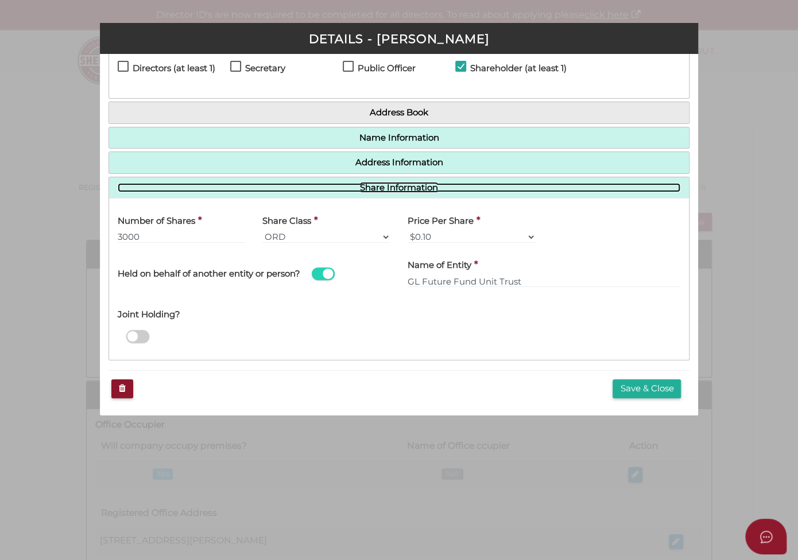
scroll to position [44, 0]
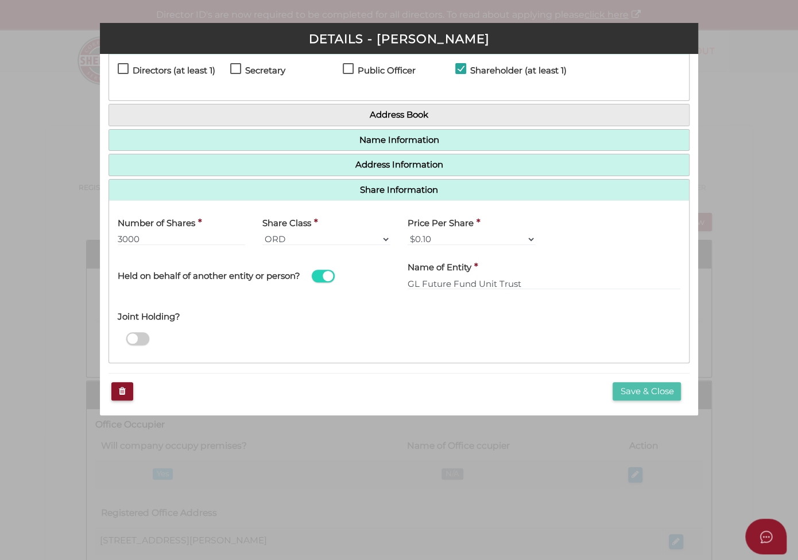
click at [645, 388] on button "Save & Close" at bounding box center [647, 391] width 68 height 19
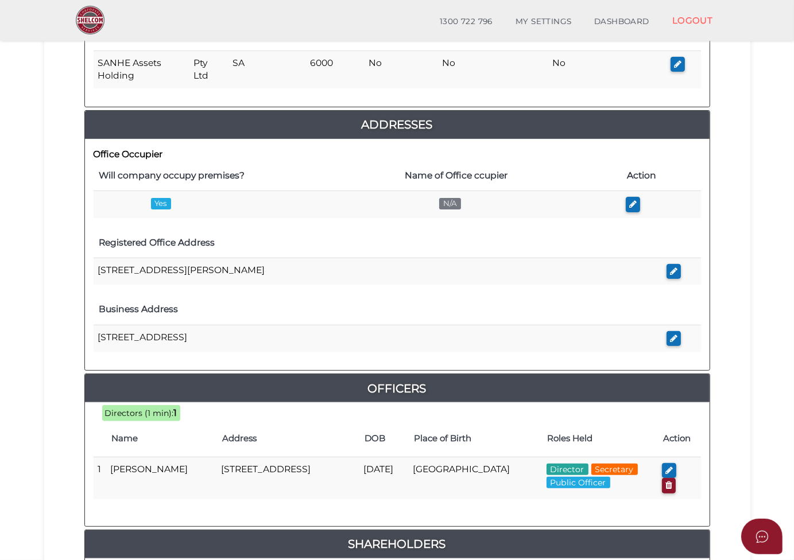
scroll to position [459, 0]
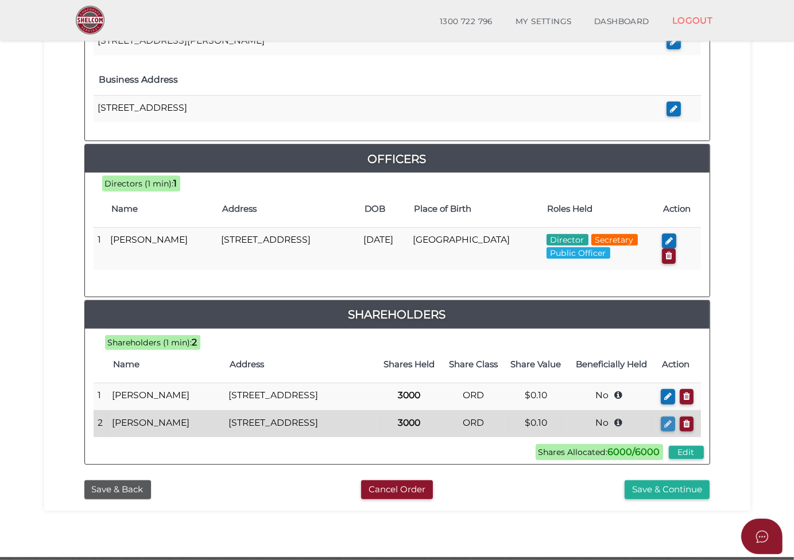
click at [666, 425] on icon "button" at bounding box center [667, 424] width 7 height 9
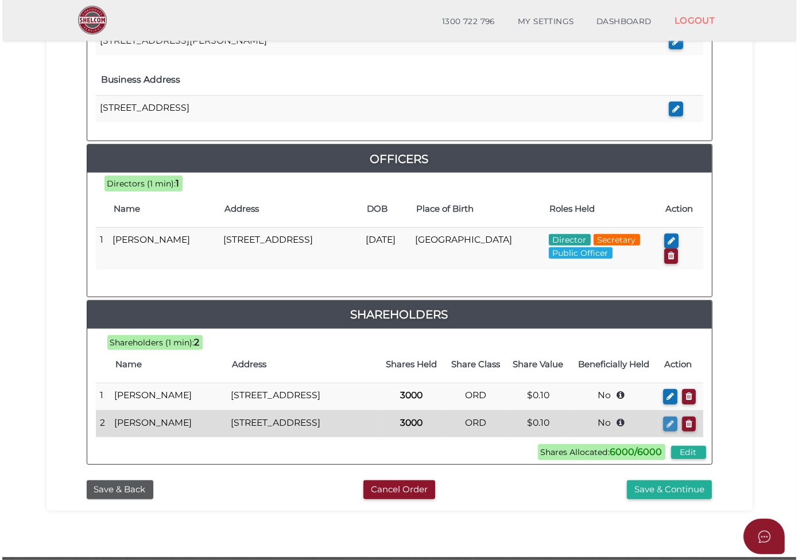
scroll to position [0, 0]
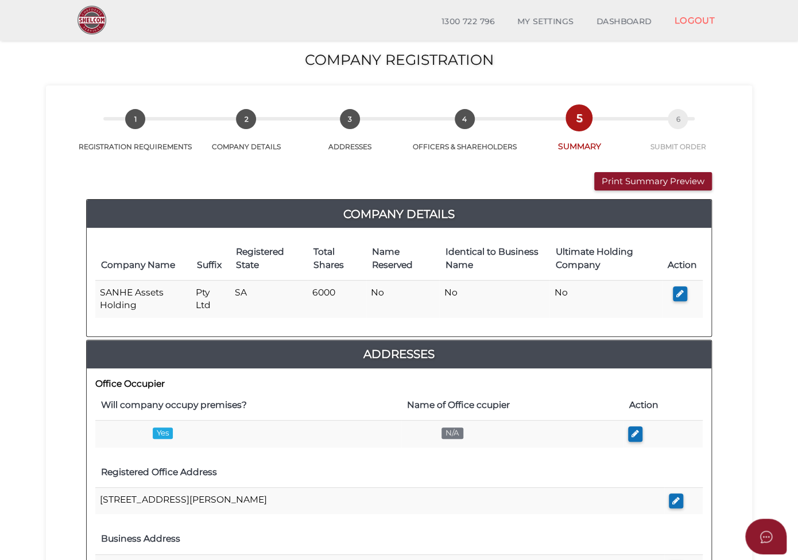
checkbox input "true"
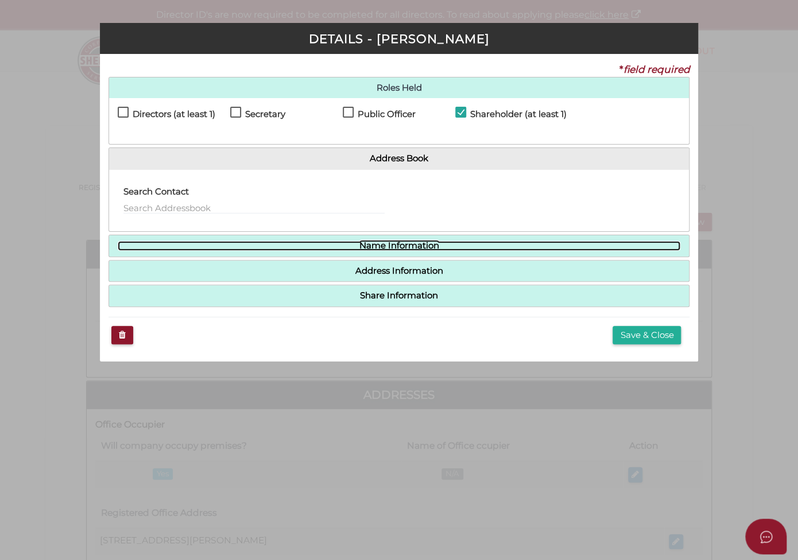
click at [467, 245] on link "Name Information" at bounding box center [399, 246] width 563 height 10
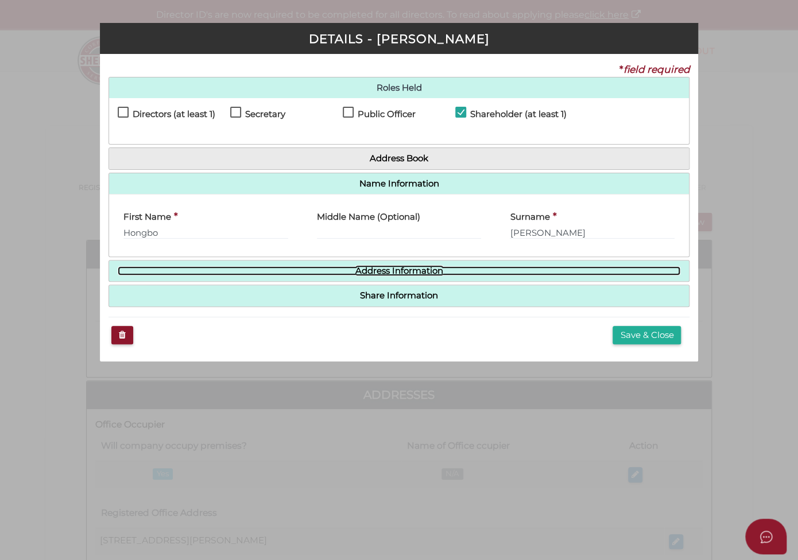
click at [473, 274] on link "Address Information" at bounding box center [399, 271] width 563 height 10
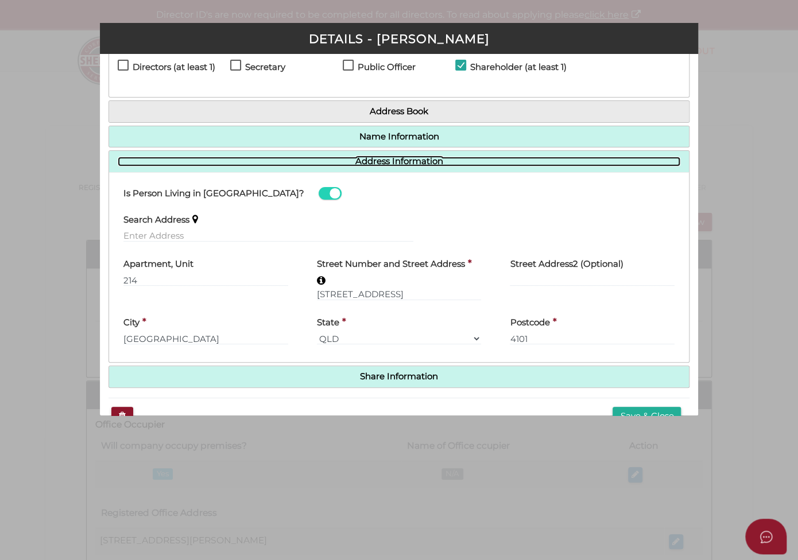
scroll to position [57, 0]
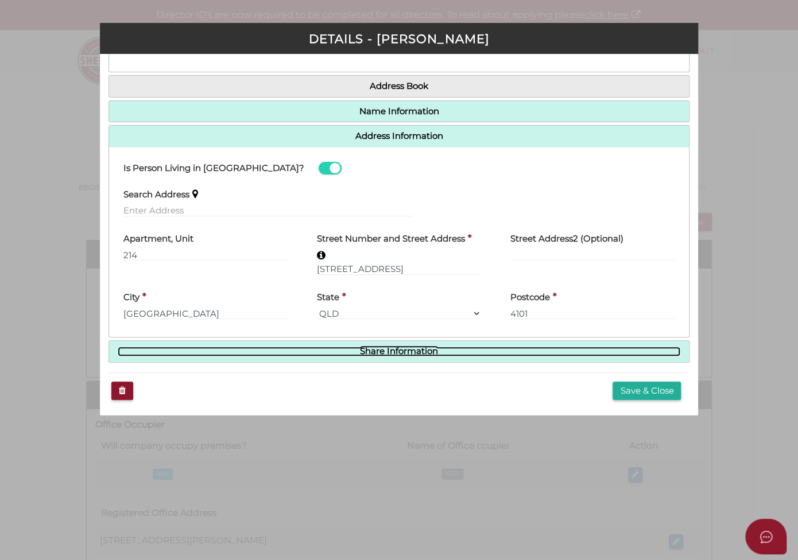
click at [471, 349] on link "Share Information" at bounding box center [399, 352] width 563 height 10
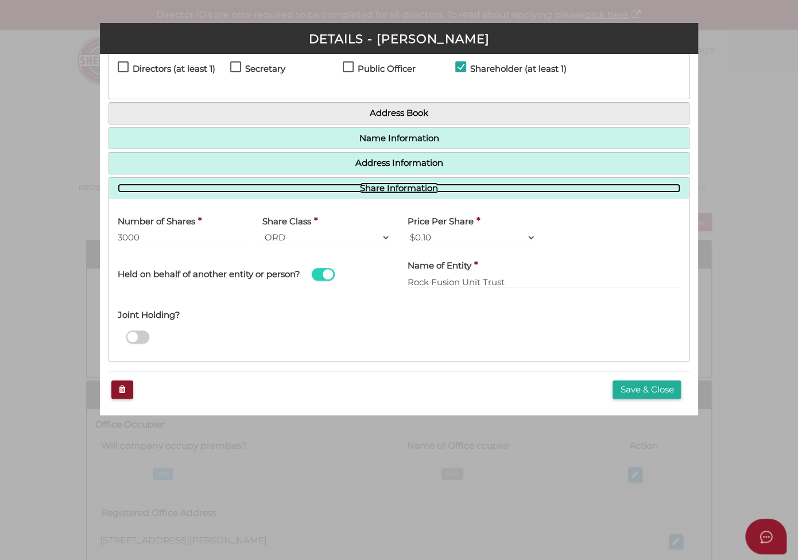
scroll to position [44, 0]
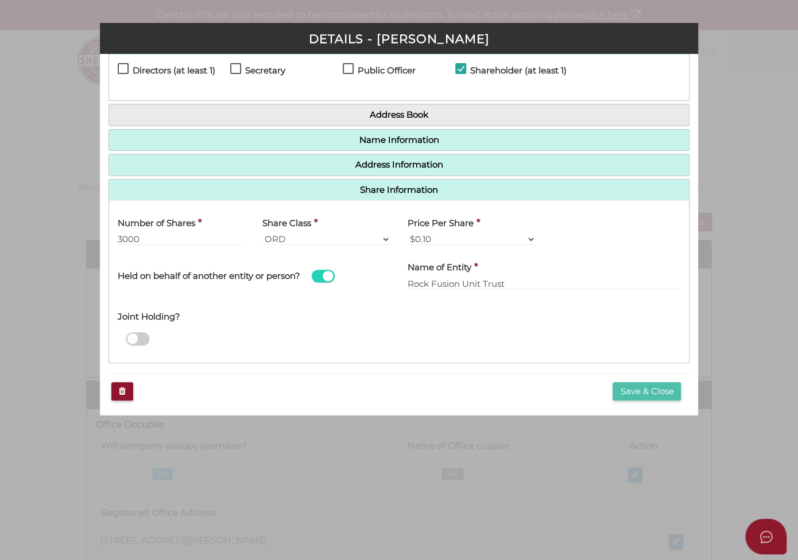
click at [636, 388] on button "Save & Close" at bounding box center [647, 391] width 68 height 19
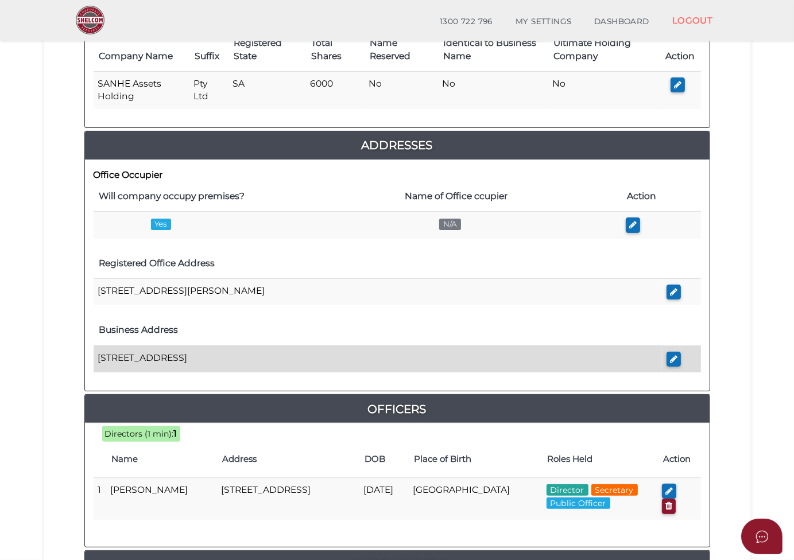
scroll to position [67, 0]
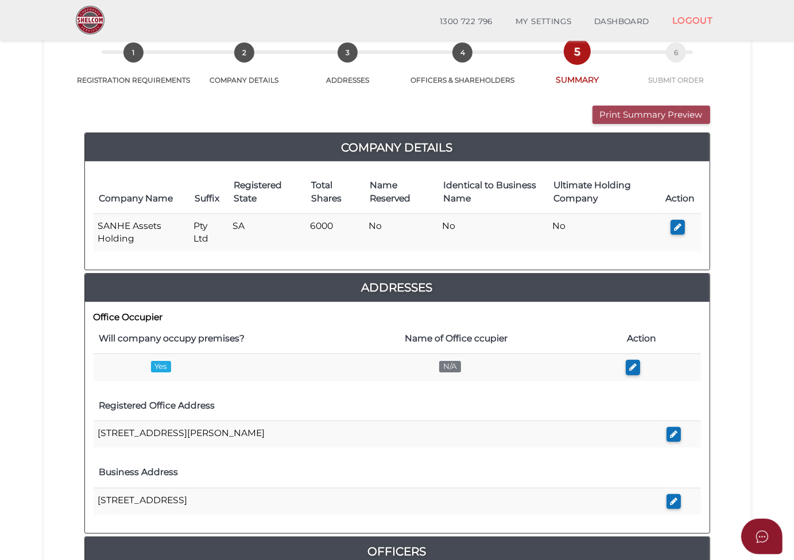
click at [654, 114] on button "Print Summary Preview" at bounding box center [652, 115] width 118 height 19
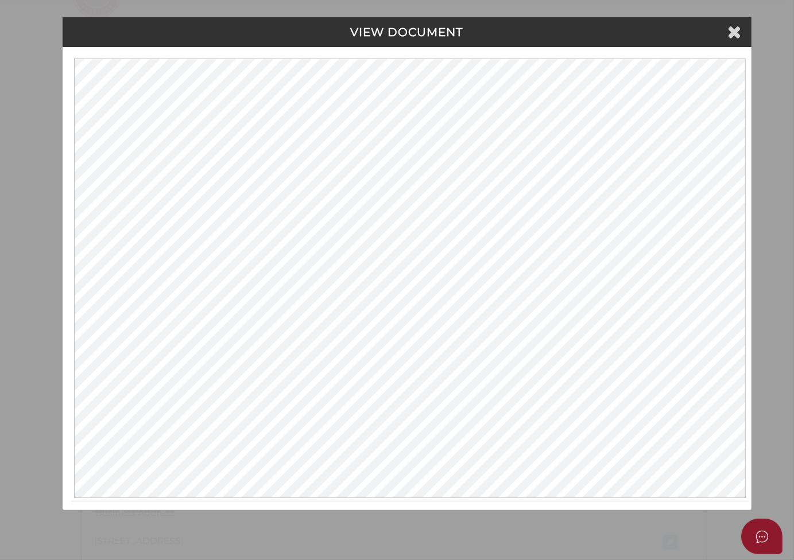
scroll to position [0, 0]
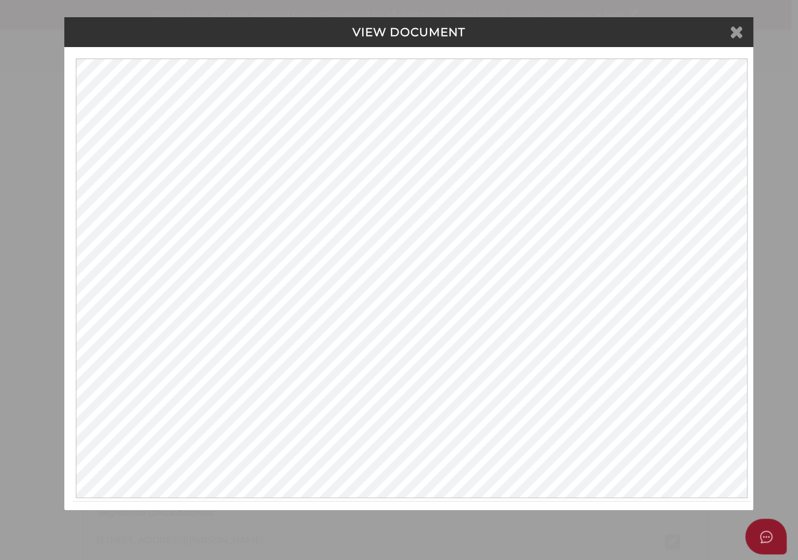
click at [735, 33] on icon at bounding box center [737, 31] width 14 height 17
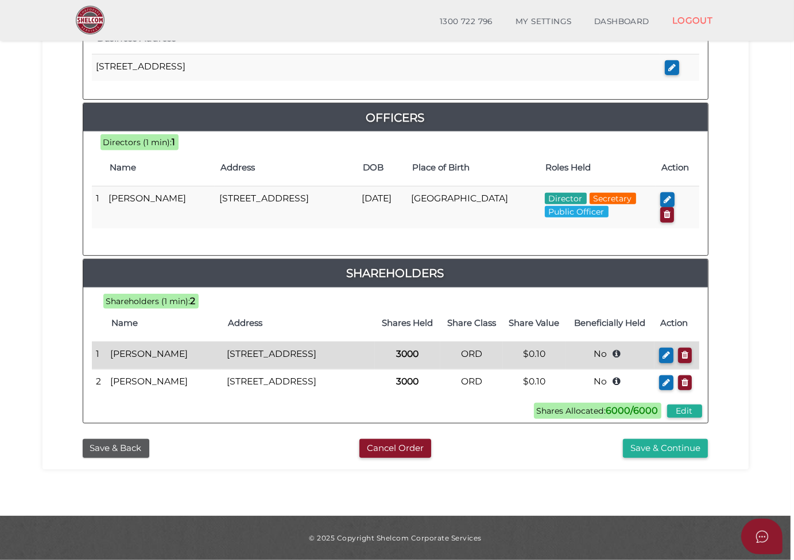
scroll to position [526, 0]
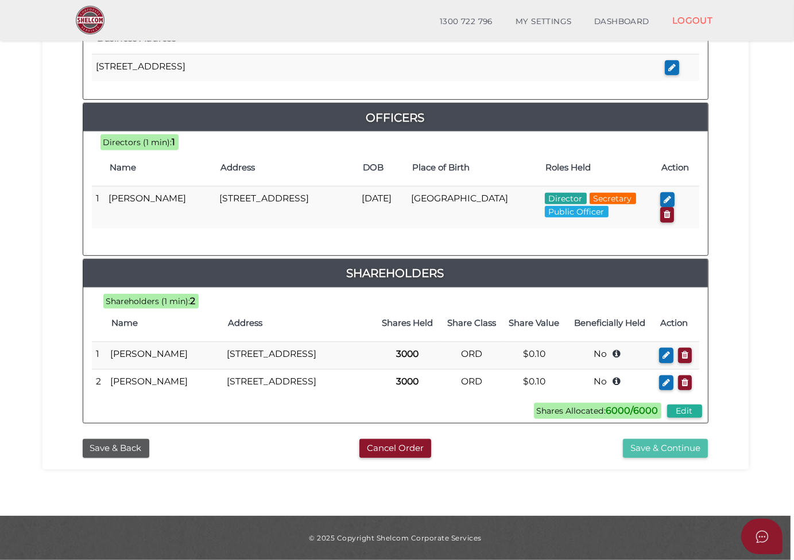
click at [694, 451] on button "Save & Continue" at bounding box center [665, 448] width 85 height 19
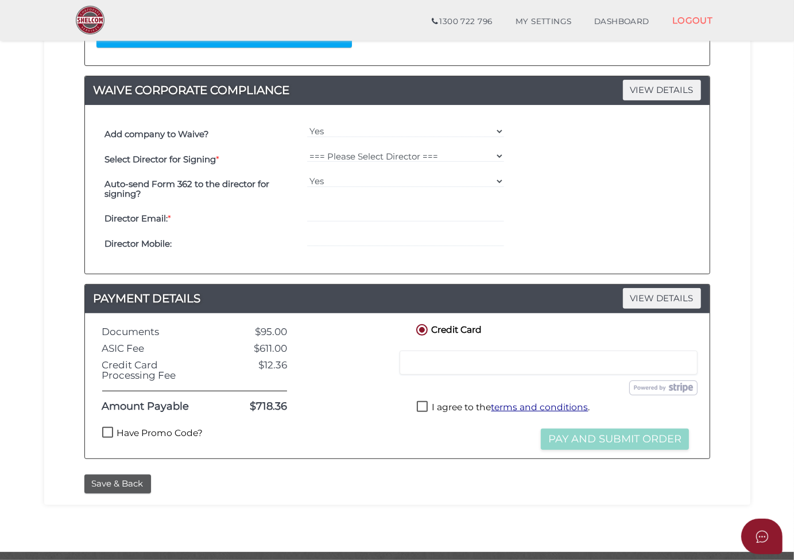
scroll to position [320, 0]
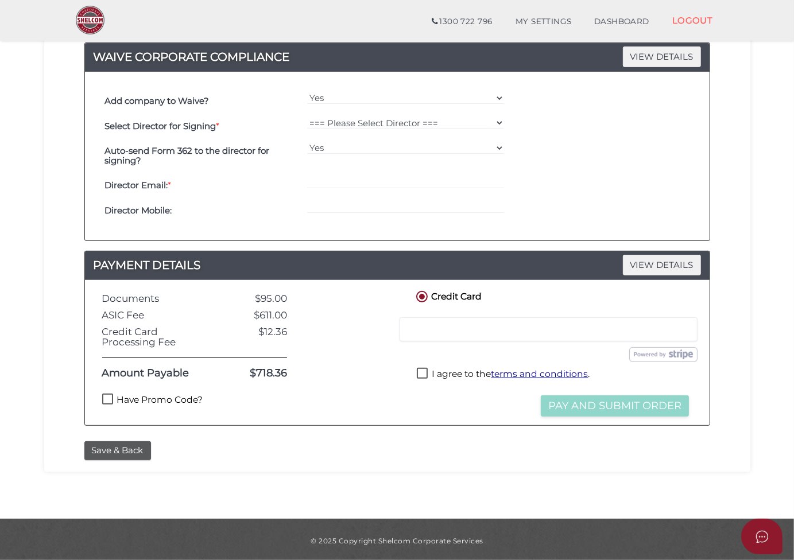
click at [136, 396] on label "Have Promo Code?" at bounding box center [152, 401] width 101 height 14
checkbox input "true"
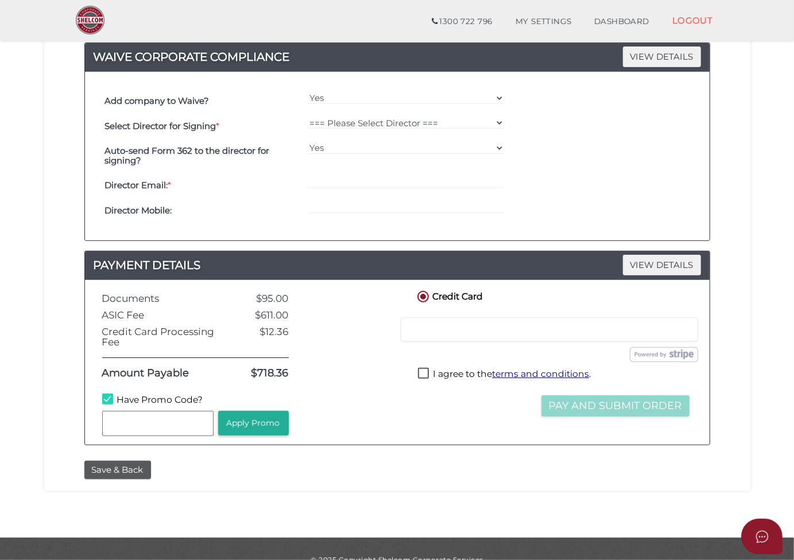
click at [157, 417] on input "text" at bounding box center [157, 423] width 111 height 25
type input "WELCOME55"
click at [260, 425] on button "Apply Promo" at bounding box center [253, 423] width 71 height 25
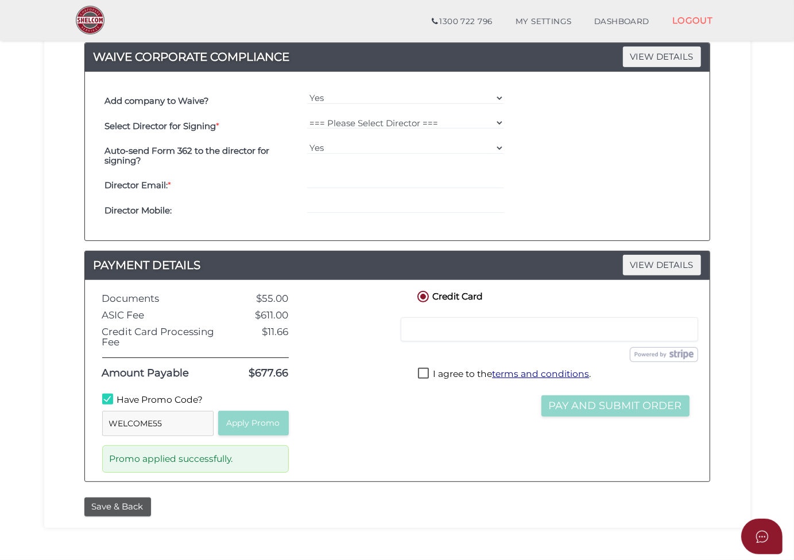
click at [106, 396] on label "Have Promo Code?" at bounding box center [152, 401] width 101 height 14
click at [107, 397] on label "Have Promo Code?" at bounding box center [152, 401] width 101 height 14
click at [473, 334] on div at bounding box center [549, 330] width 297 height 24
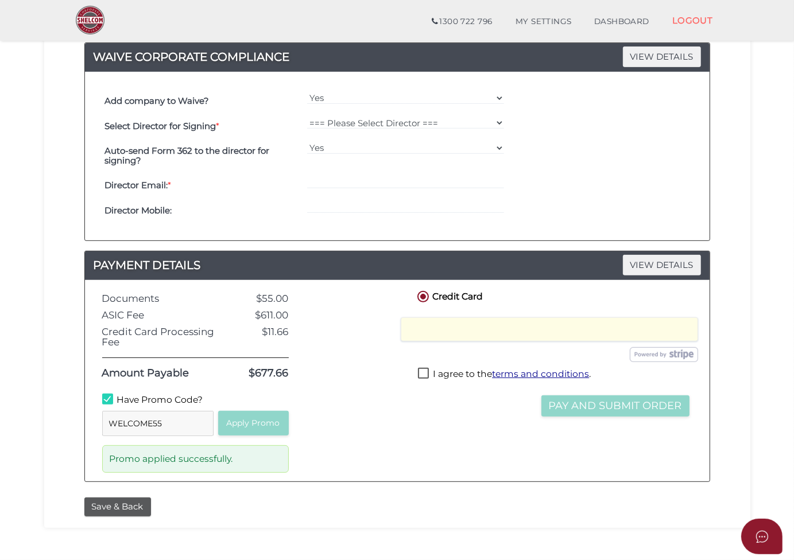
click at [425, 374] on label "I agree to the terms and conditions ." at bounding box center [504, 375] width 173 height 14
checkbox input "true"
click at [439, 435] on div "Credit Card Credit or Debit Card Loading saved cards... Select a saved card Sub…" at bounding box center [554, 381] width 294 height 184
click at [583, 404] on button "Pay and Submit Order" at bounding box center [615, 406] width 148 height 21
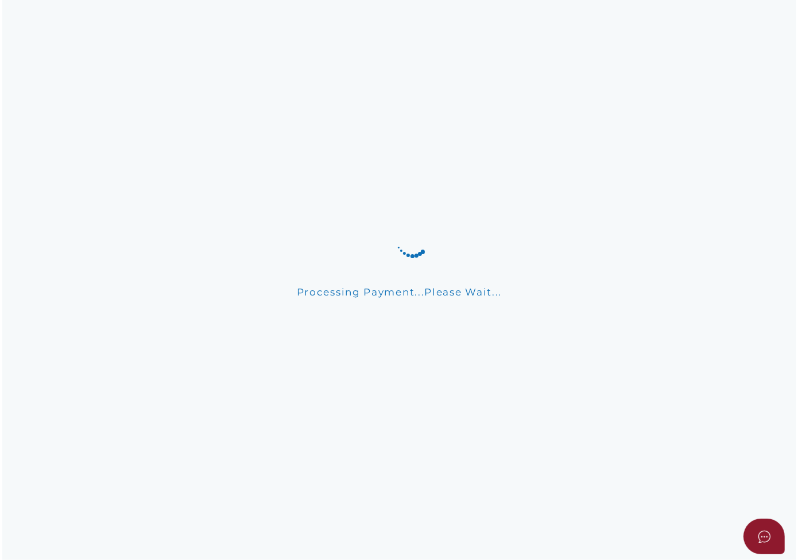
scroll to position [0, 0]
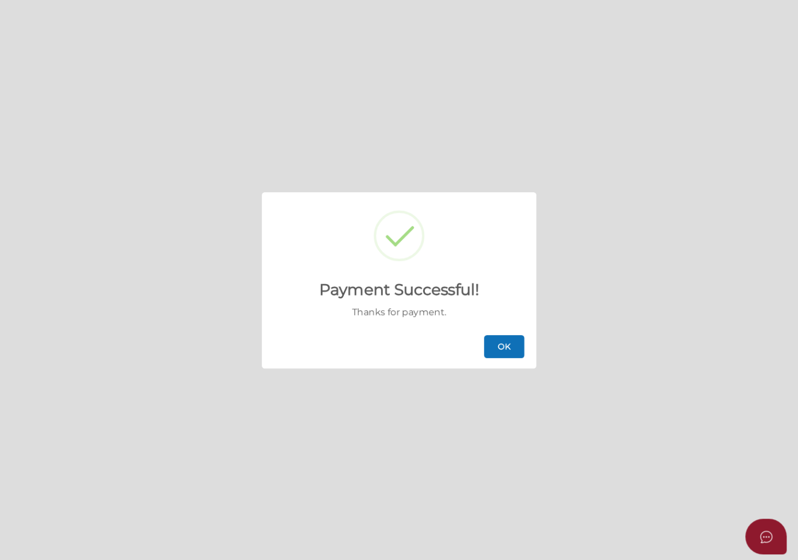
click at [512, 350] on button "OK" at bounding box center [504, 346] width 40 height 23
